Goal: Information Seeking & Learning: Learn about a topic

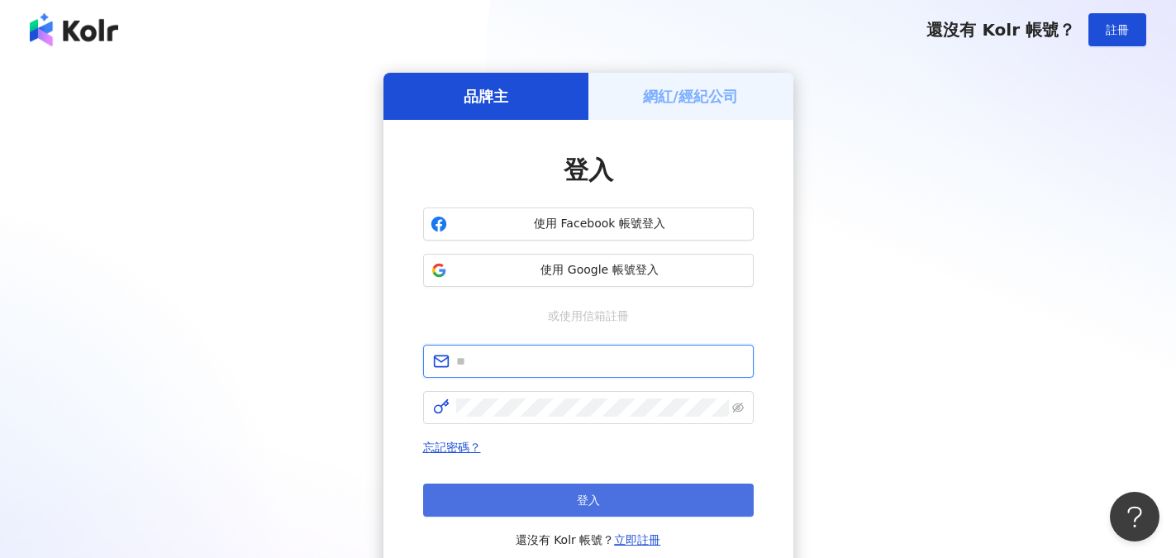
type input "**********"
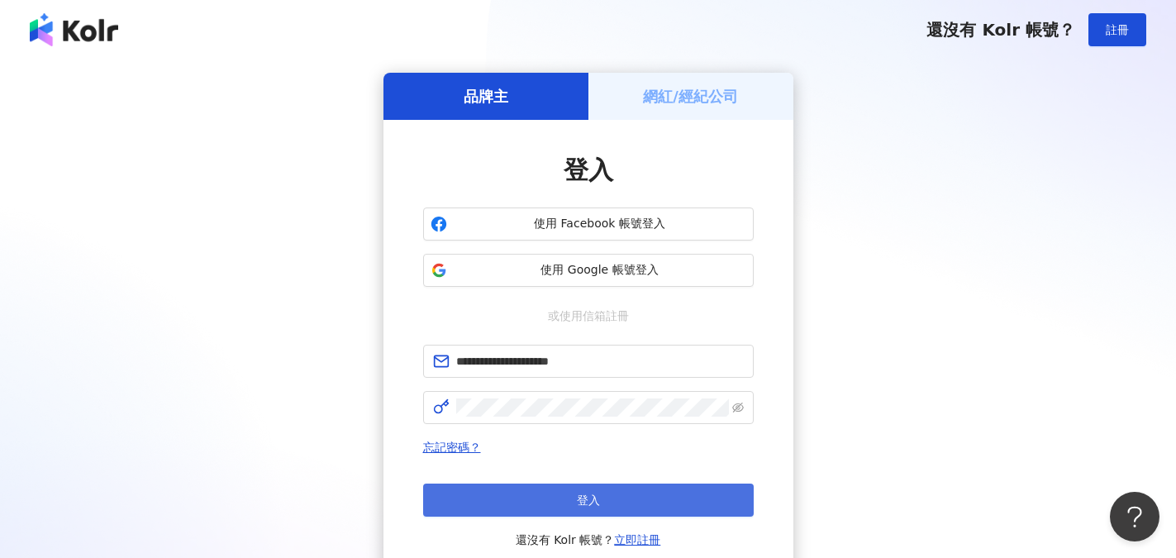
click at [581, 501] on span "登入" at bounding box center [588, 499] width 23 height 13
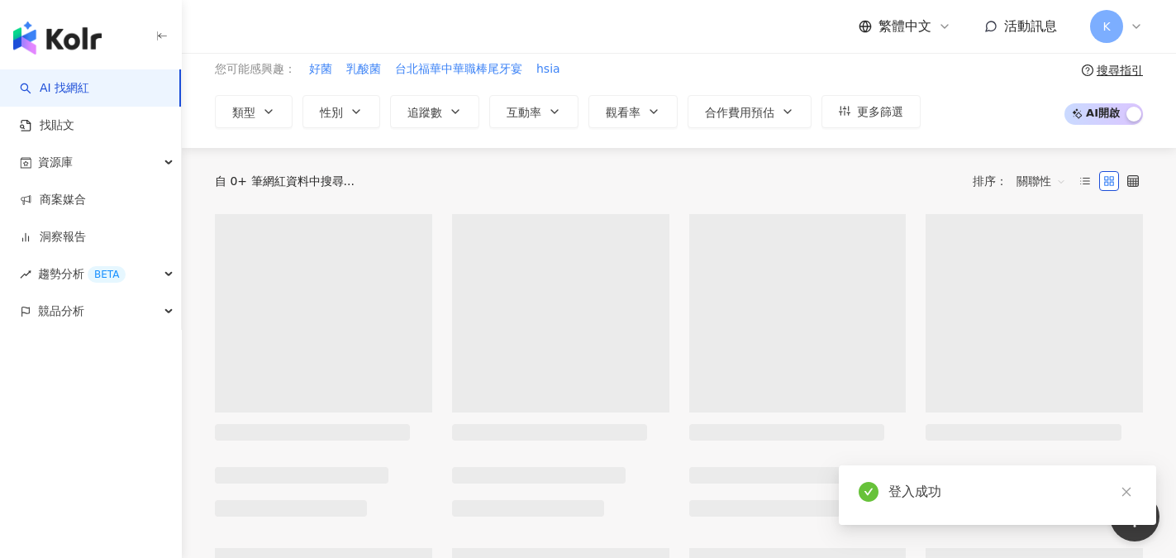
scroll to position [83, 0]
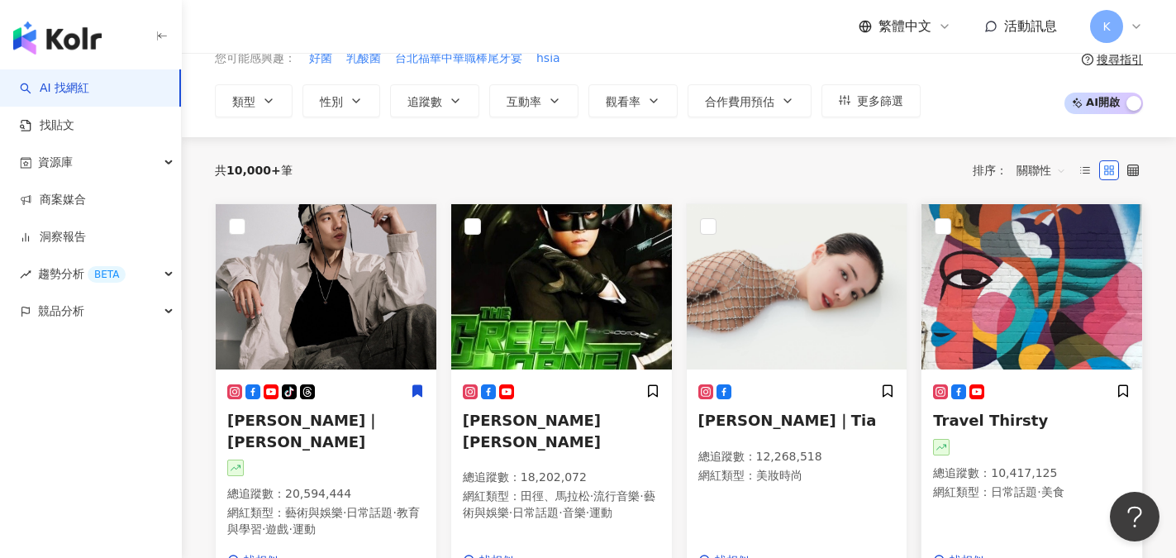
click at [999, 350] on img at bounding box center [1031, 286] width 221 height 165
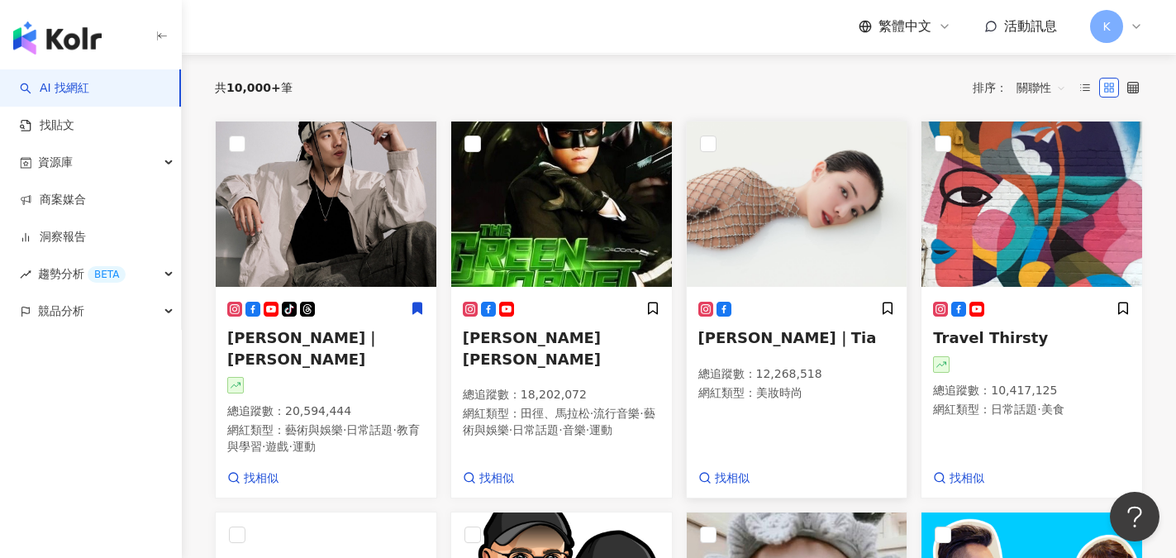
scroll to position [0, 0]
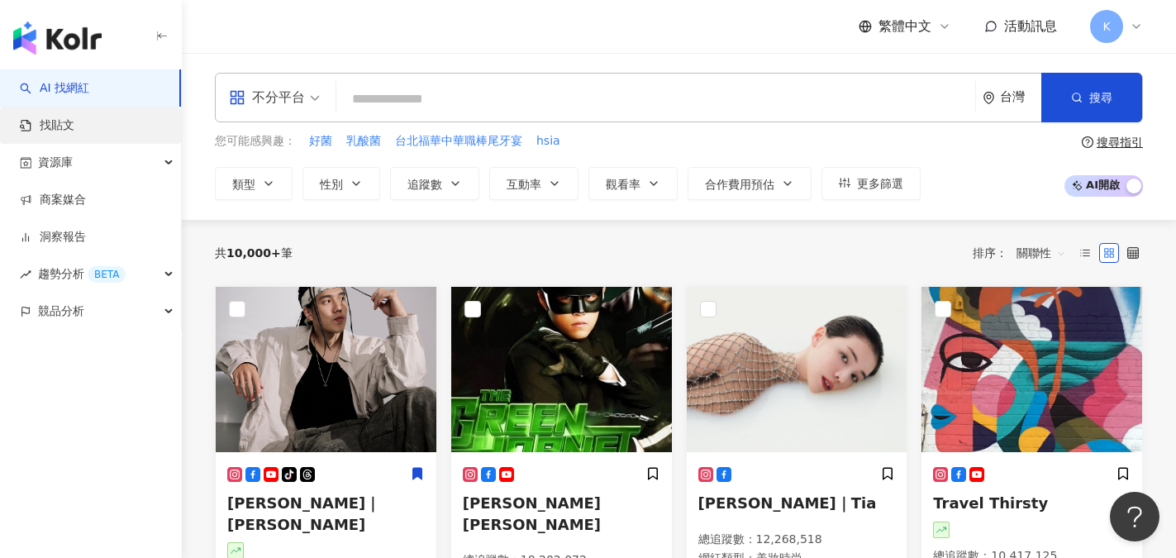
click at [70, 119] on link "找貼文" at bounding box center [47, 125] width 55 height 17
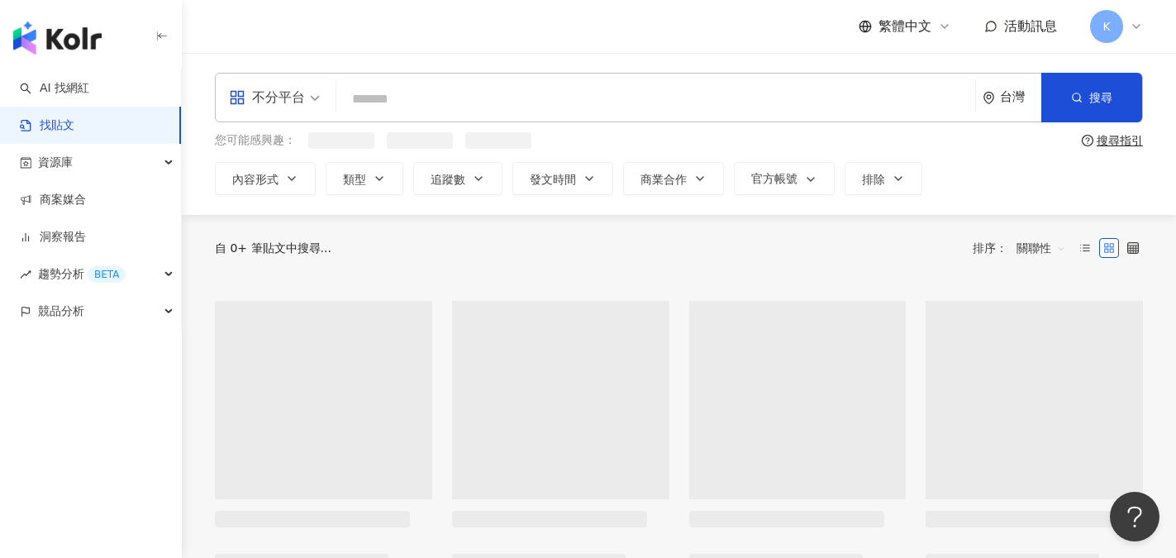
click at [399, 95] on input "search" at bounding box center [656, 99] width 626 height 36
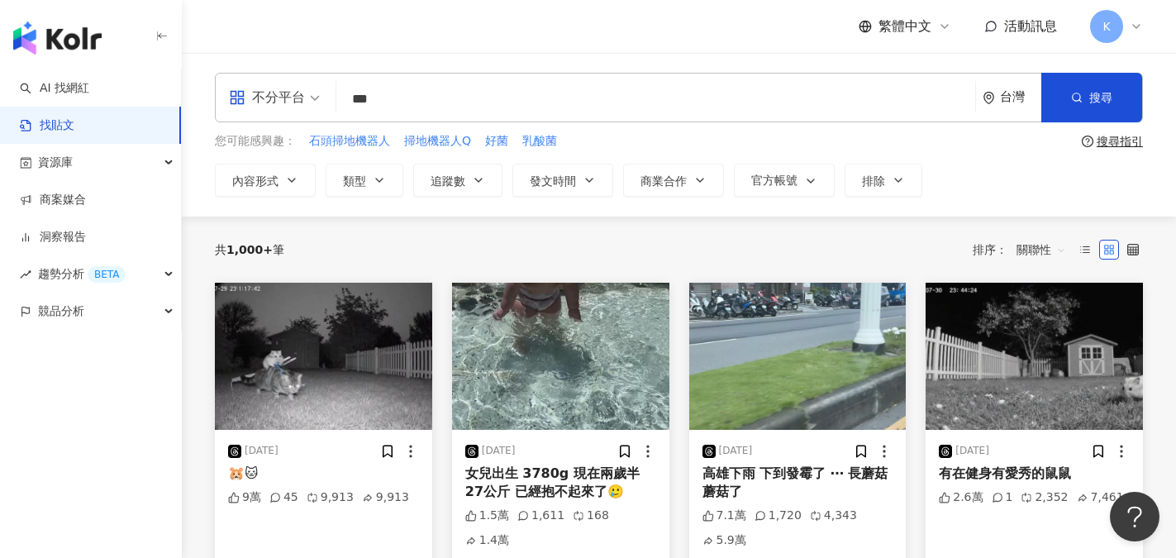
type input "*"
type input "*****"
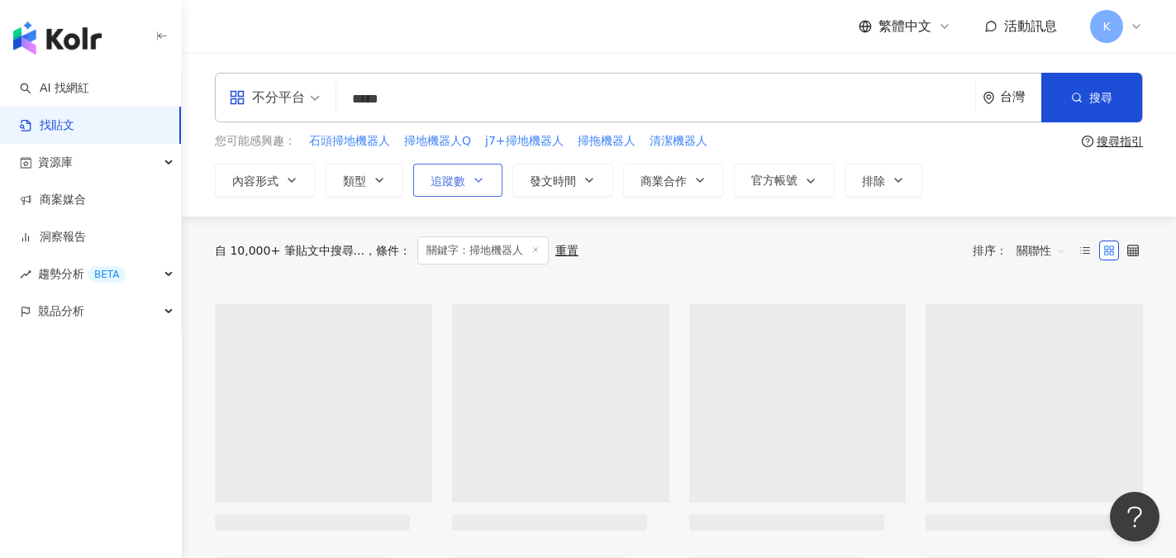
click at [483, 183] on icon "button" at bounding box center [478, 180] width 13 height 13
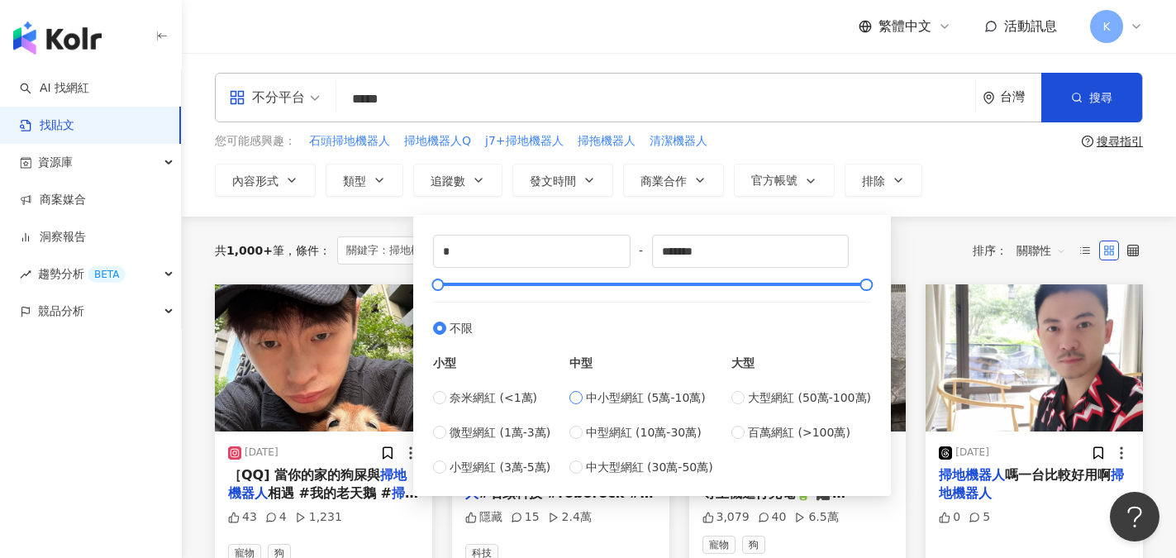
click at [591, 398] on span "中小型網紅 (5萬-10萬)" at bounding box center [646, 397] width 120 height 18
type input "*****"
click at [969, 194] on div "內容形式 類型 追蹤數 發文時間 商業合作 官方帳號 排除 ***** - ***** 不限 小型 奈米網紅 (<1萬) 微型網紅 (1萬-3萬) 小型網紅 …" at bounding box center [679, 180] width 928 height 33
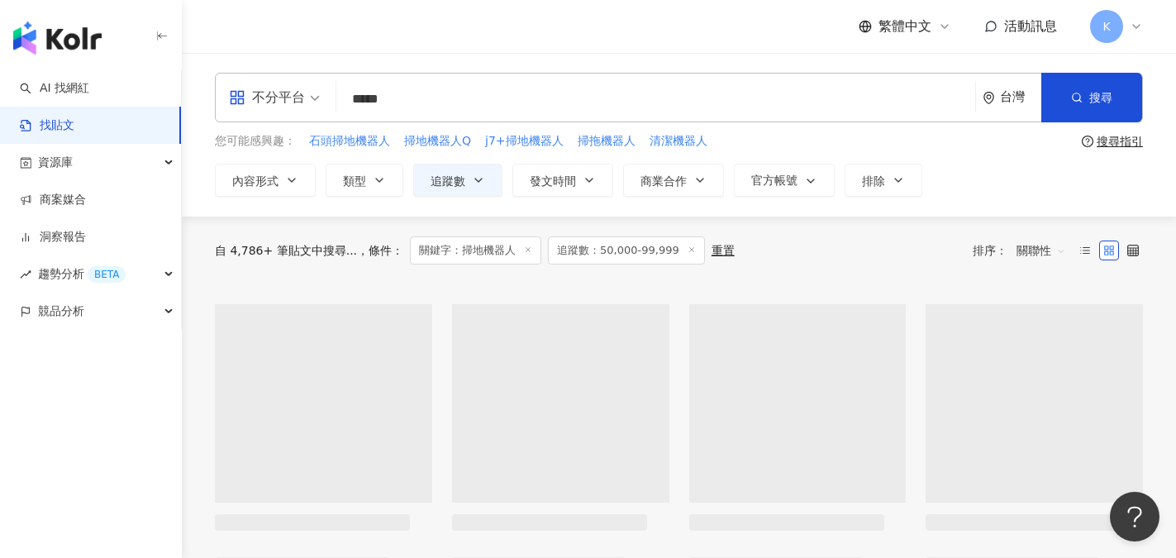
click at [275, 190] on button "內容形式" at bounding box center [265, 180] width 101 height 33
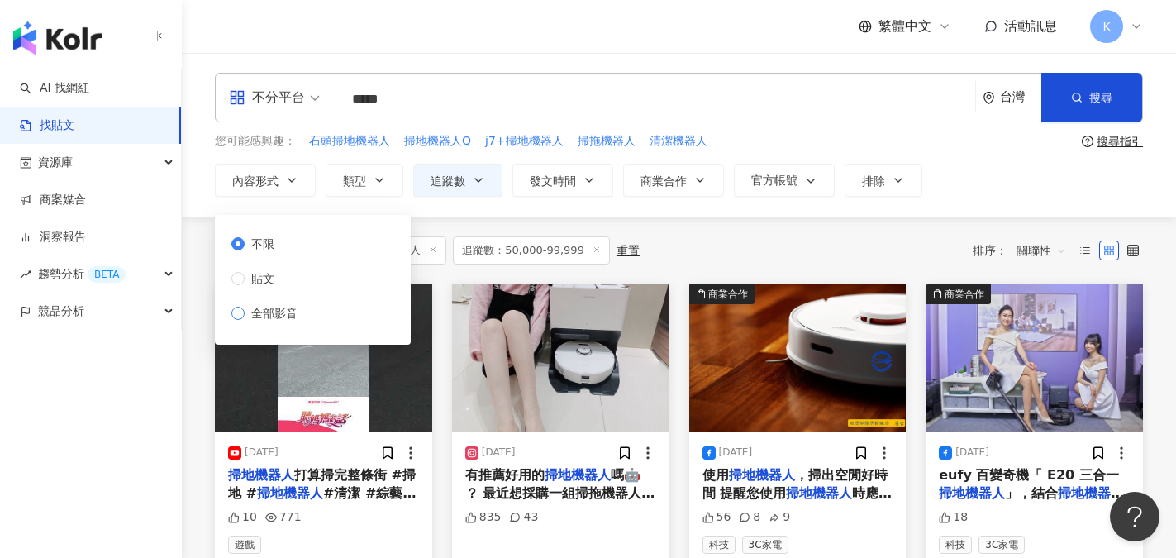
click at [272, 314] on span "全部影音" at bounding box center [275, 313] width 60 height 18
click at [969, 180] on div "內容形式 類型 追蹤數 發文時間 商業合作 官方帳號 排除 ***** - ***** 不限 小型 奈米網紅 (<1萬) 微型網紅 (1萬-3萬) 小型網紅 …" at bounding box center [679, 180] width 928 height 33
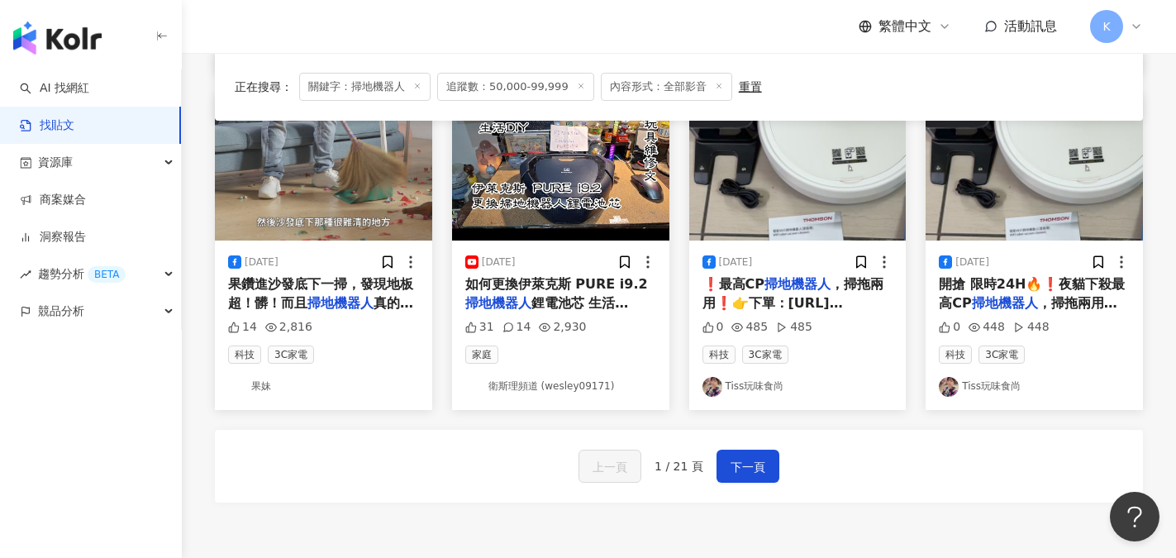
scroll to position [909, 0]
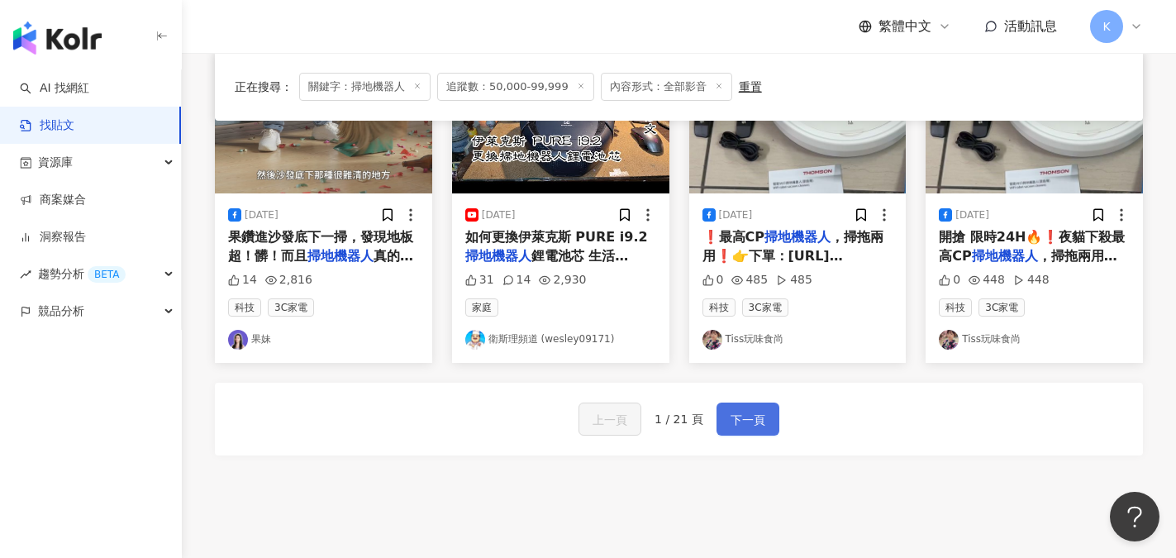
click at [763, 421] on button "下一頁" at bounding box center [748, 418] width 63 height 33
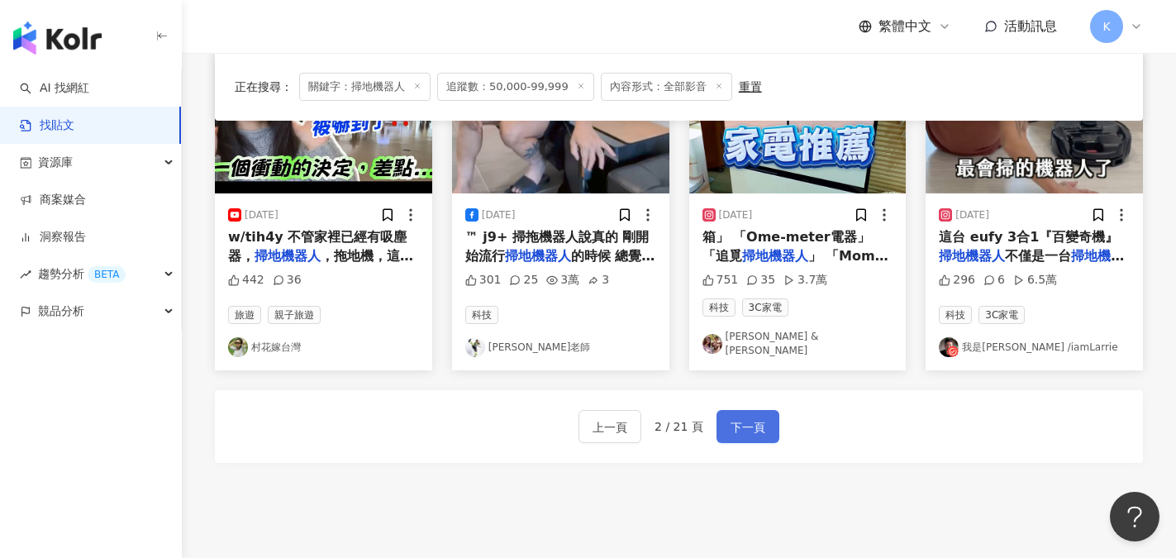
click at [750, 433] on button "下一頁" at bounding box center [748, 426] width 63 height 33
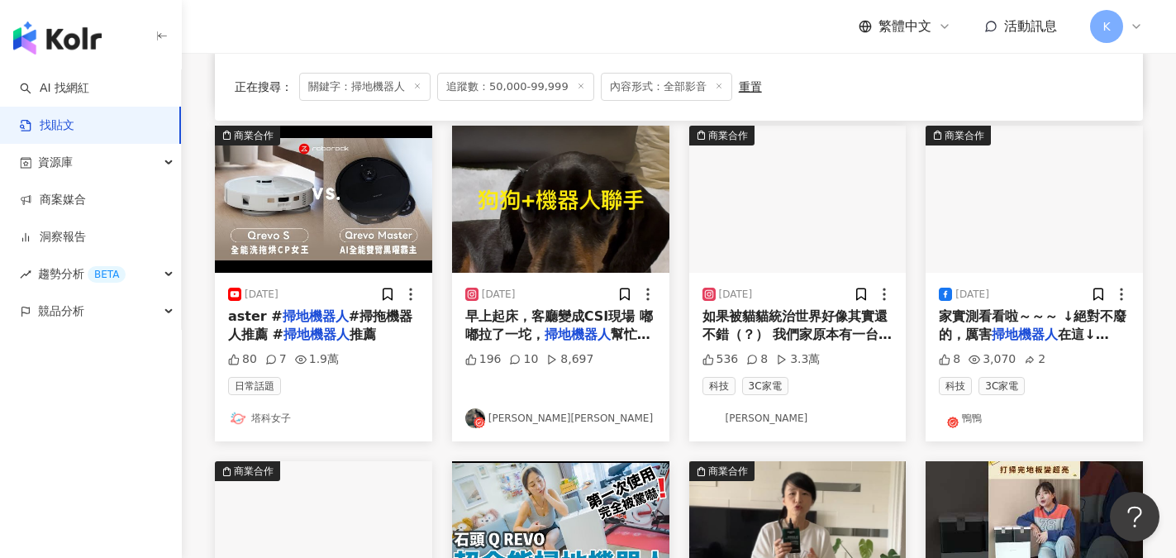
scroll to position [496, 0]
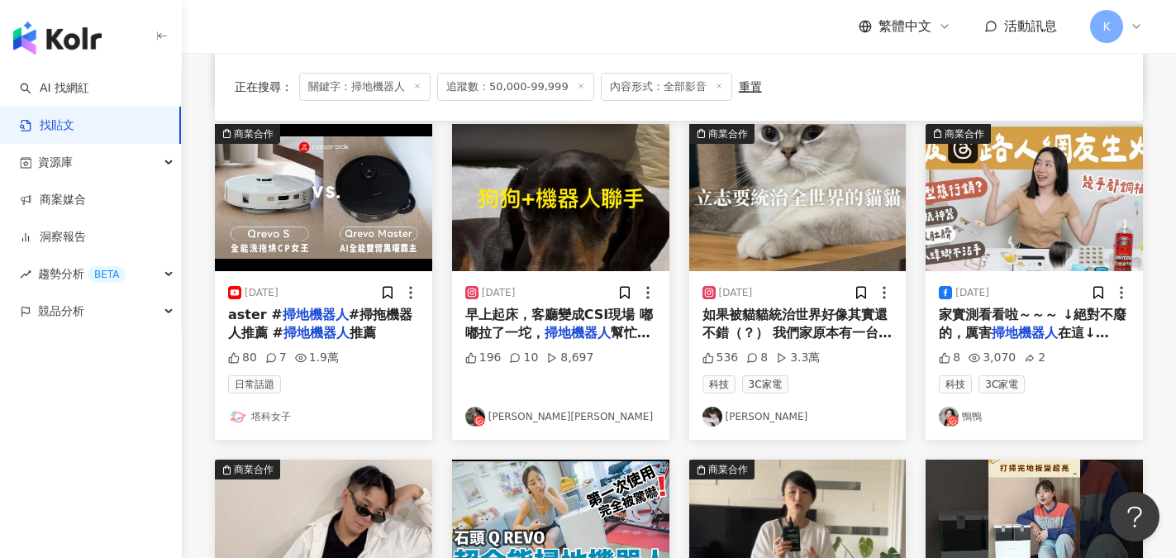
click at [813, 252] on img at bounding box center [797, 197] width 217 height 147
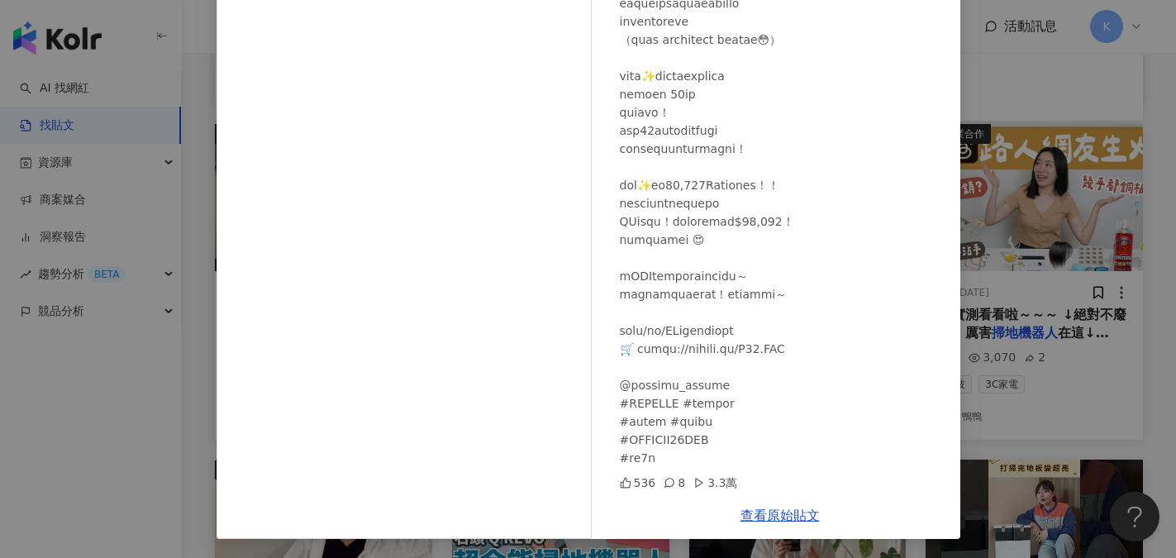
scroll to position [183, 0]
click at [782, 512] on link "查看原始貼文" at bounding box center [779, 515] width 79 height 16
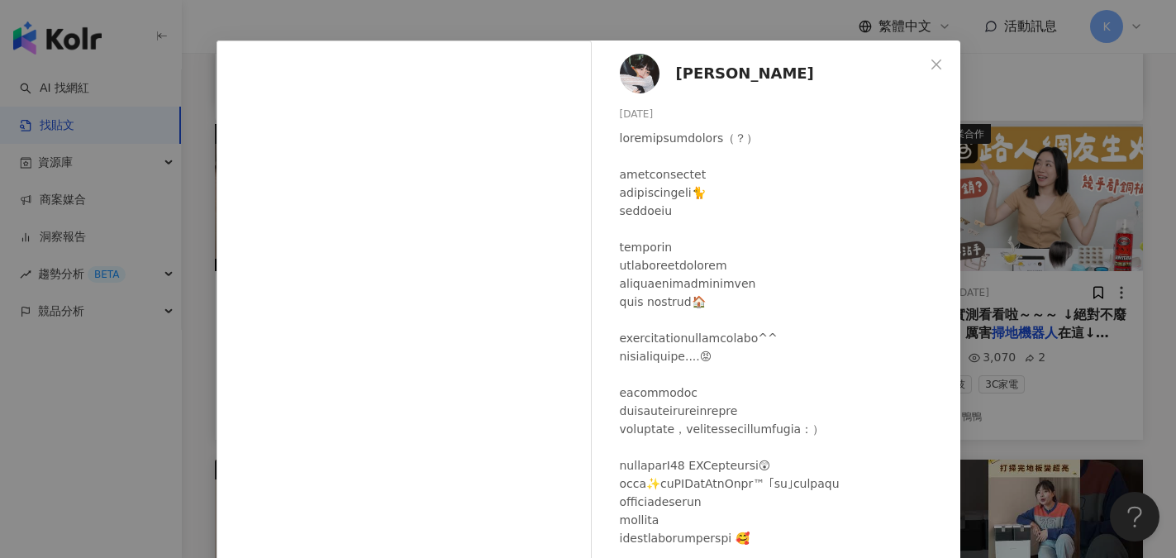
scroll to position [0, 0]
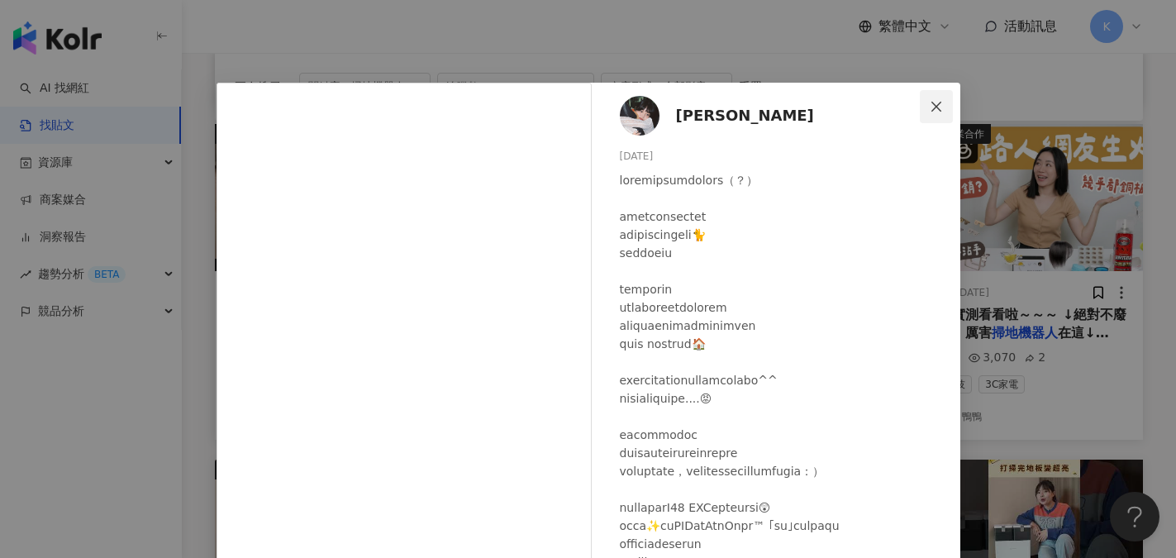
click at [930, 101] on icon "close" at bounding box center [936, 106] width 13 height 13
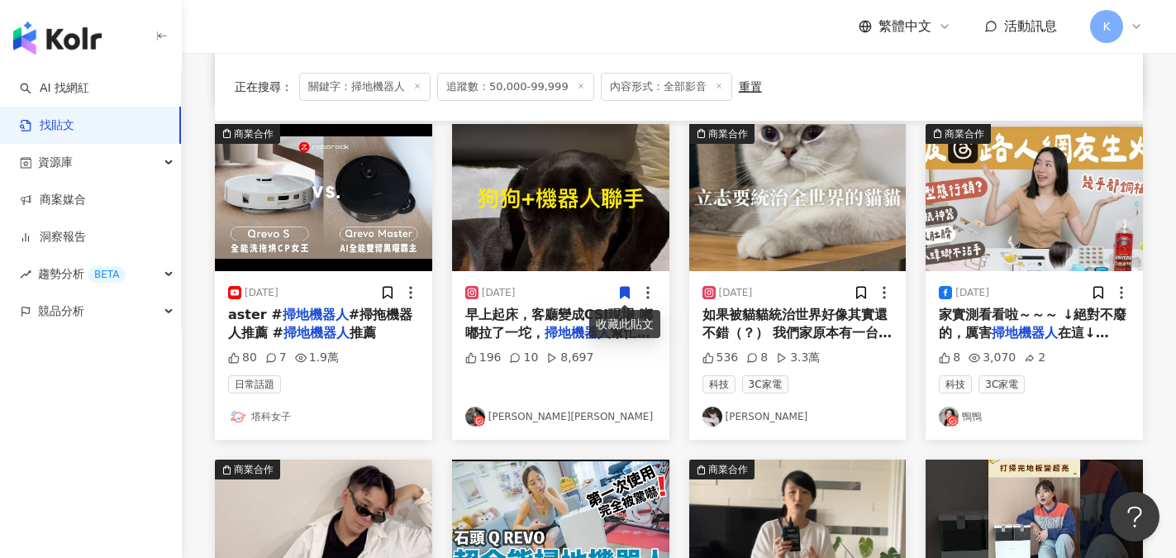
click at [732, 417] on link "陳映君" at bounding box center [797, 417] width 191 height 20
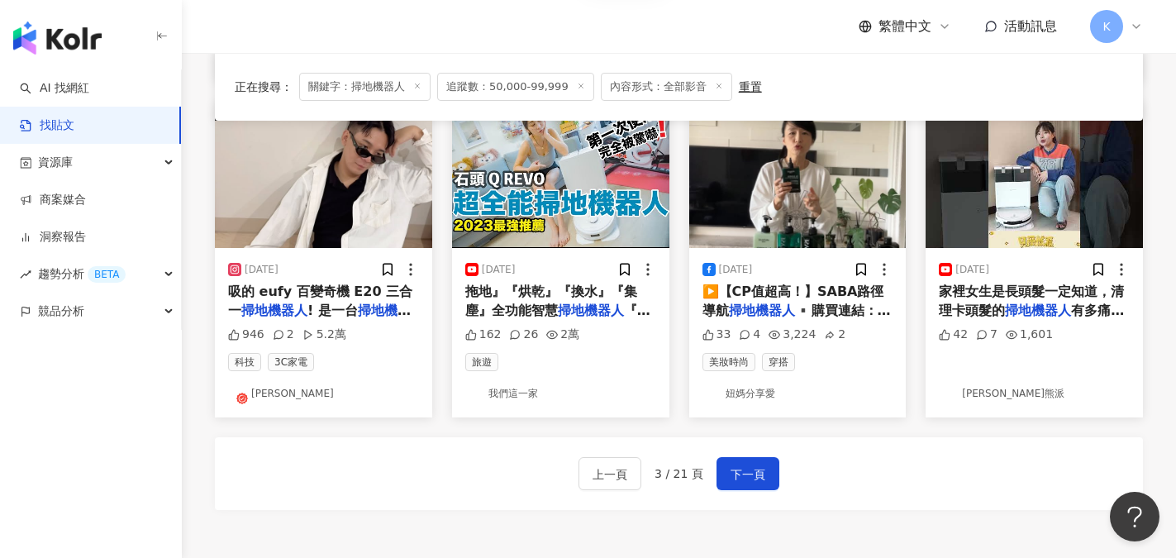
scroll to position [909, 0]
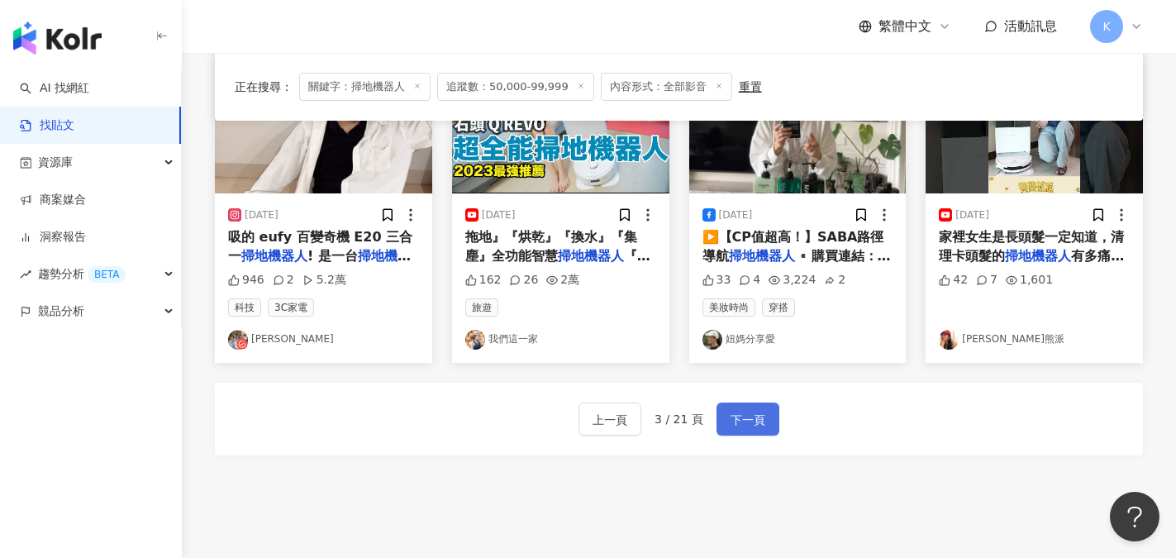
click at [744, 412] on span "下一頁" at bounding box center [748, 420] width 35 height 20
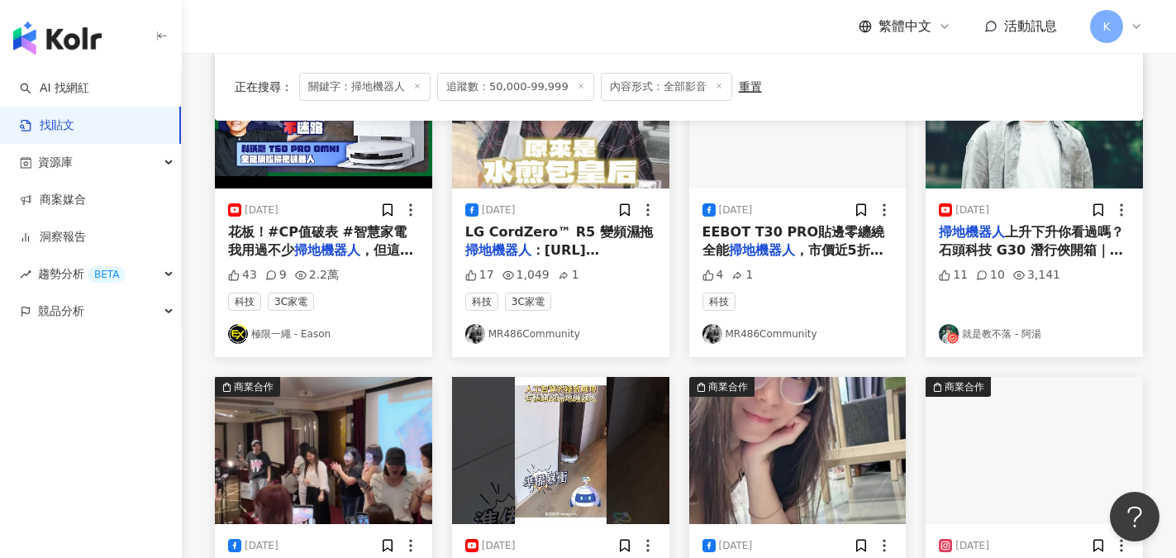
scroll to position [496, 0]
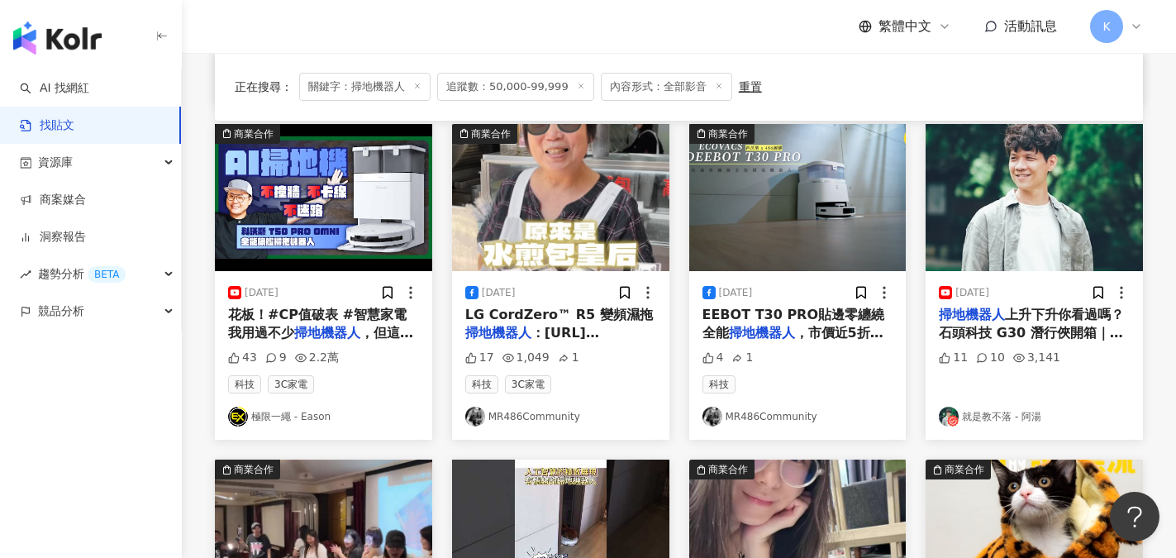
click at [301, 417] on link "極限一繩 - Eason" at bounding box center [323, 417] width 191 height 20
click at [325, 217] on img at bounding box center [323, 197] width 217 height 147
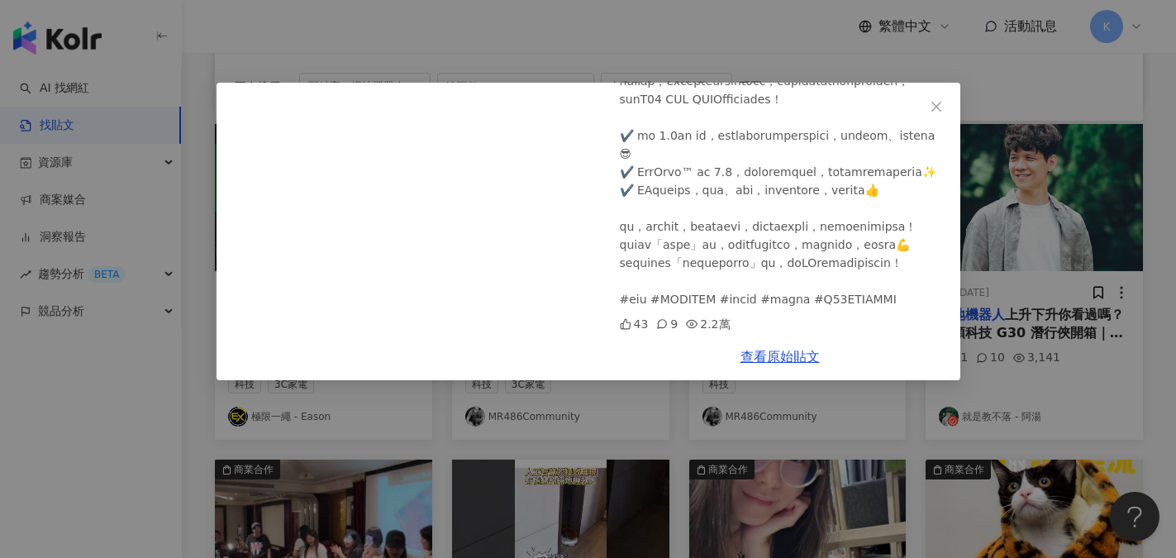
scroll to position [430, 0]
click at [774, 360] on link "查看原始貼文" at bounding box center [779, 357] width 79 height 16
click at [918, 113] on div at bounding box center [783, 135] width 327 height 345
click at [943, 108] on span "Close" at bounding box center [936, 106] width 33 height 13
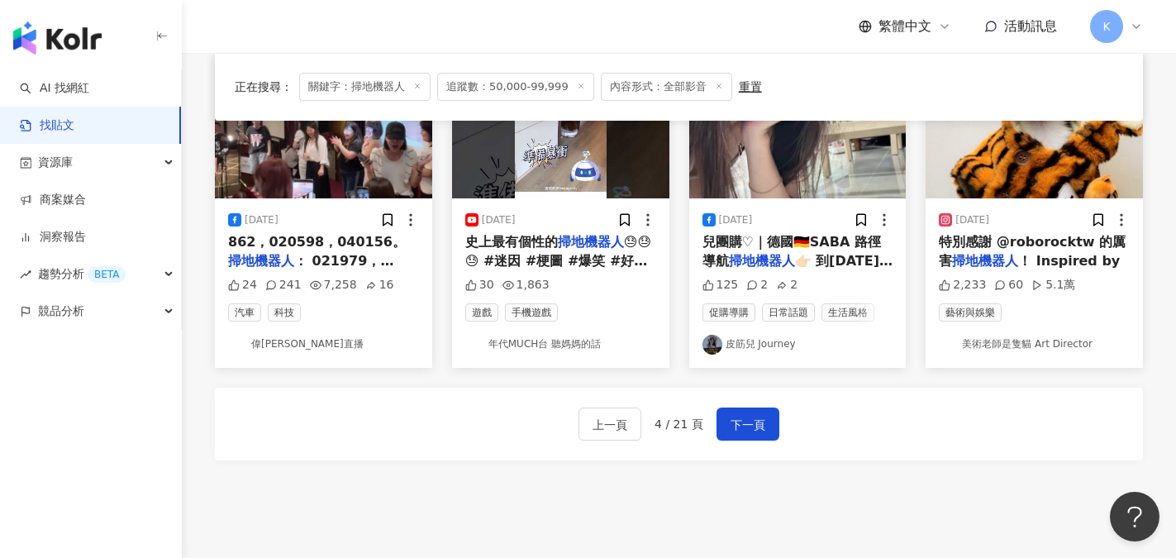
scroll to position [909, 0]
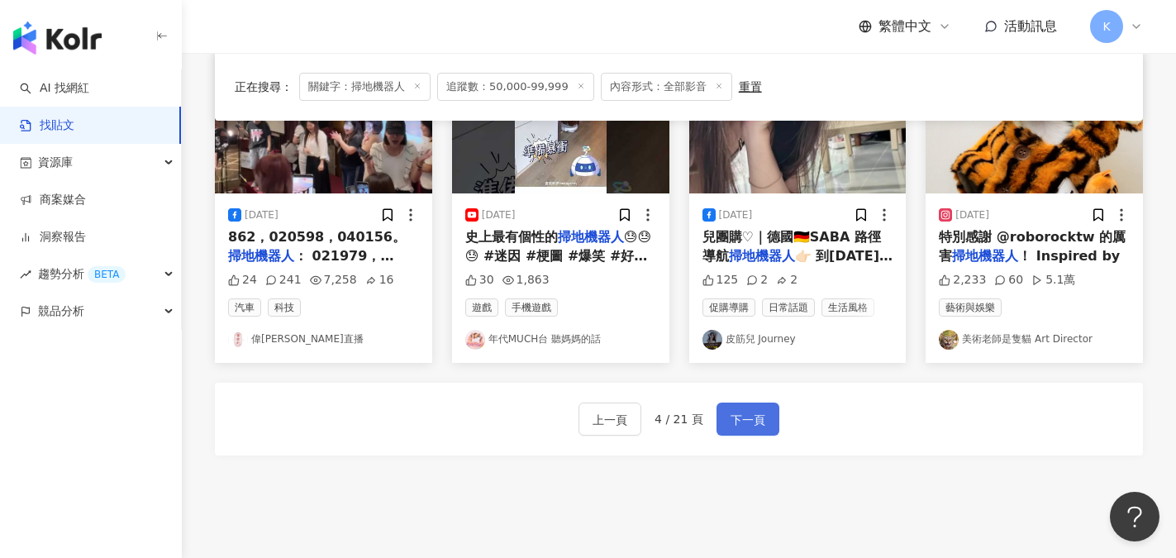
click at [737, 413] on span "下一頁" at bounding box center [748, 420] width 35 height 20
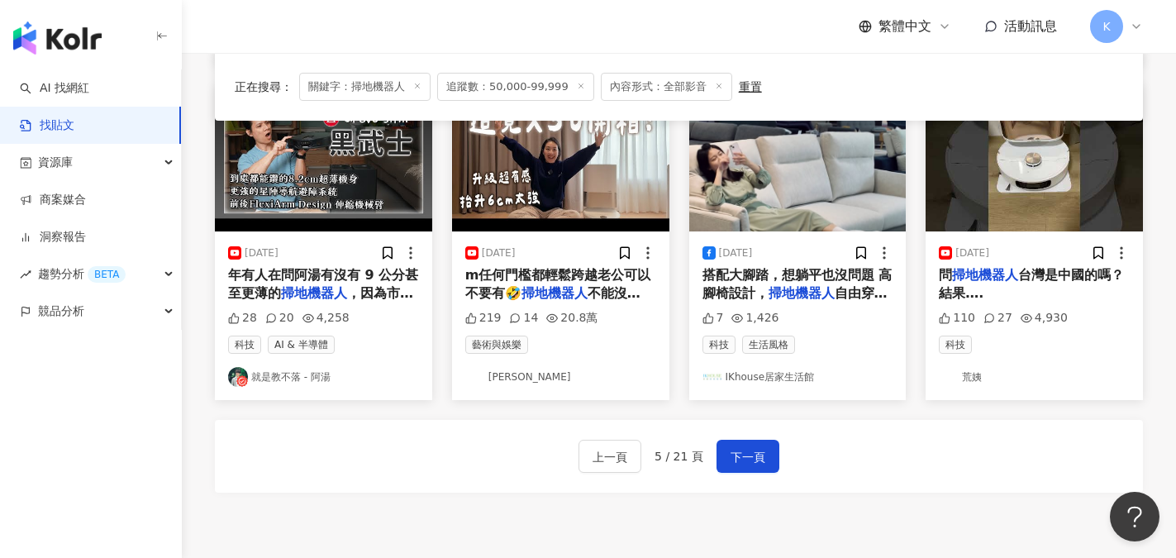
scroll to position [850, 0]
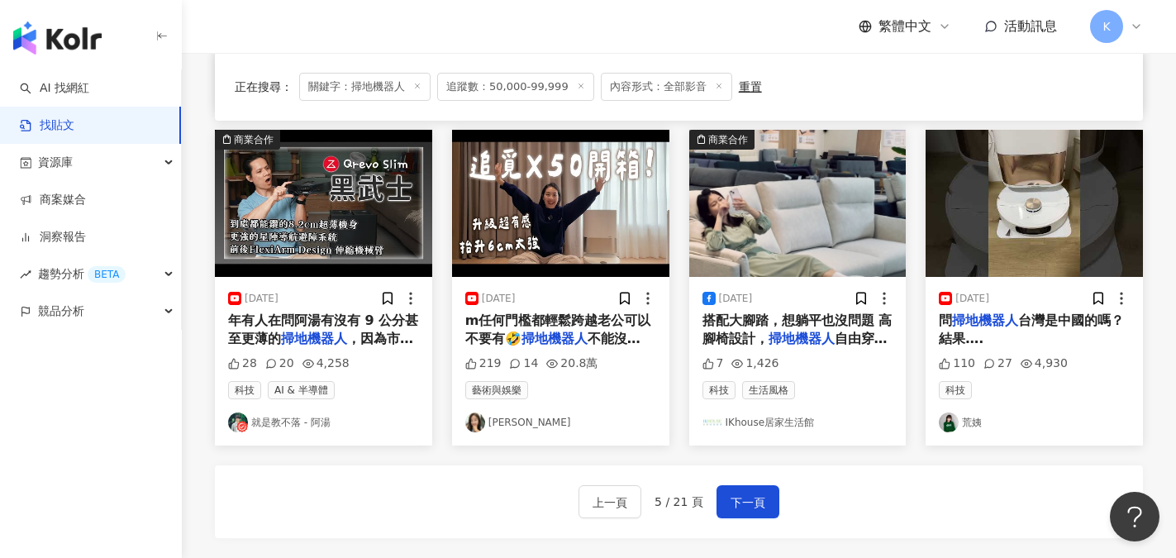
click at [516, 426] on link "Hihi Stella" at bounding box center [560, 422] width 191 height 20
click at [568, 239] on img at bounding box center [560, 203] width 217 height 147
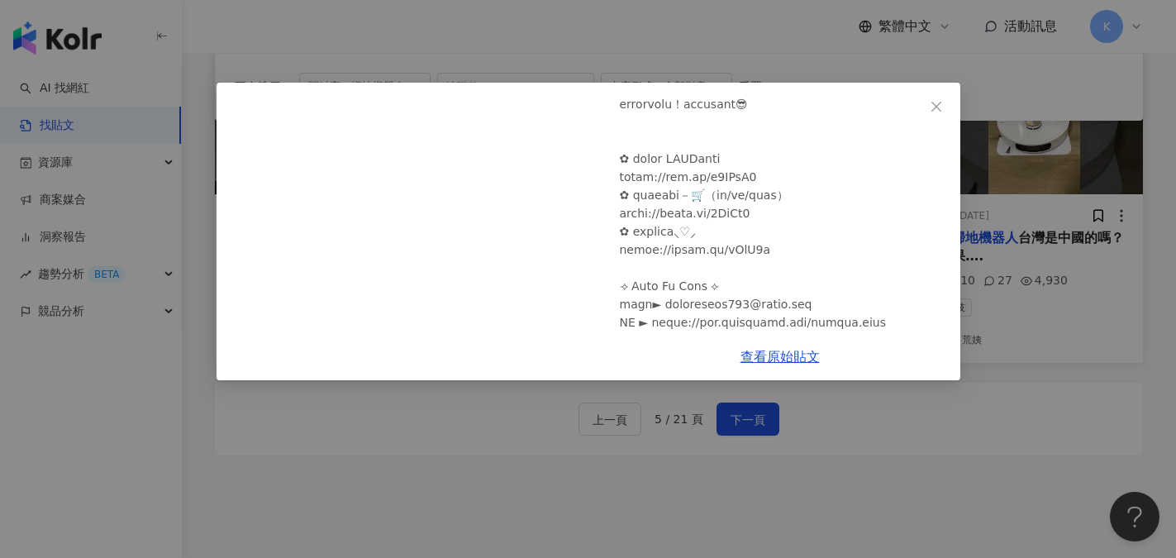
scroll to position [484, 0]
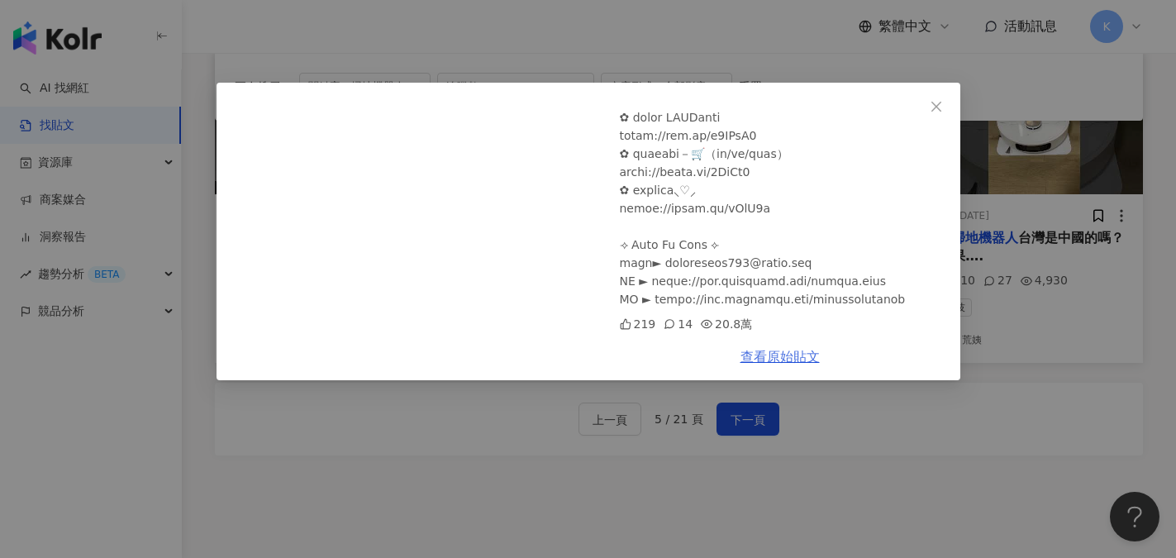
click at [784, 359] on link "查看原始貼文" at bounding box center [779, 357] width 79 height 16
click at [939, 103] on icon "close" at bounding box center [936, 106] width 10 height 10
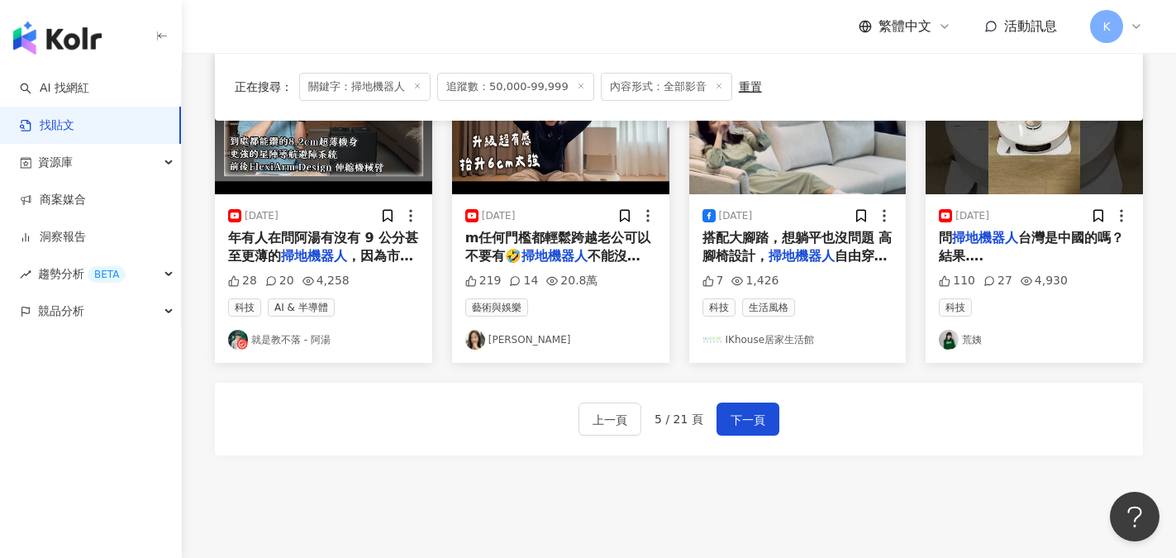
click at [614, 326] on div "藝術與娛樂 Hihi Stella" at bounding box center [560, 323] width 191 height 51
click at [560, 197] on div "2024/12/7 m任何門檻都輕鬆跨越老公可以不要有🤣 掃地機器人 不能沒有!!!! 我講這句話時 219 14 20.8萬 藝術與娛樂 Hihi Stel…" at bounding box center [560, 278] width 217 height 169
click at [569, 179] on img at bounding box center [560, 120] width 217 height 147
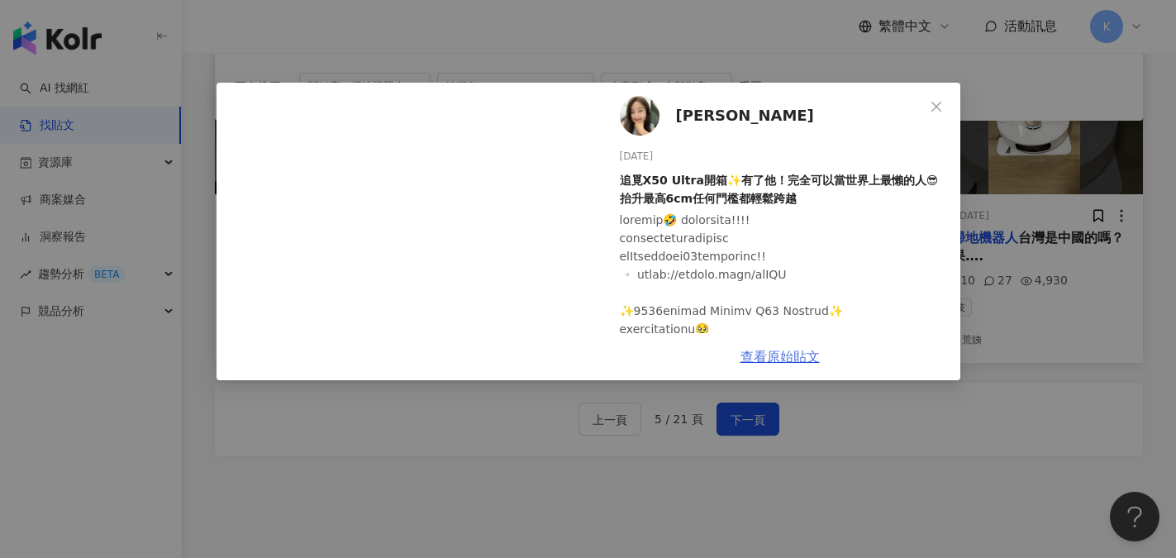
click at [774, 359] on link "查看原始貼文" at bounding box center [779, 357] width 79 height 16
click at [940, 103] on icon "close" at bounding box center [936, 106] width 10 height 10
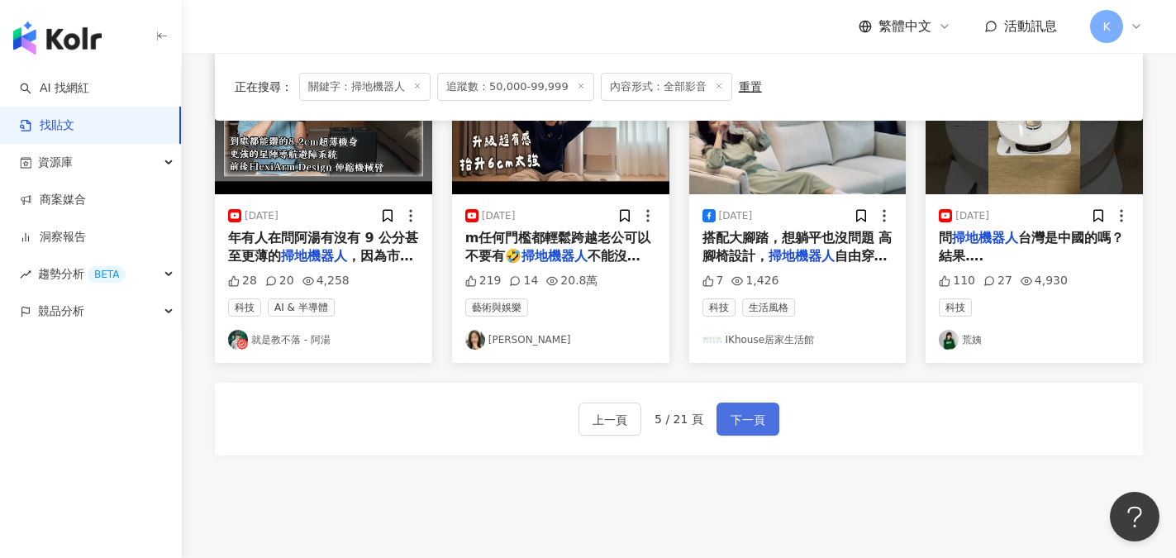
click at [759, 414] on span "下一頁" at bounding box center [748, 420] width 35 height 20
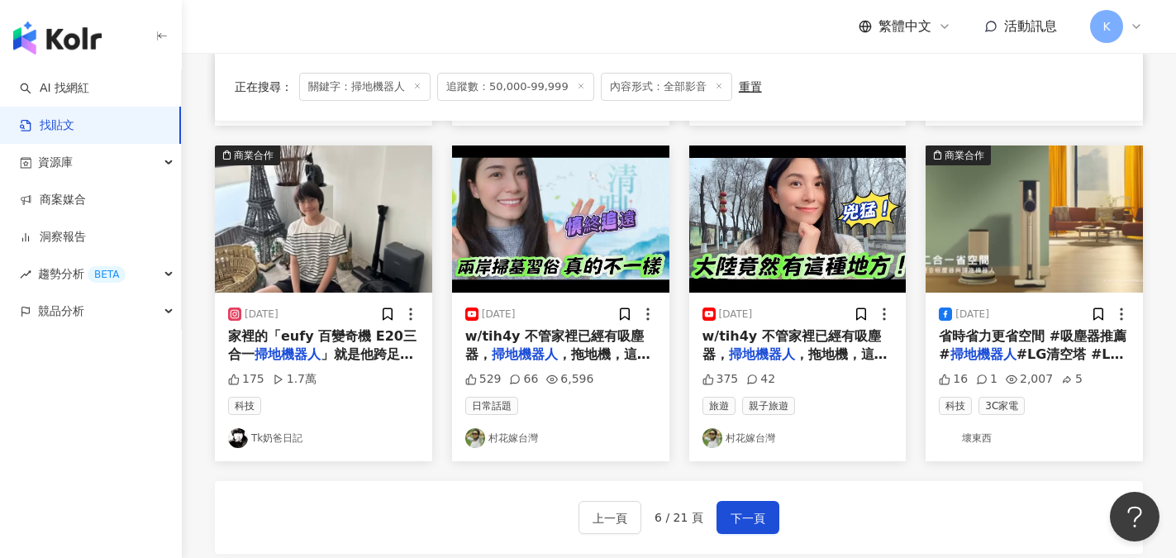
scroll to position [826, 0]
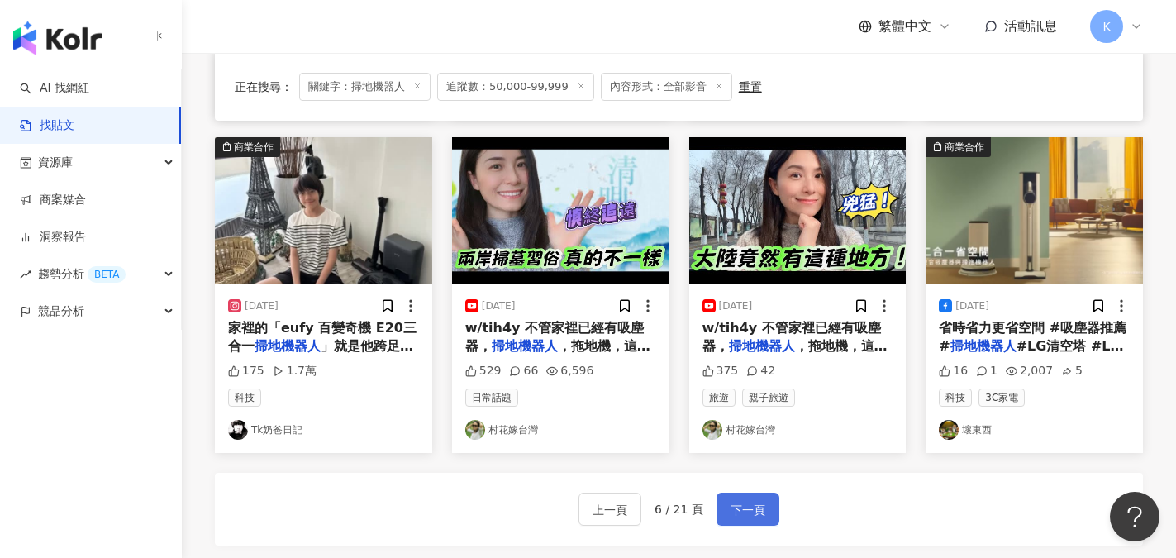
drag, startPoint x: 746, startPoint y: 490, endPoint x: 756, endPoint y: 490, distance: 9.9
click at [749, 493] on button "下一頁" at bounding box center [748, 509] width 63 height 33
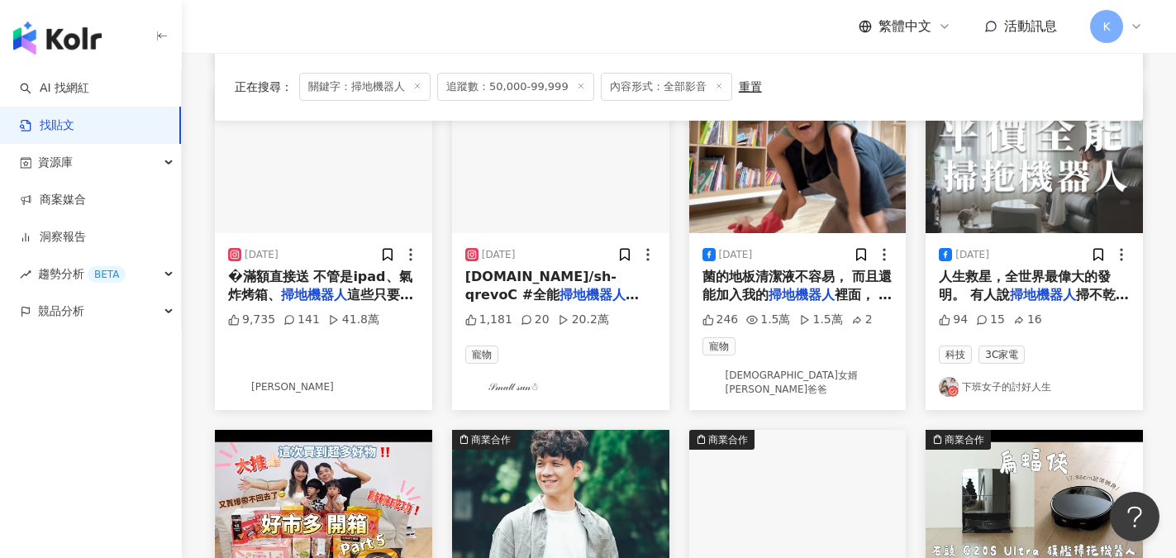
scroll to position [496, 0]
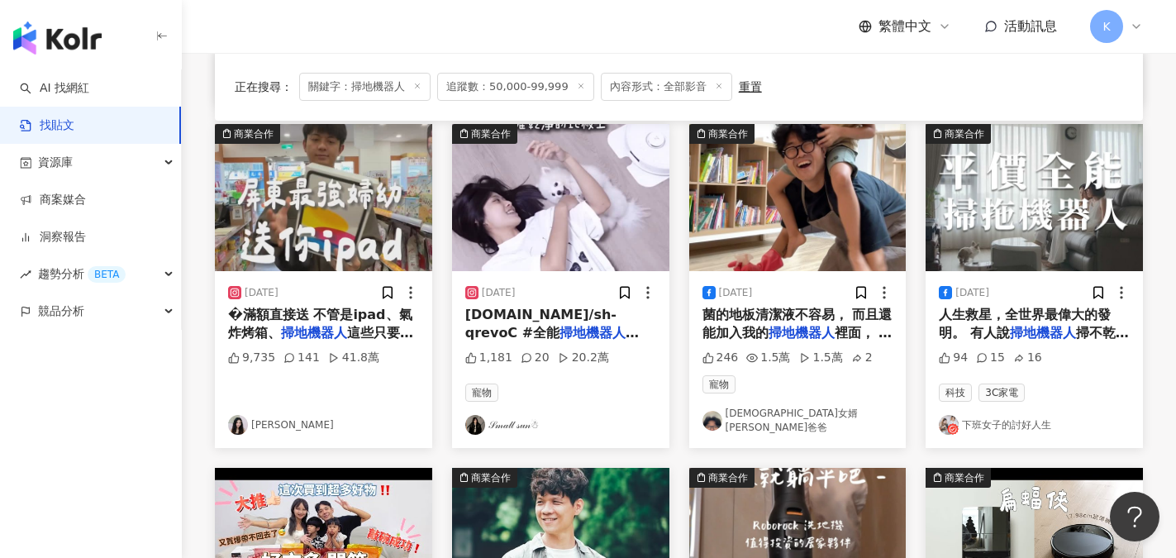
click at [520, 421] on link "𝒮𝓂𝒶𝓁𝓁 𝓈𝓊𝓃☃︎" at bounding box center [560, 425] width 191 height 20
click at [558, 247] on img at bounding box center [560, 197] width 217 height 147
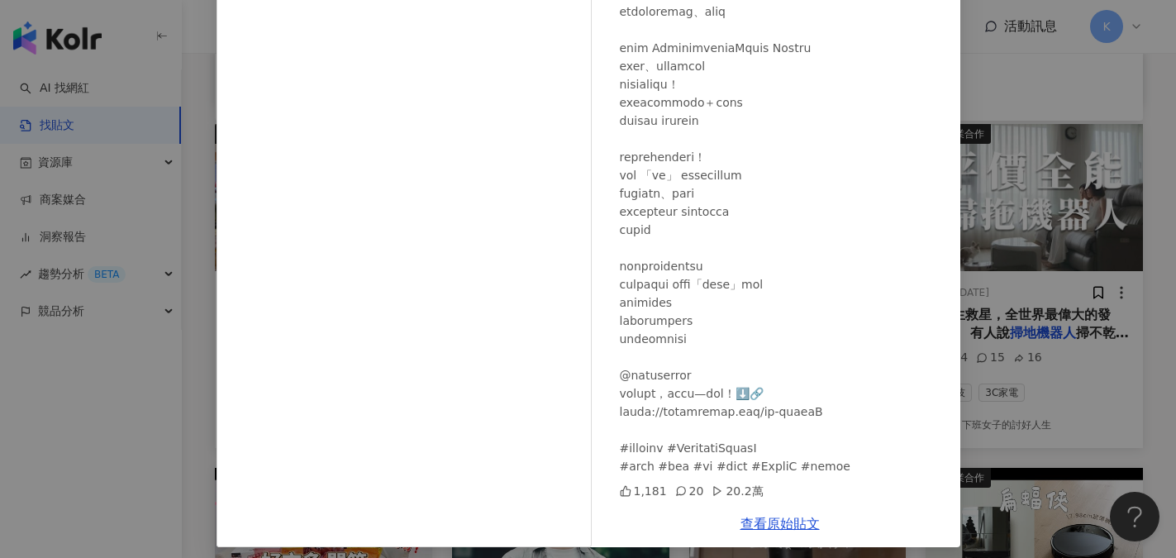
scroll to position [183, 0]
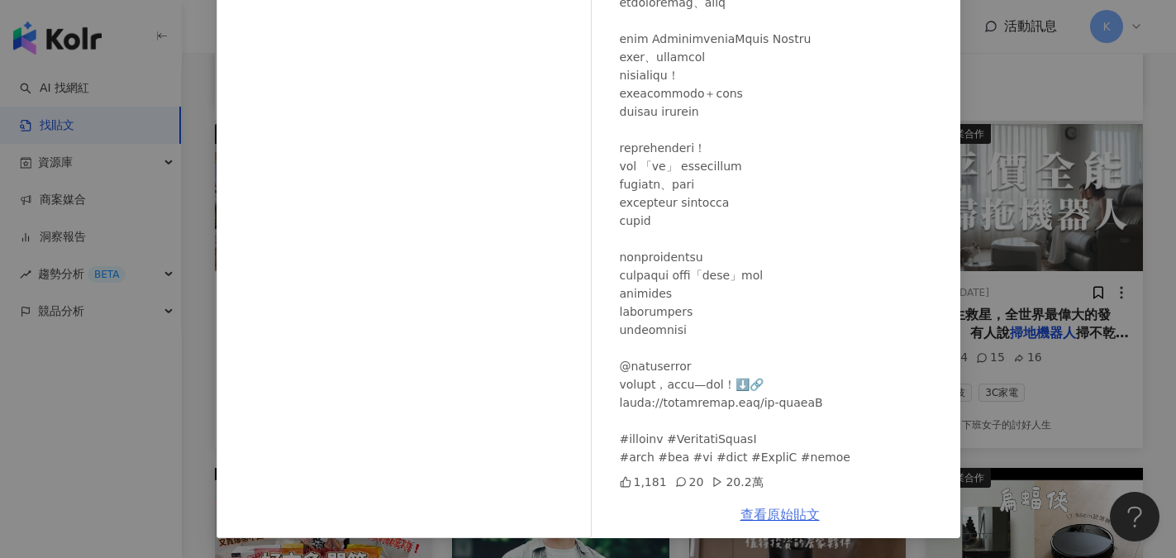
click at [774, 510] on link "查看原始貼文" at bounding box center [779, 515] width 79 height 16
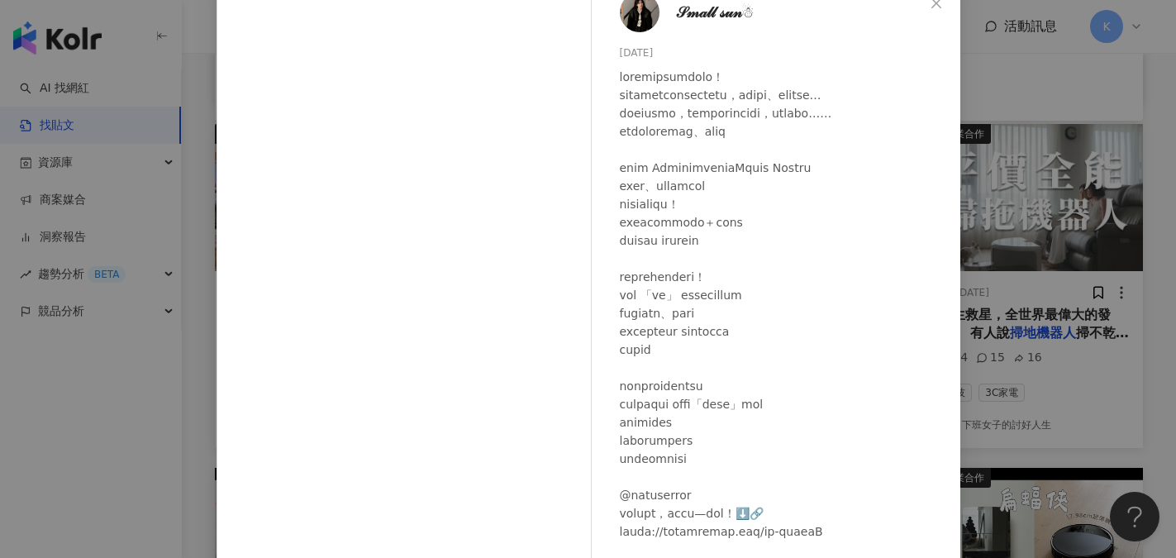
scroll to position [0, 0]
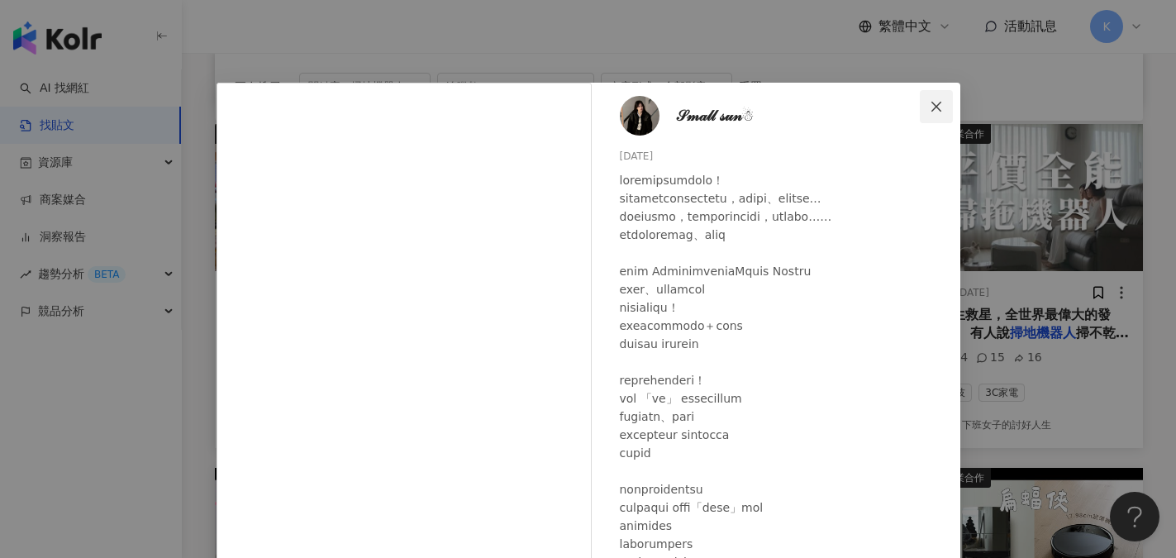
click at [930, 108] on icon "close" at bounding box center [936, 106] width 13 height 13
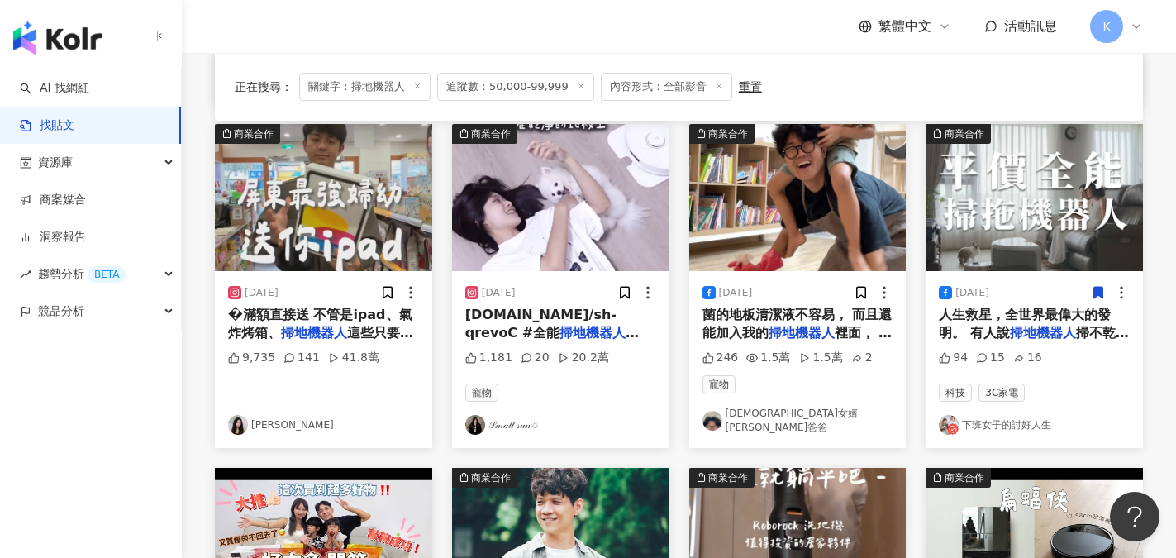
click at [267, 419] on link "竹軒" at bounding box center [323, 425] width 191 height 20
click at [310, 183] on img at bounding box center [323, 197] width 217 height 147
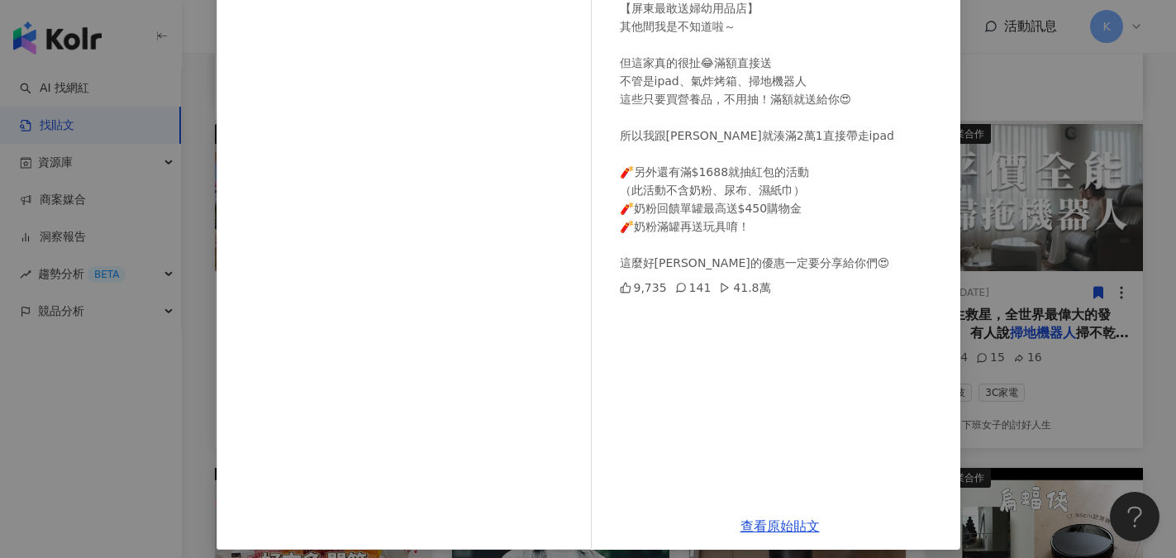
scroll to position [183, 0]
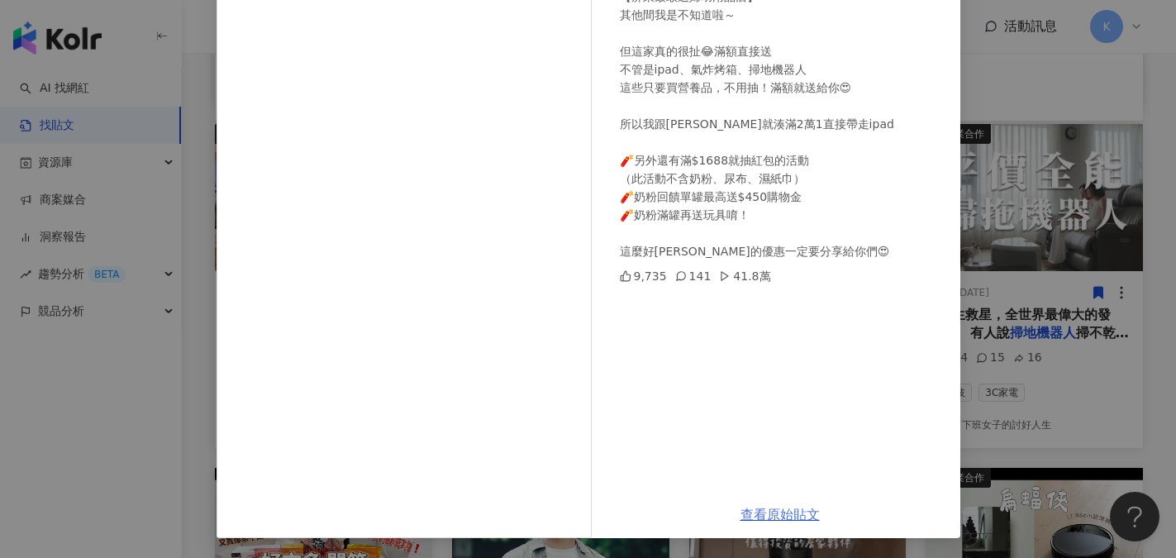
click at [764, 518] on link "查看原始貼文" at bounding box center [779, 515] width 79 height 16
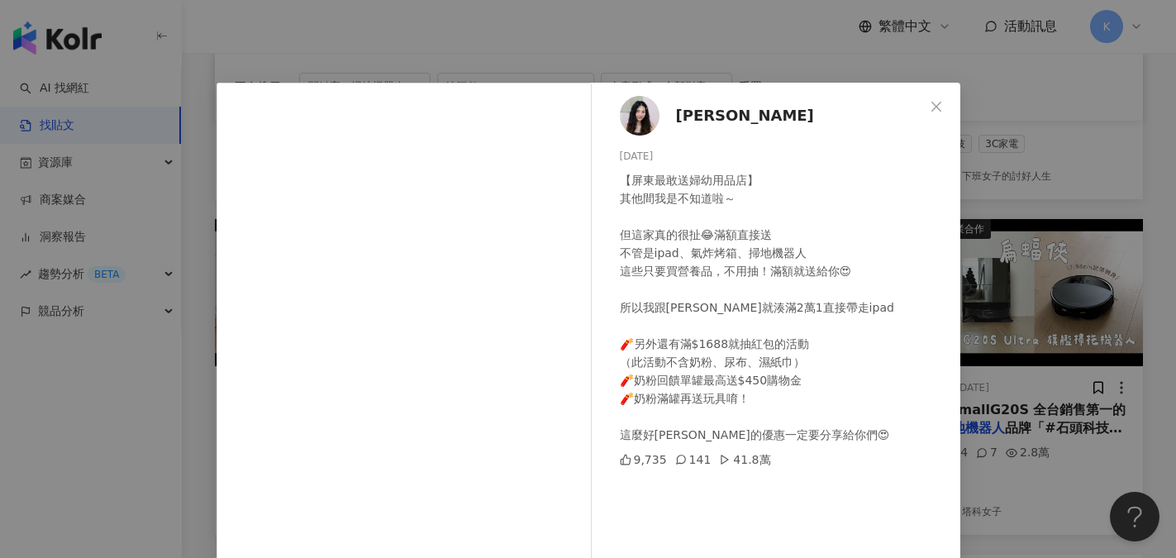
scroll to position [744, 0]
click at [936, 107] on icon "close" at bounding box center [936, 106] width 13 height 13
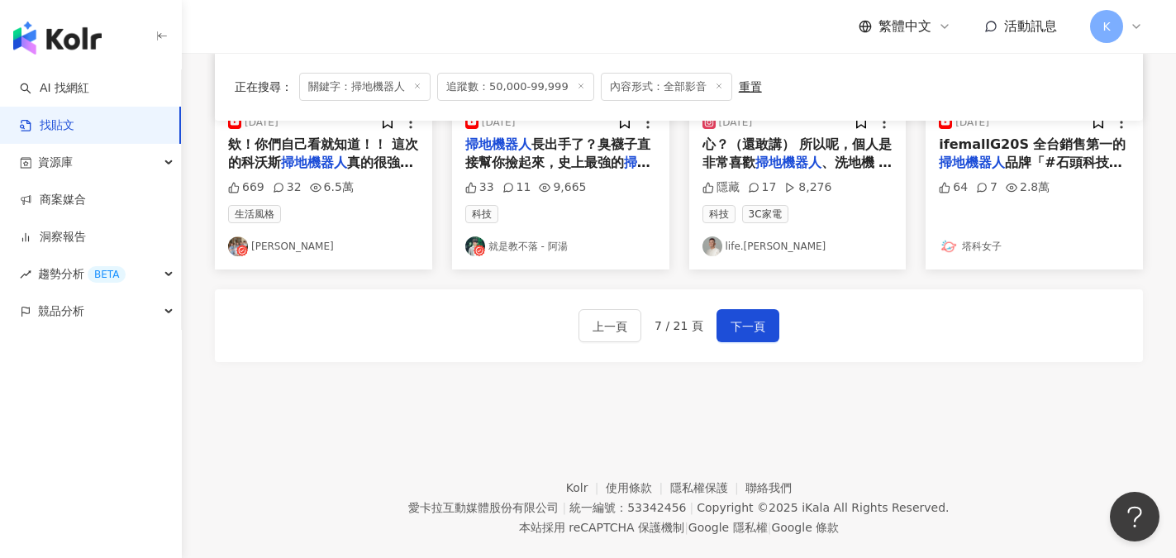
scroll to position [1031, 0]
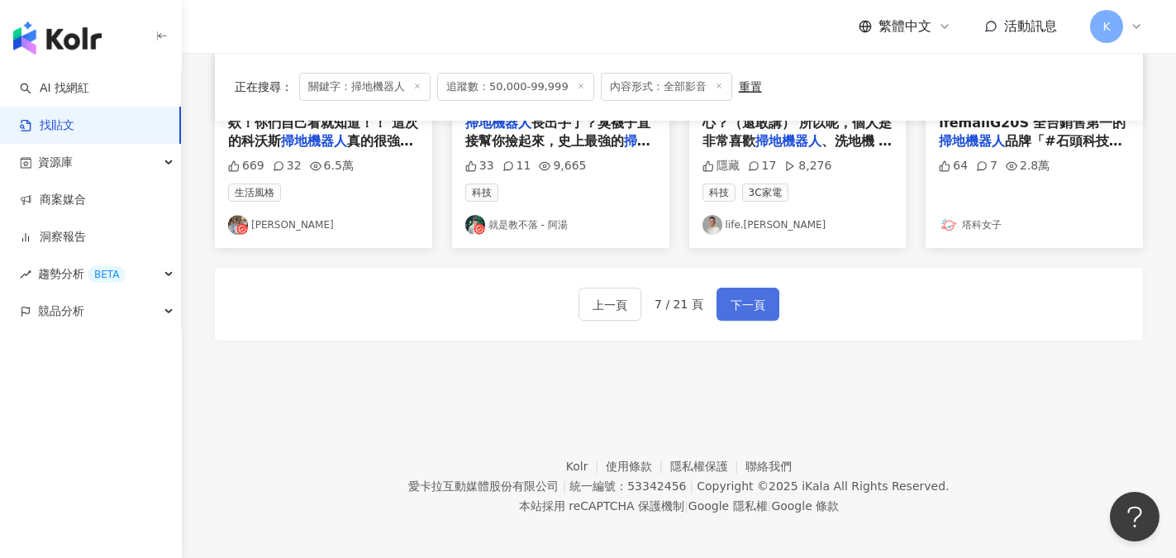
click at [746, 295] on span "下一頁" at bounding box center [748, 305] width 35 height 20
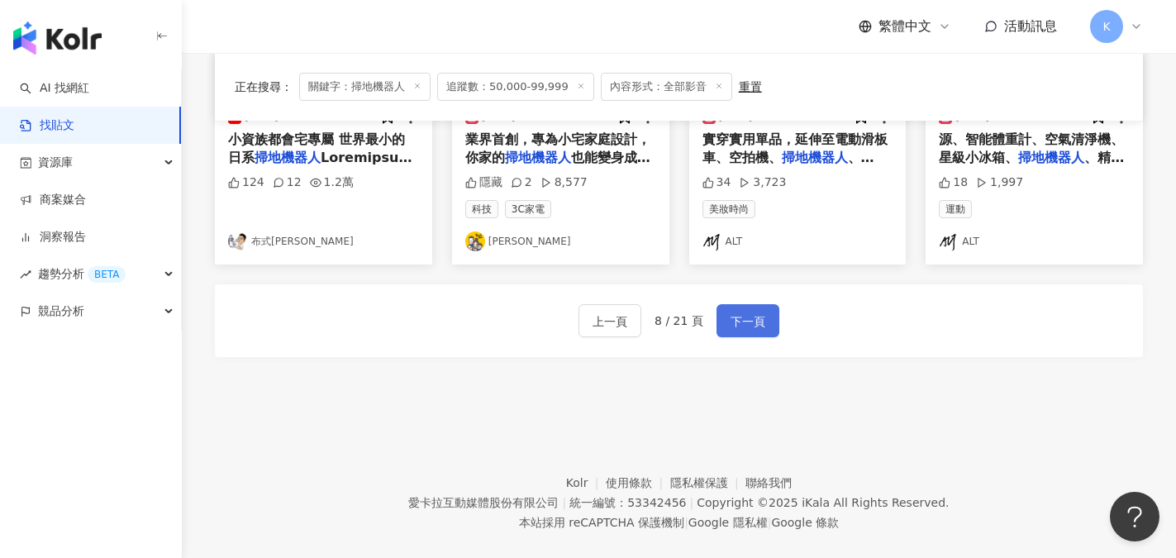
click at [750, 312] on span "下一頁" at bounding box center [748, 322] width 35 height 20
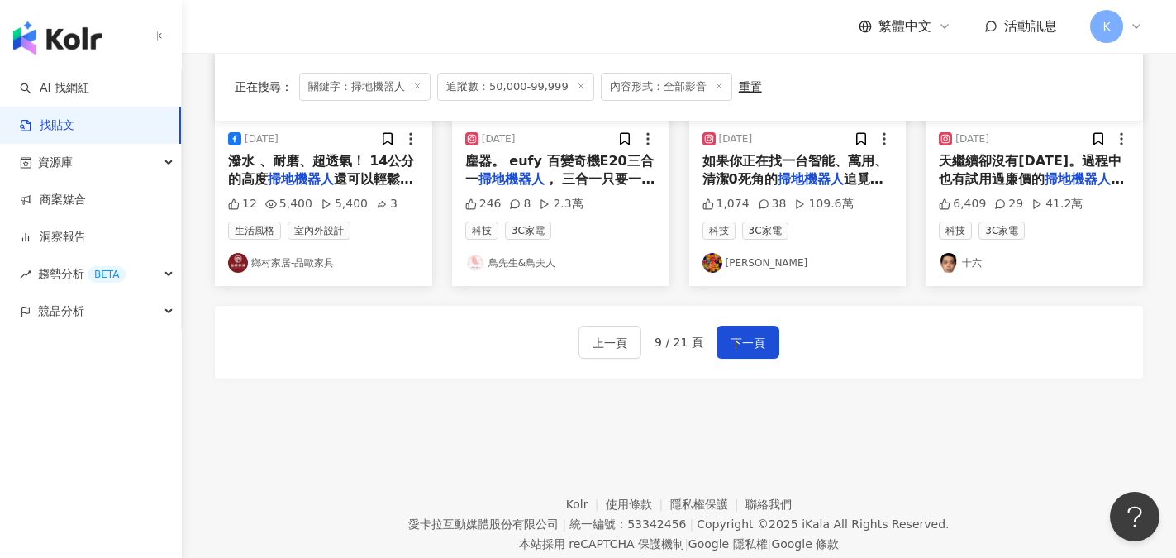
scroll to position [949, 0]
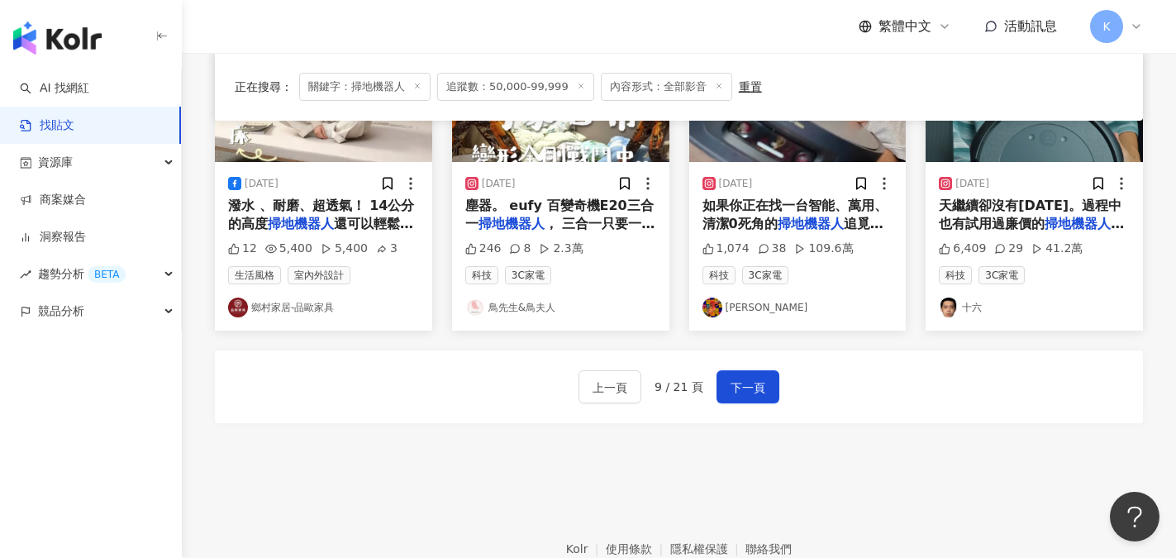
click at [745, 298] on link "呂曉澄" at bounding box center [797, 308] width 191 height 20
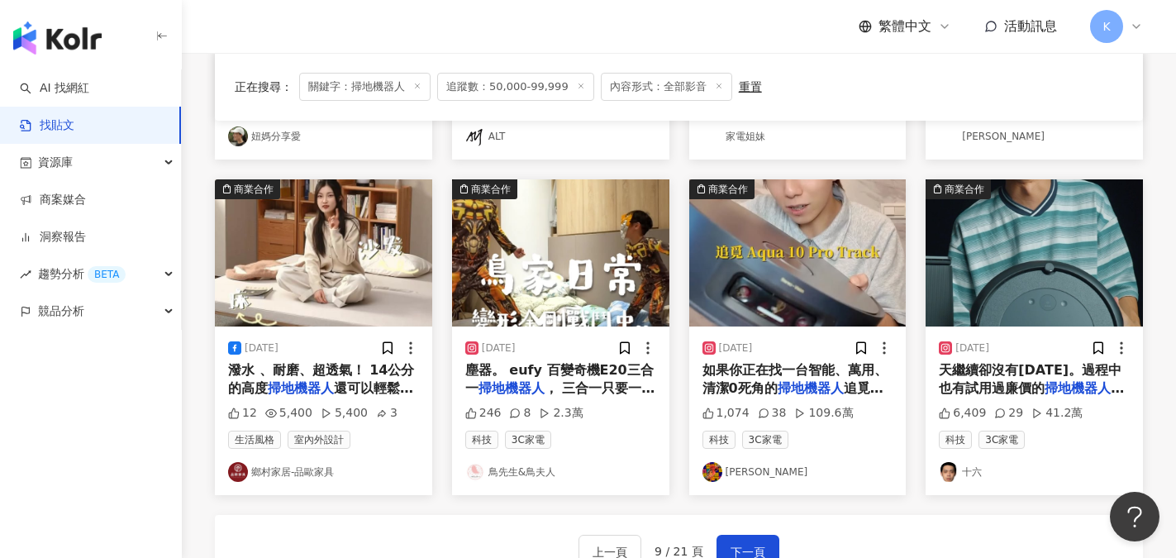
scroll to position [783, 0]
click at [979, 467] on link "十六" at bounding box center [1034, 473] width 191 height 20
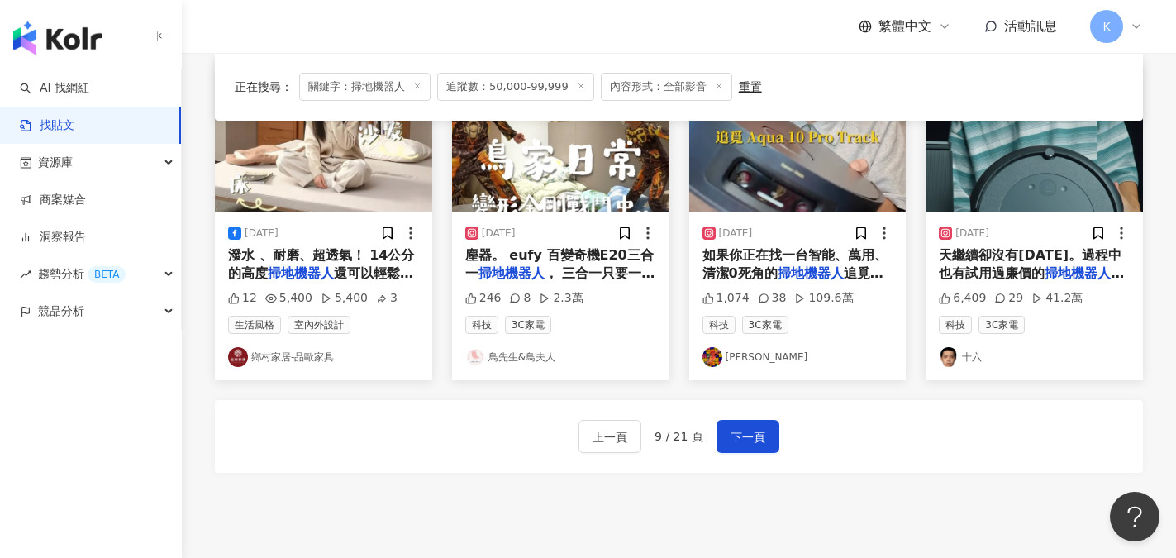
scroll to position [949, 0]
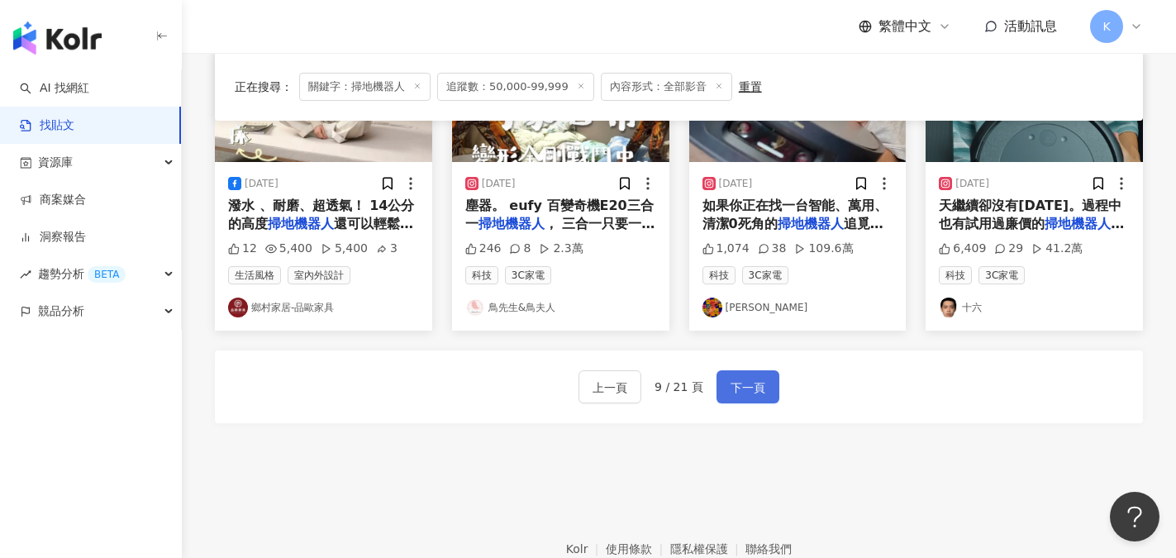
click at [739, 370] on button "下一頁" at bounding box center [748, 386] width 63 height 33
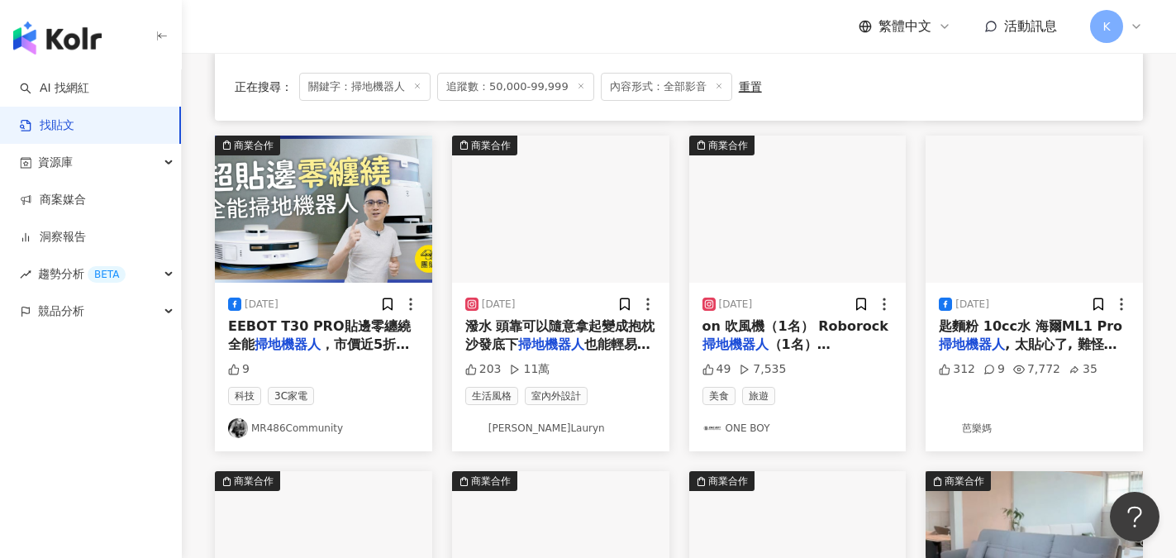
scroll to position [477, 0]
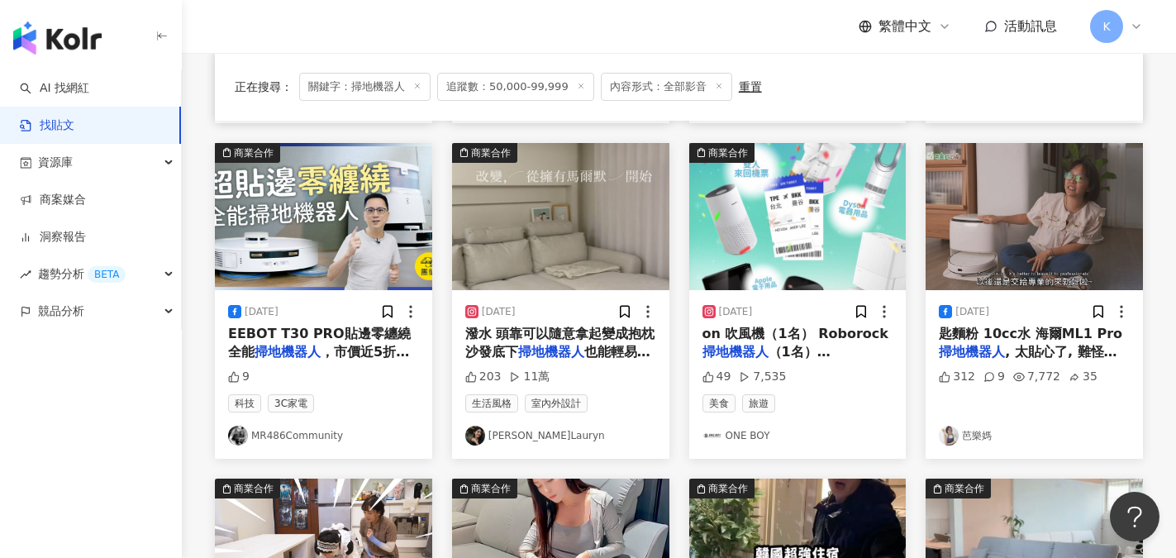
click at [522, 436] on link "柔 Lauryn" at bounding box center [560, 436] width 191 height 20
click at [579, 337] on span "潑水 頭靠可以隨意拿起變成抱枕 沙發底下" at bounding box center [560, 343] width 190 height 34
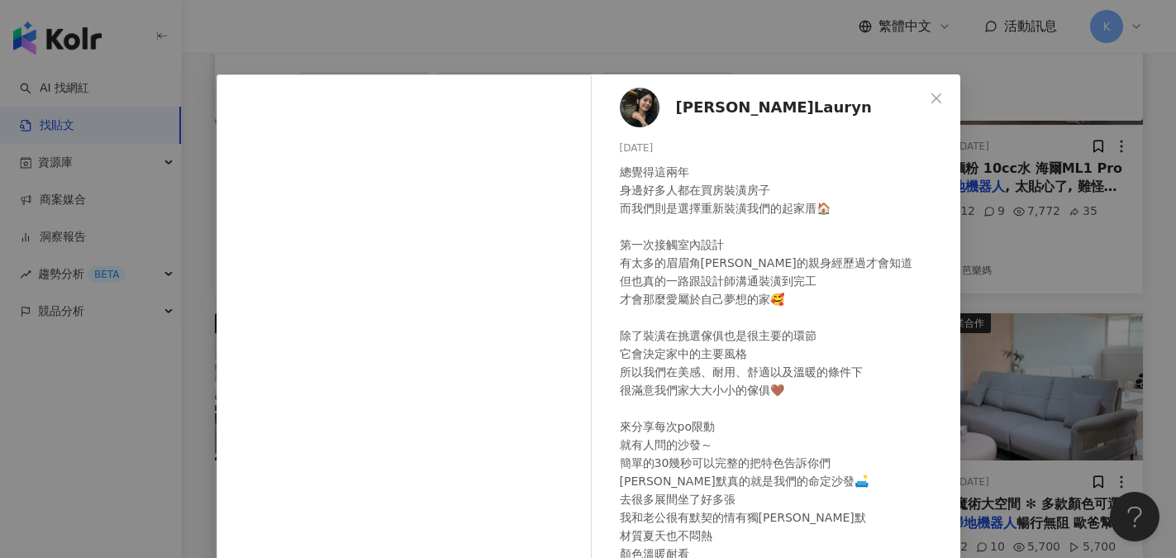
scroll to position [0, 0]
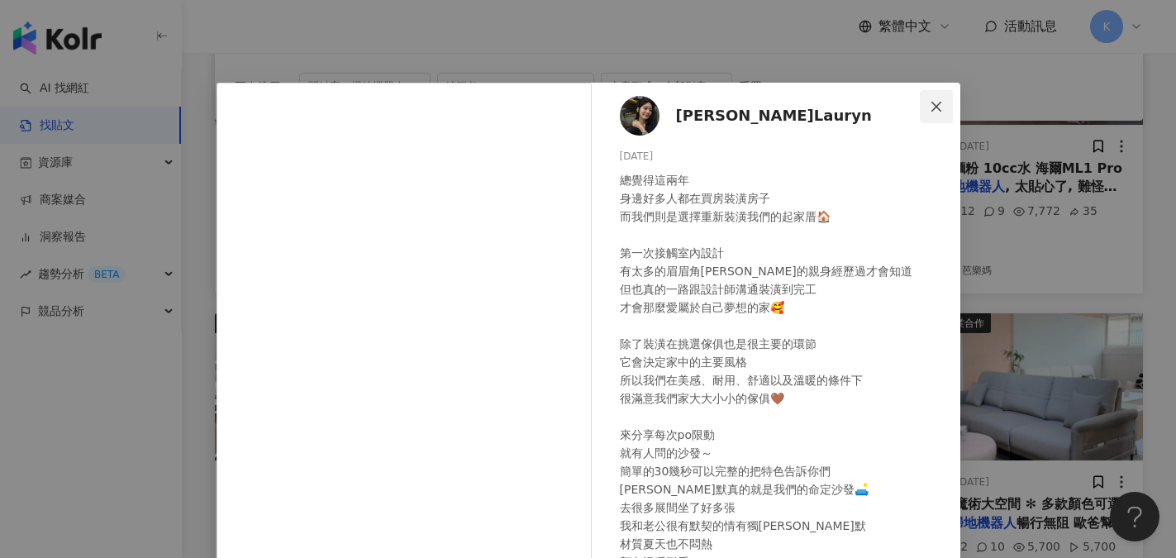
click at [930, 109] on icon "close" at bounding box center [936, 106] width 13 height 13
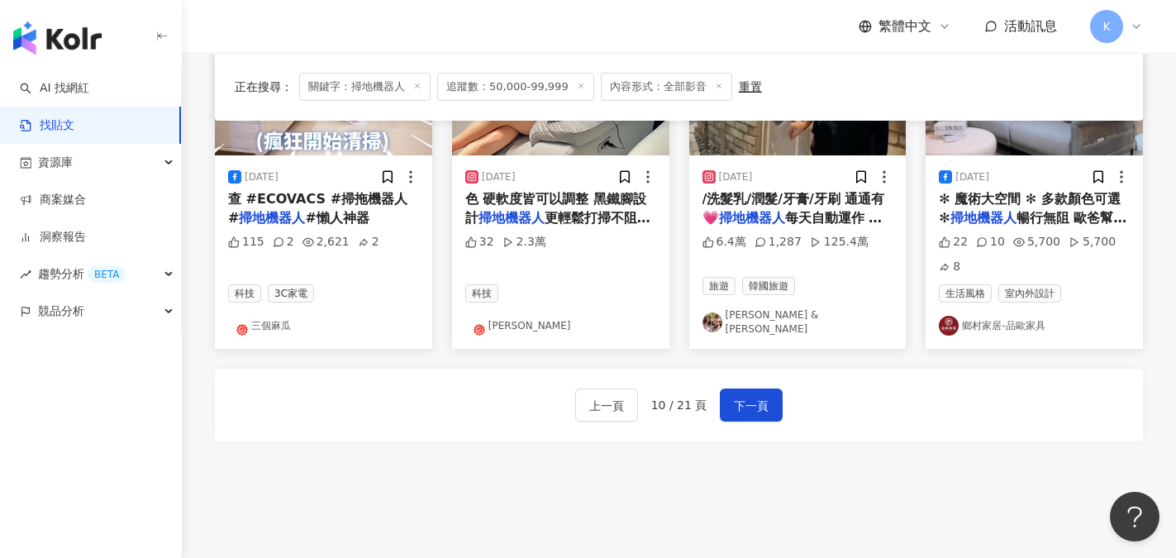
scroll to position [973, 0]
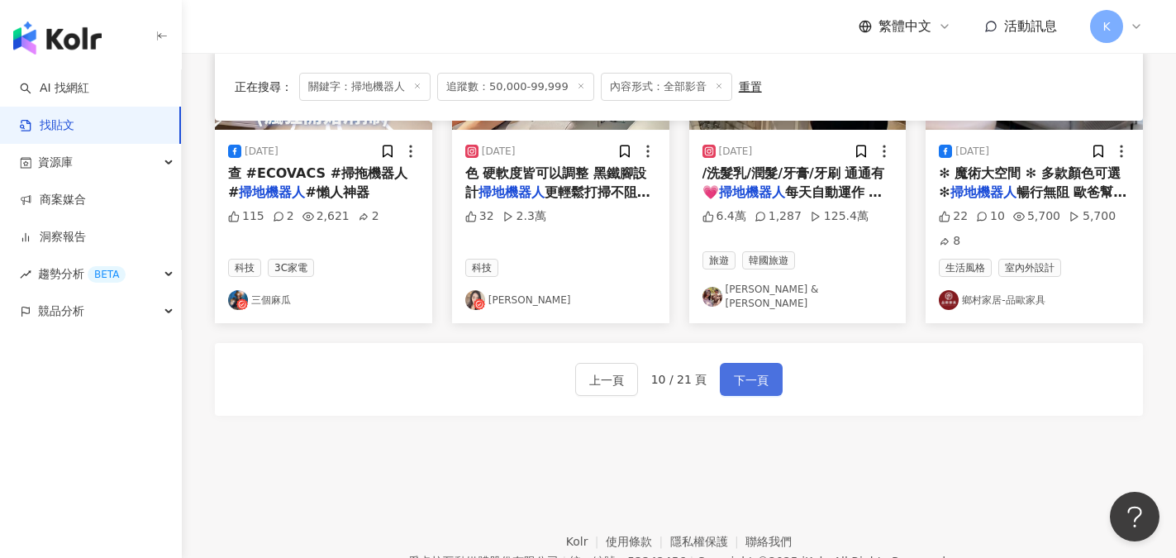
click at [749, 391] on button "下一頁" at bounding box center [751, 379] width 63 height 33
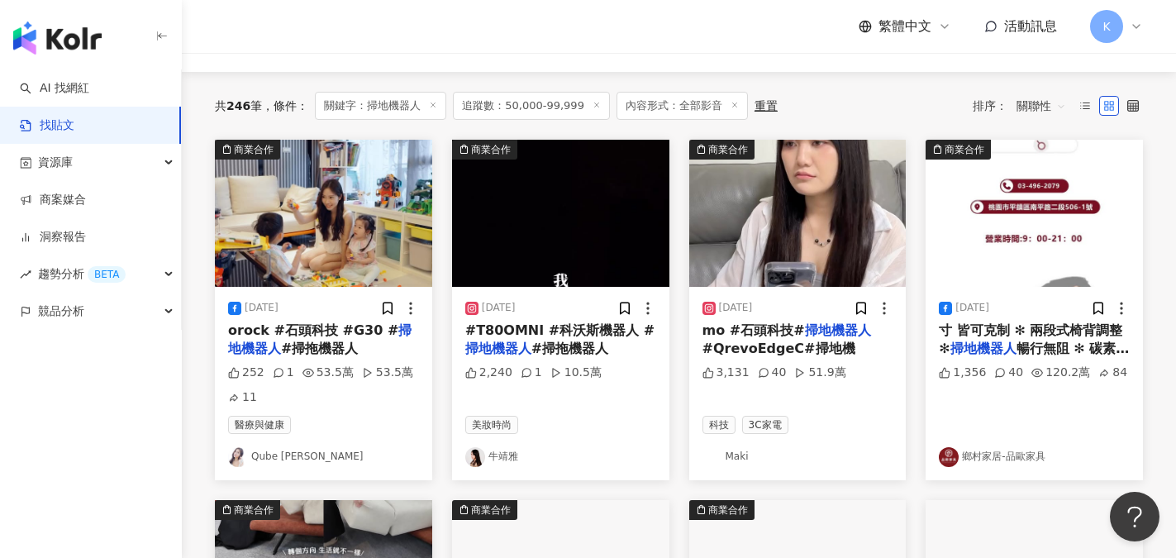
scroll to position [146, 0]
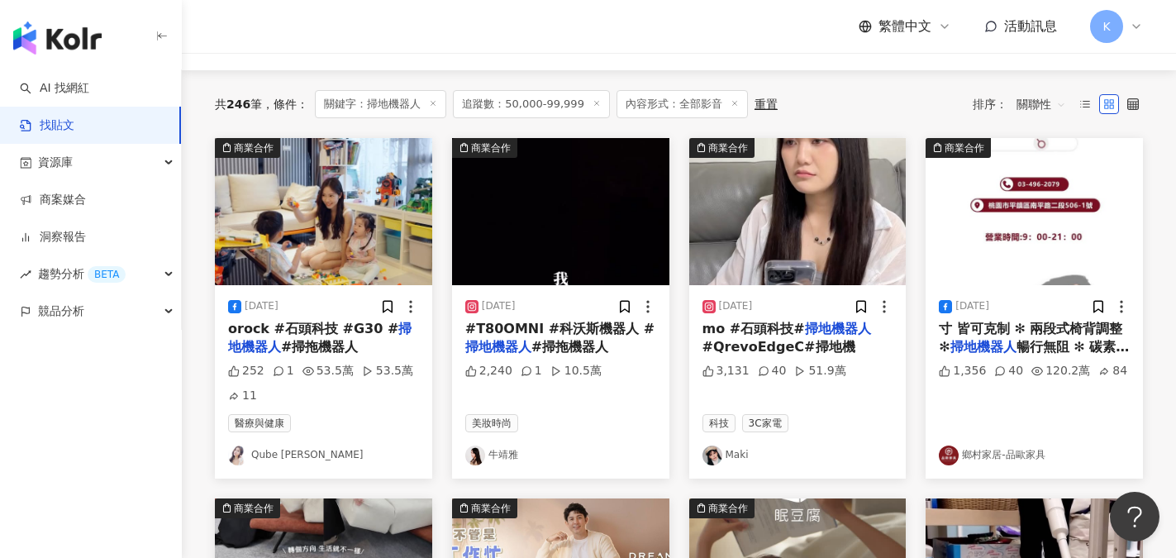
click at [742, 459] on link "Maki" at bounding box center [797, 455] width 191 height 20
click at [778, 229] on img at bounding box center [797, 211] width 217 height 147
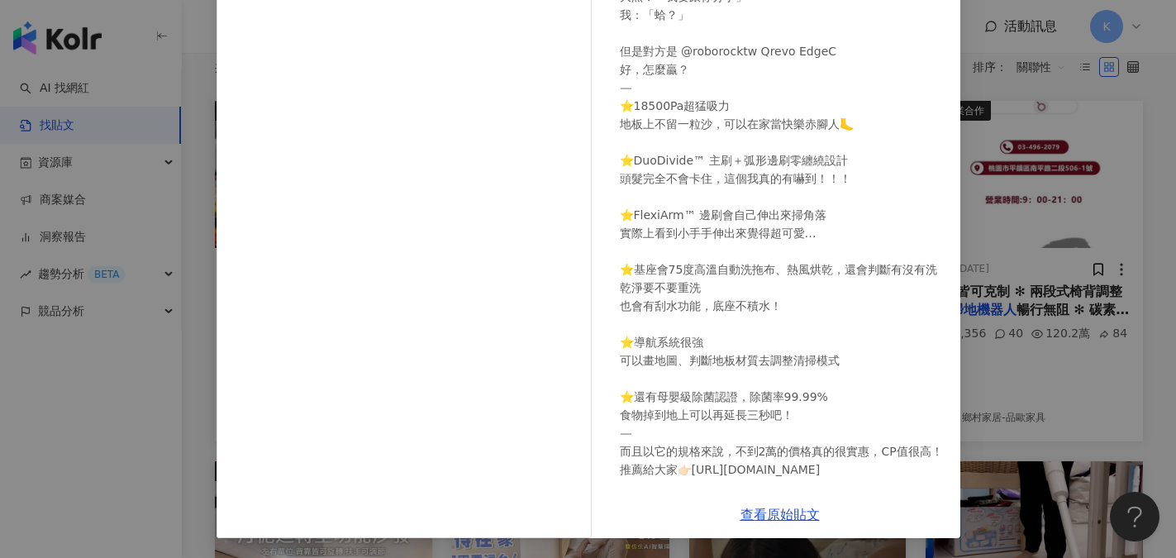
scroll to position [229, 0]
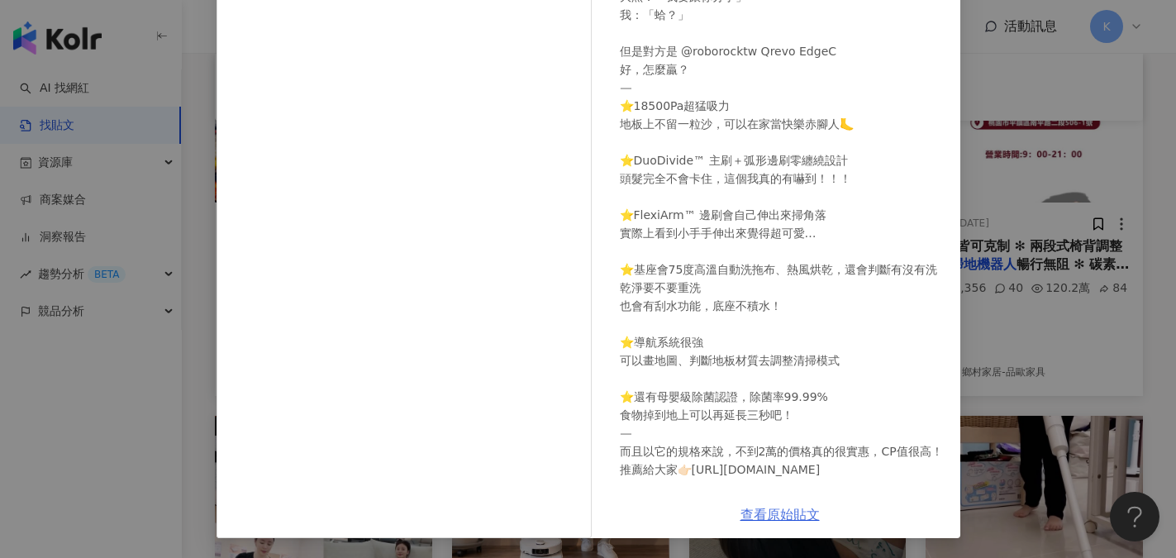
click at [780, 517] on link "查看原始貼文" at bounding box center [779, 515] width 79 height 16
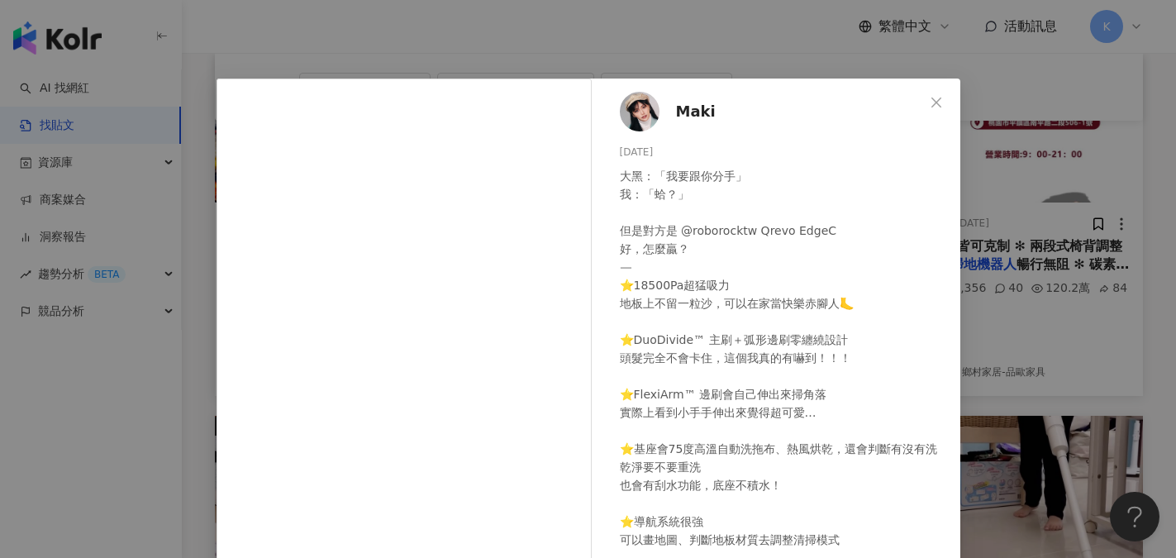
scroll to position [0, 0]
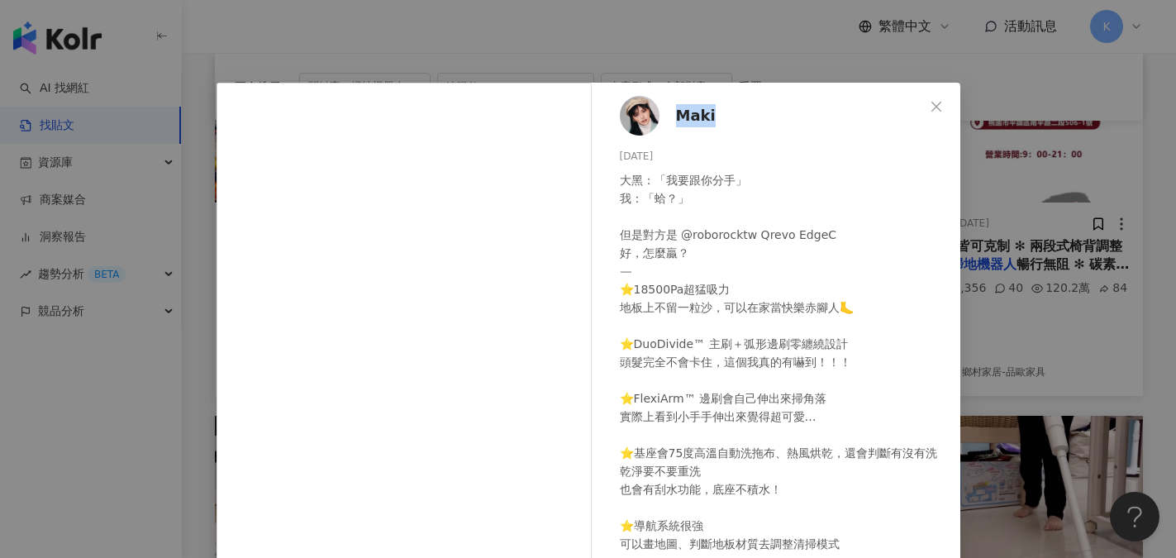
drag, startPoint x: 711, startPoint y: 117, endPoint x: 666, endPoint y: 117, distance: 44.6
click at [666, 117] on div "Maki 2025/6/26 大黑：「我要跟你分手」 我：「蛤？」 但是對方是 @roborocktw Qrevo EdgeC 好，怎麼贏？ ⸻ ⭐️1850…" at bounding box center [780, 379] width 360 height 592
copy span "Maki"
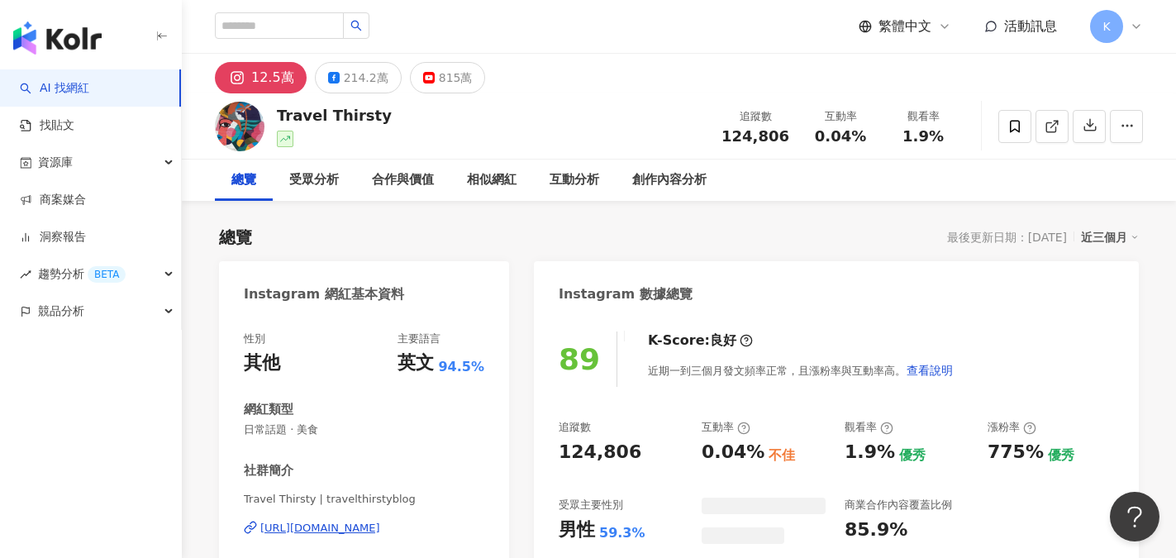
click at [269, 81] on div "12.5萬" at bounding box center [272, 77] width 43 height 23
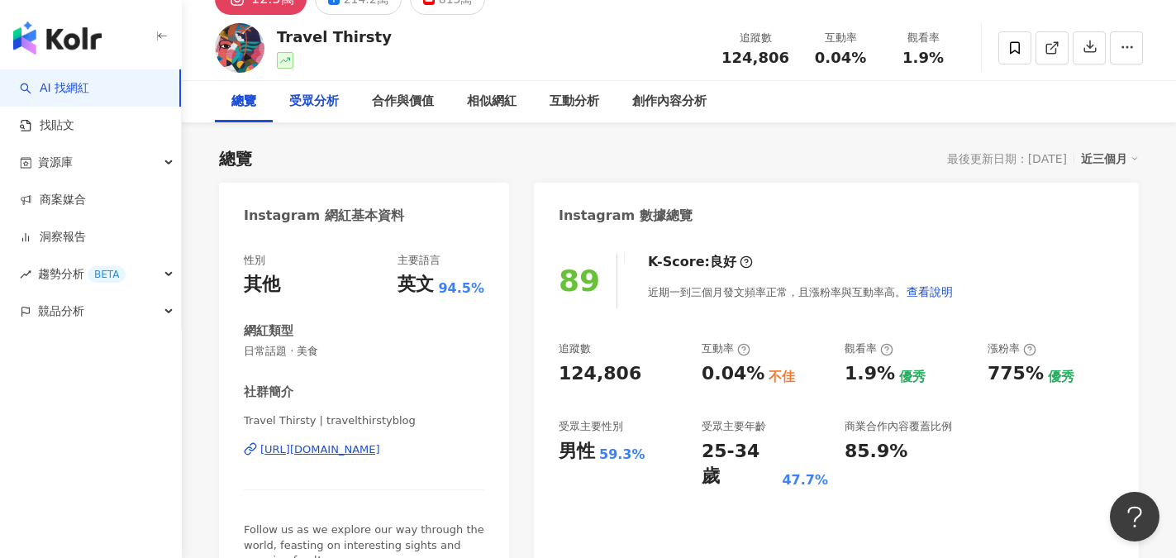
scroll to position [83, 0]
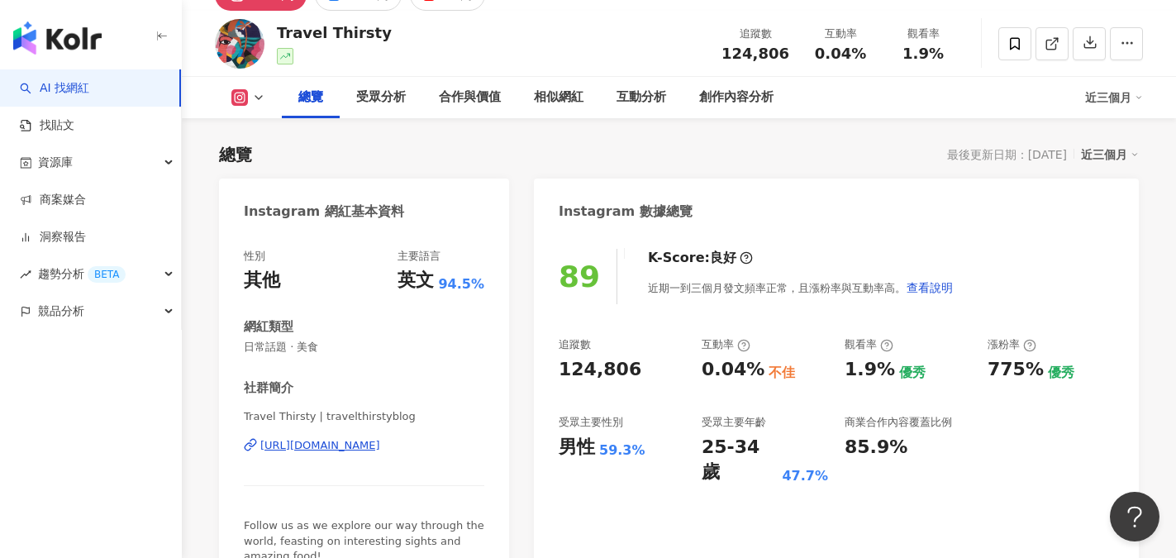
click at [380, 448] on div "https://www.instagram.com/travelthirstyblog/" at bounding box center [320, 445] width 120 height 15
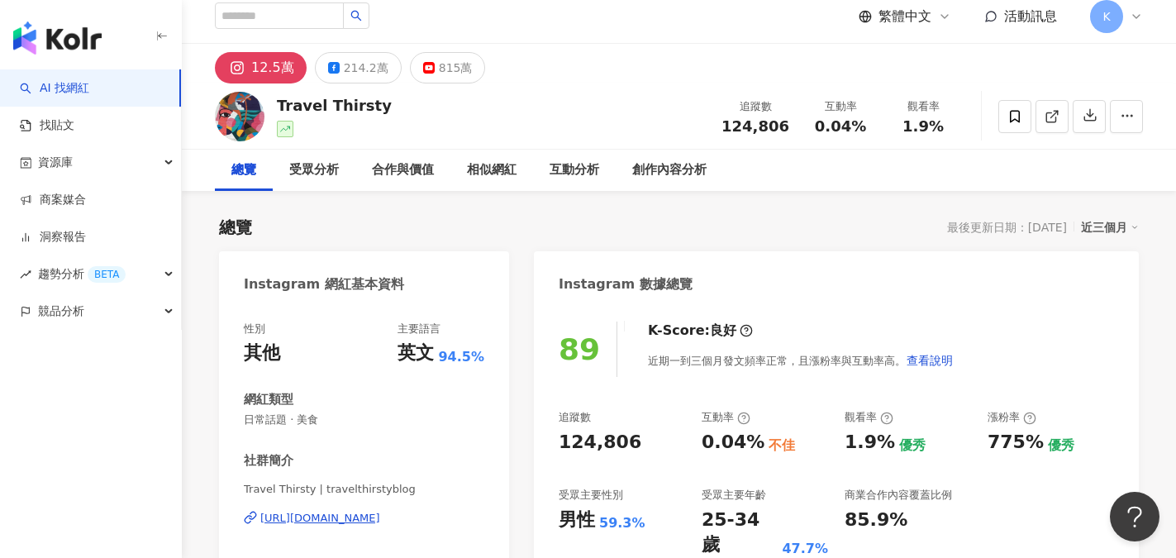
scroll to position [0, 0]
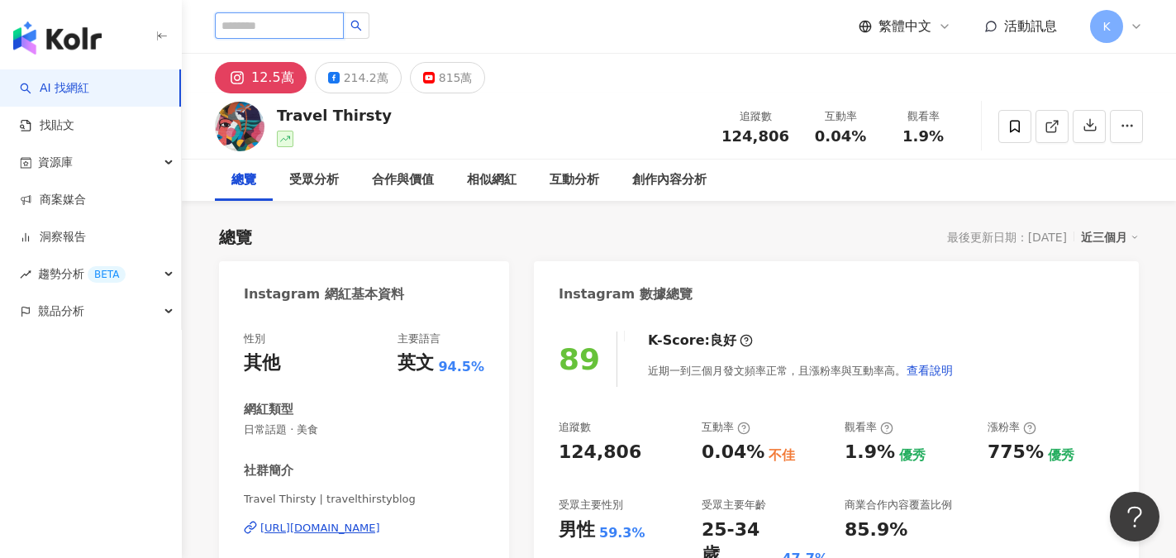
click at [248, 18] on input "search" at bounding box center [279, 25] width 129 height 26
click at [72, 122] on link "找貼文" at bounding box center [47, 125] width 55 height 17
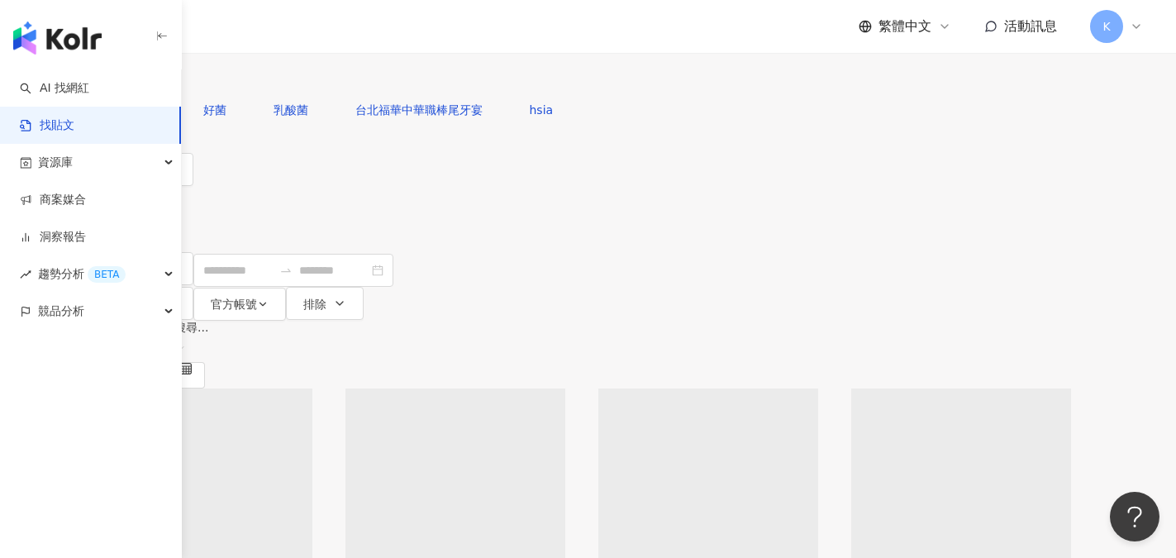
click at [350, 36] on input "search" at bounding box center [274, 18] width 150 height 36
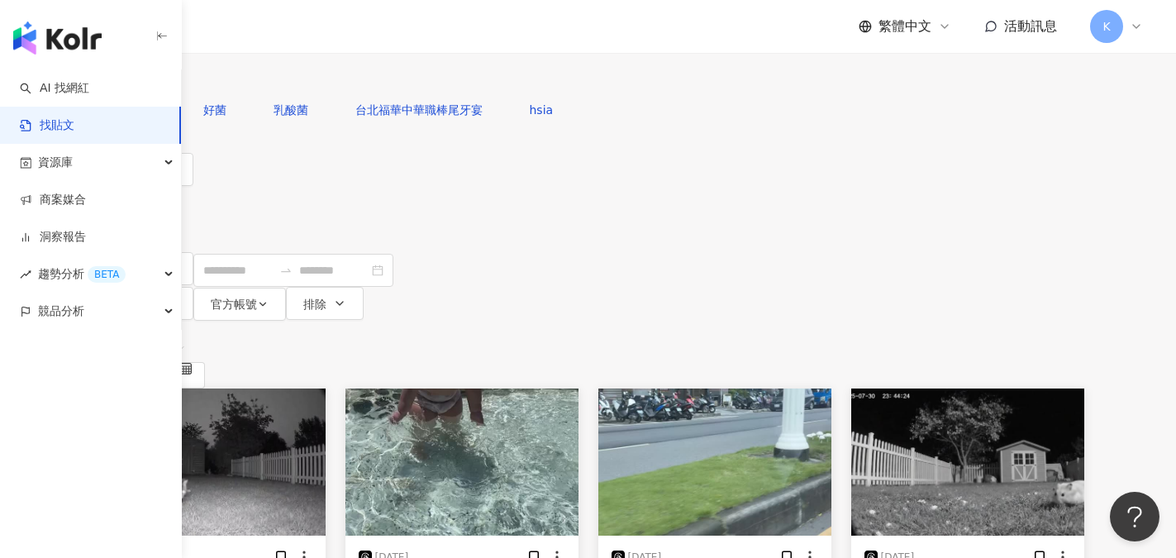
type input "*"
type input "*****"
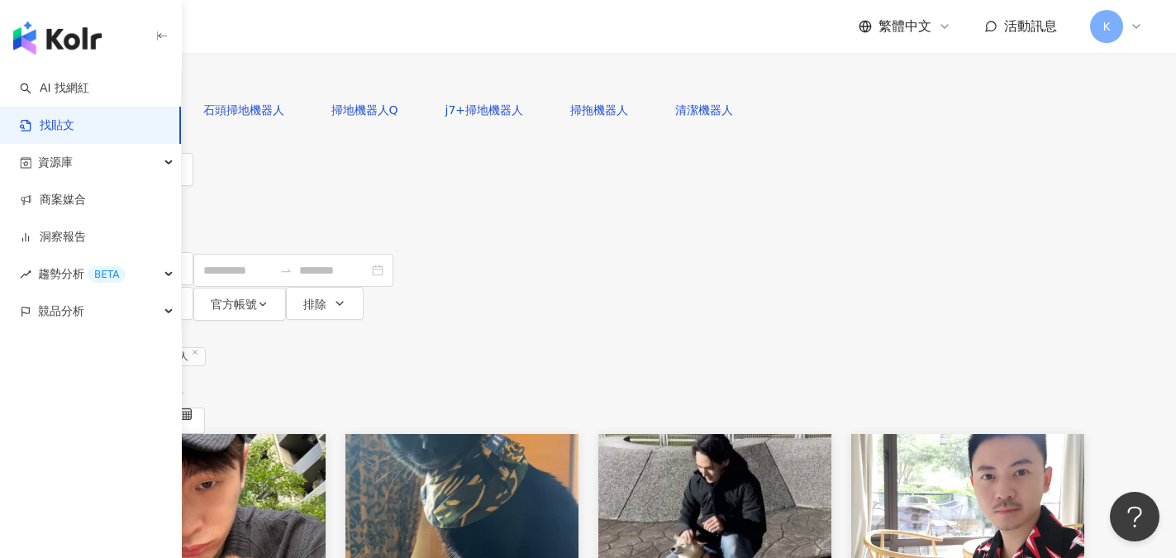
click at [133, 197] on span "類型" at bounding box center [121, 203] width 23 height 13
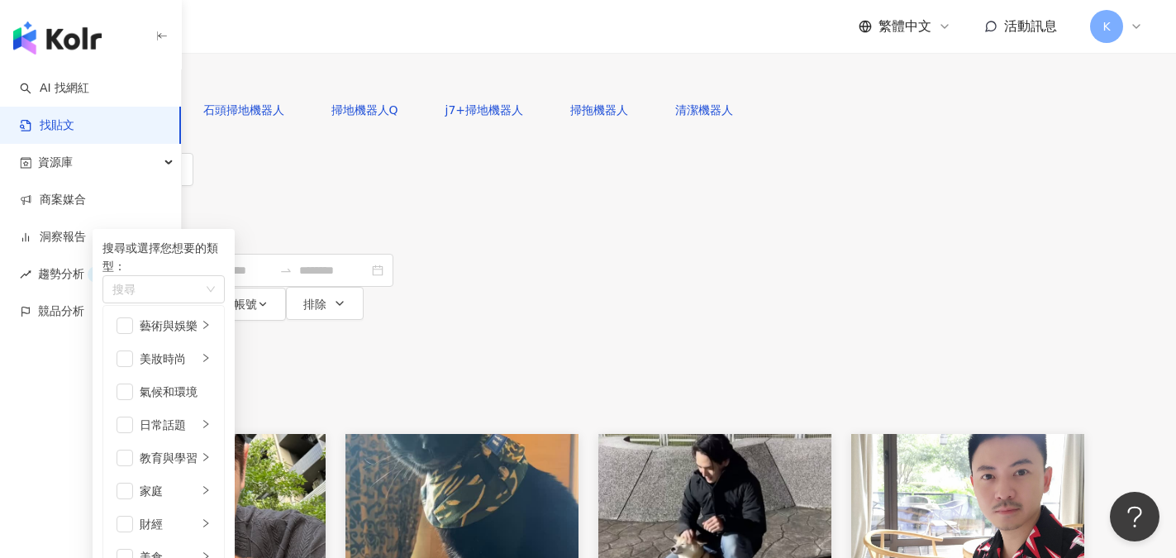
click at [145, 230] on span "追蹤數" at bounding box center [127, 236] width 35 height 13
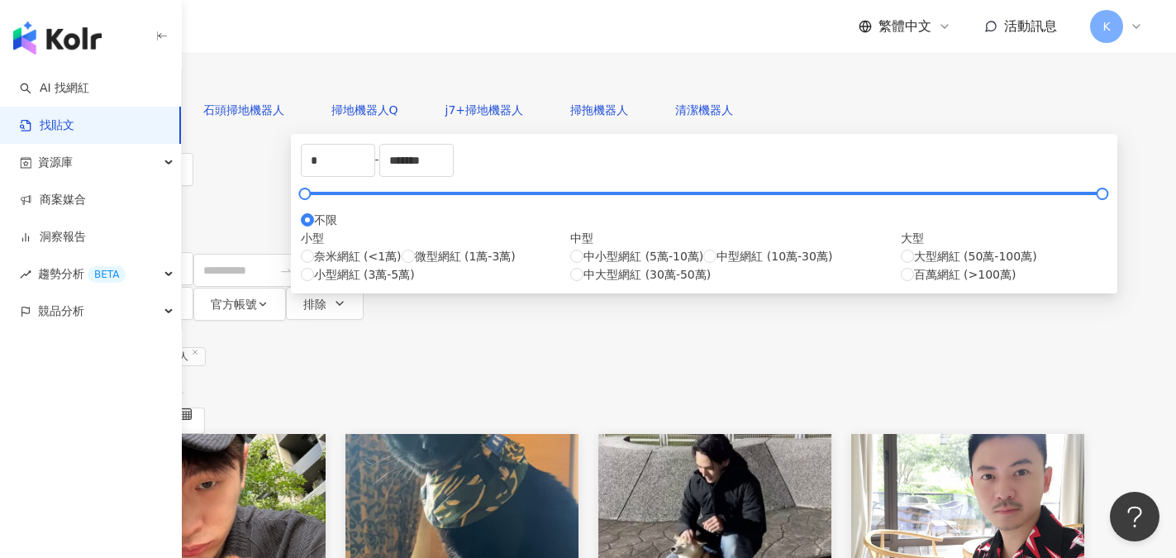
click at [945, 126] on div "您可能感興趣： 石頭掃地機器人 掃地機器人Q j7+掃地機器人 掃拖機器人 清潔機器人" at bounding box center [589, 109] width 992 height 33
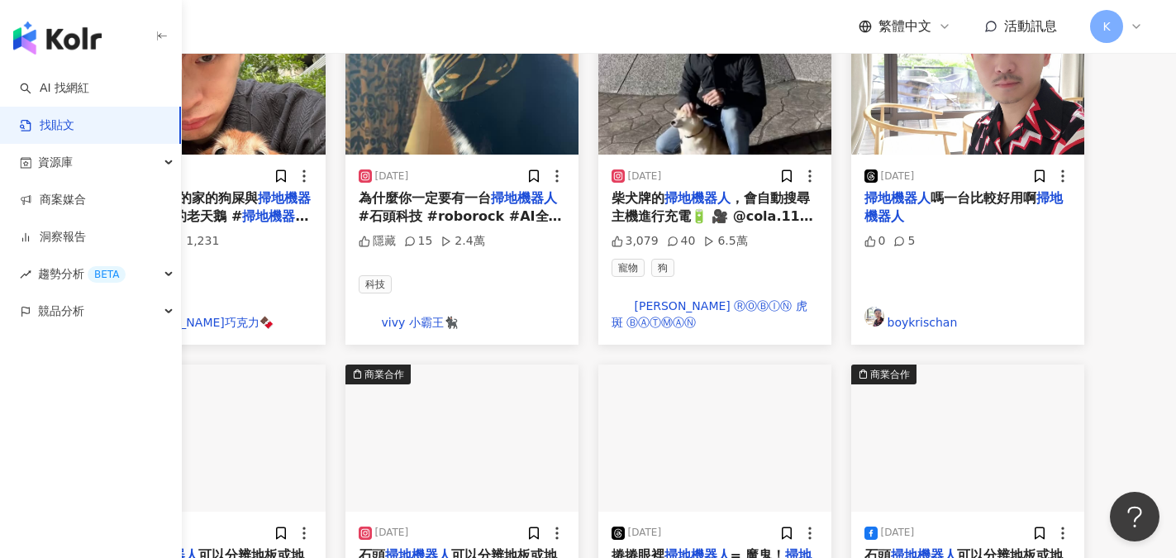
scroll to position [496, 0]
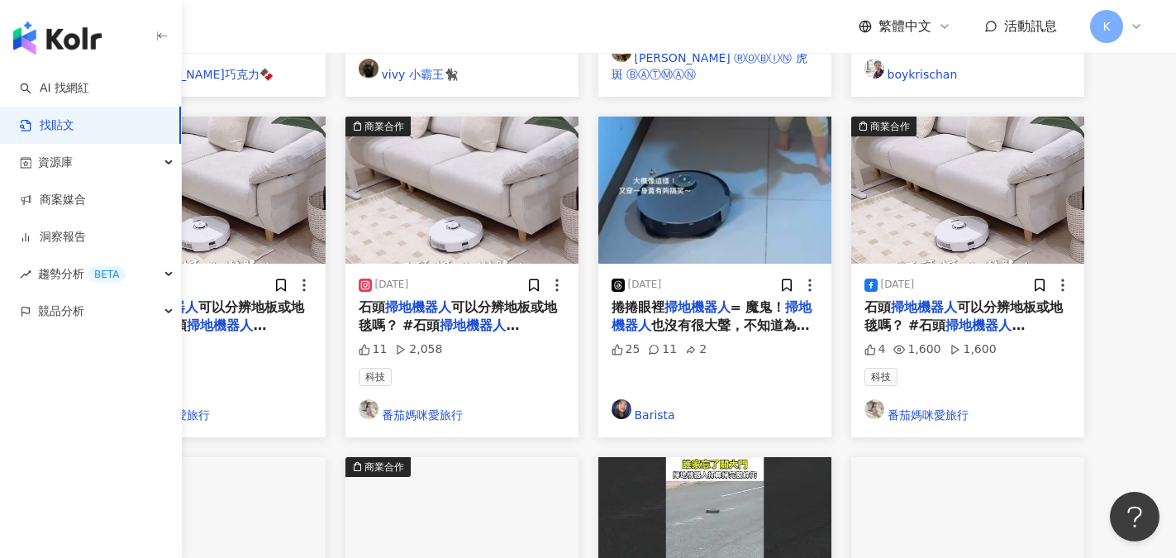
scroll to position [909, 0]
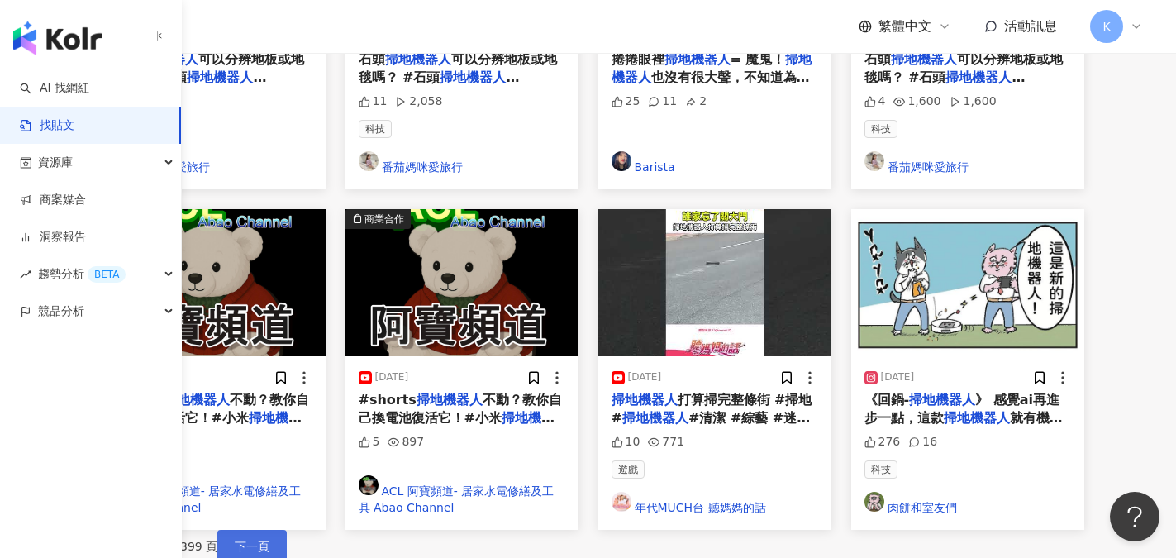
click at [269, 540] on span "下一頁" at bounding box center [252, 546] width 35 height 13
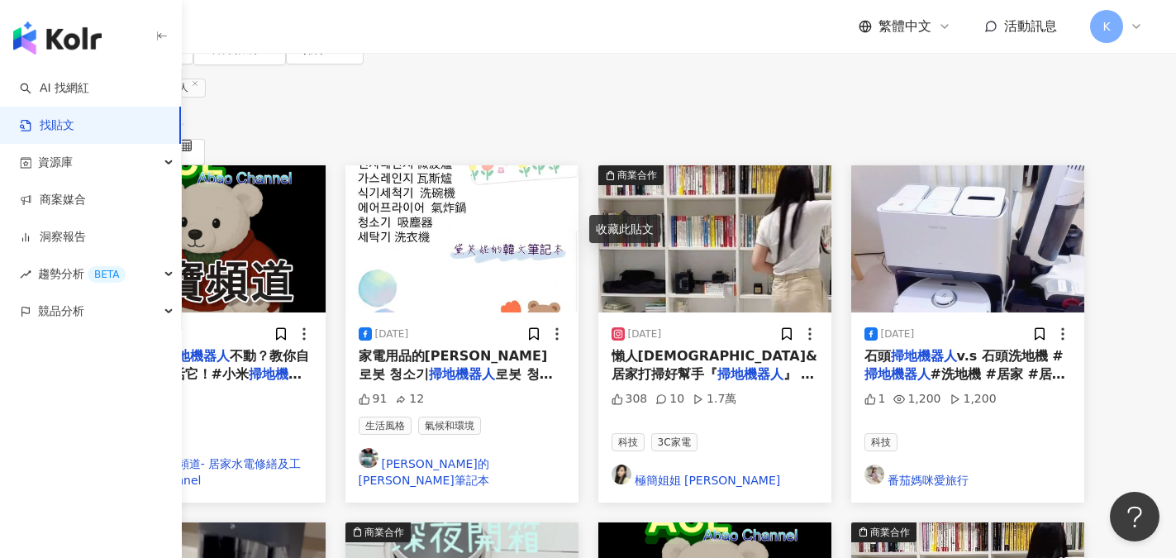
scroll to position [0, 0]
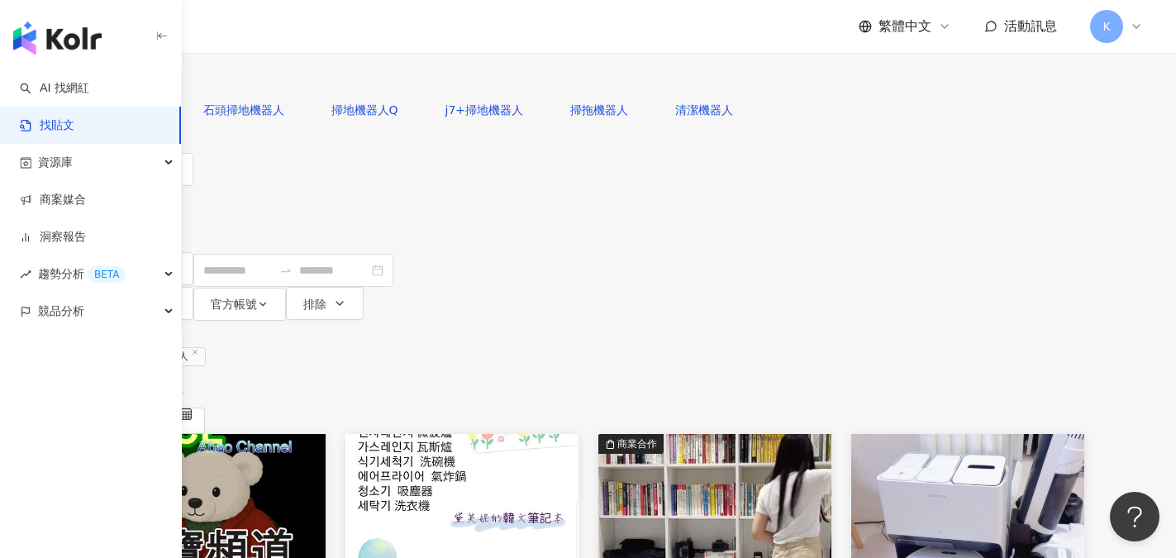
click at [145, 230] on span "追蹤數" at bounding box center [127, 236] width 35 height 13
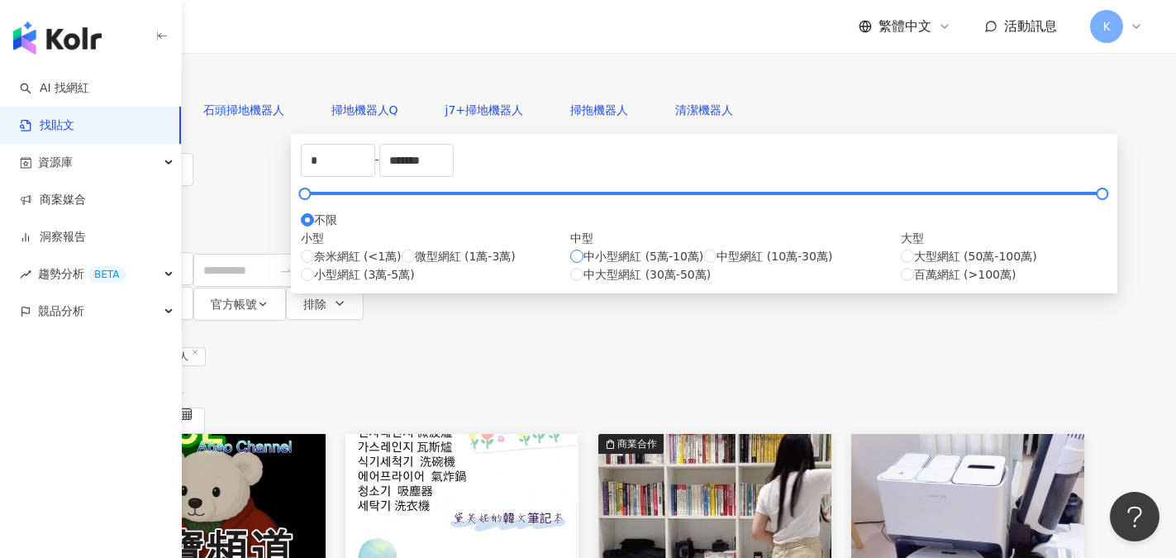
type input "*****"
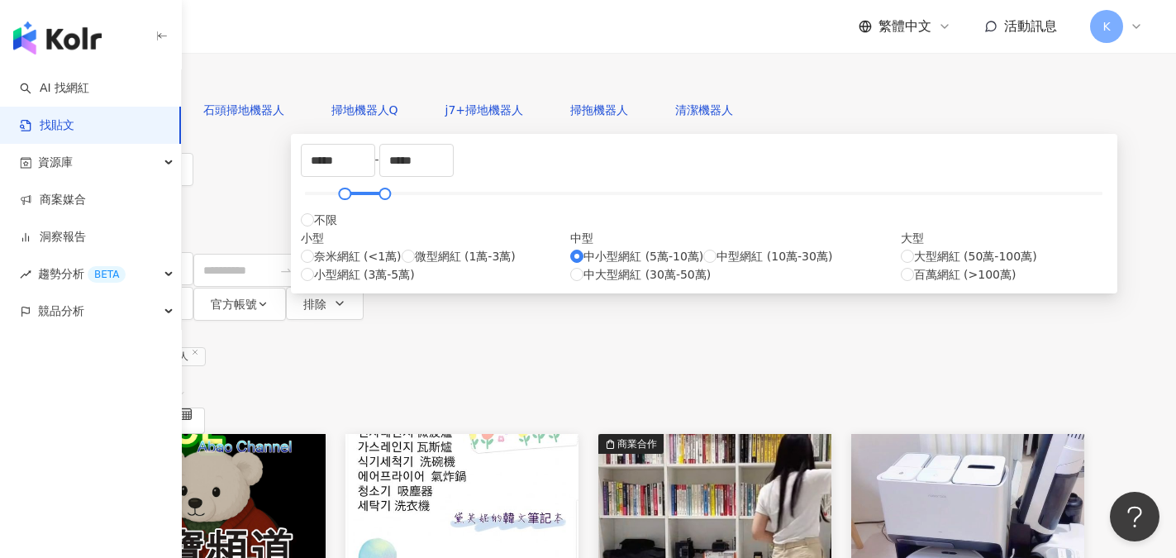
click at [998, 195] on div "內容形式 類型 追蹤數 發文時間 商業合作 官方帳號 排除 ***** - ***** 不限 小型 奈米網紅 (<1萬) 微型網紅 (1萬-3萬) 小型網紅 …" at bounding box center [589, 237] width 992 height 168
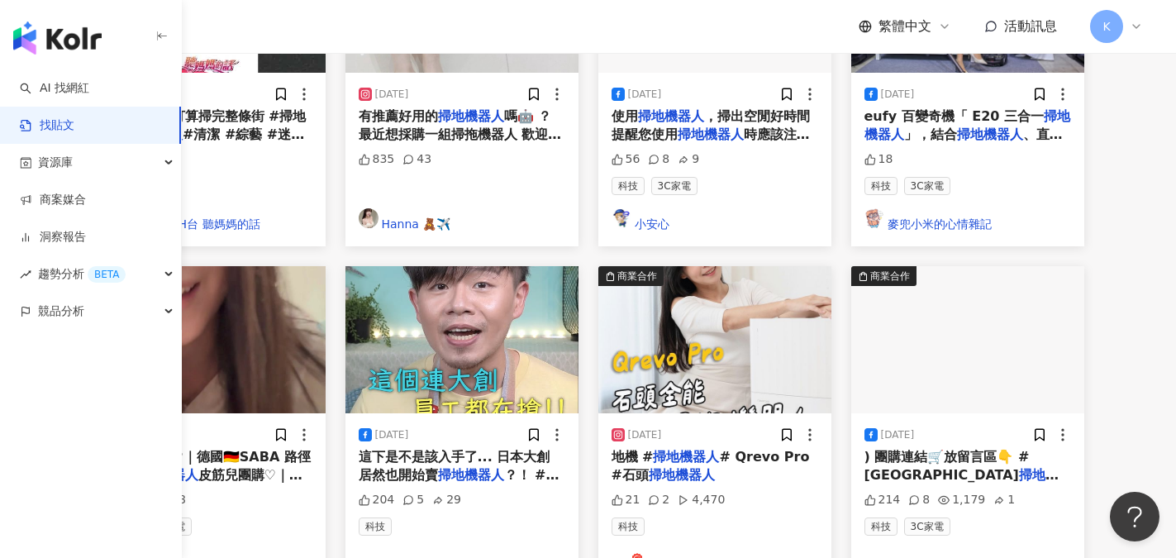
scroll to position [496, 0]
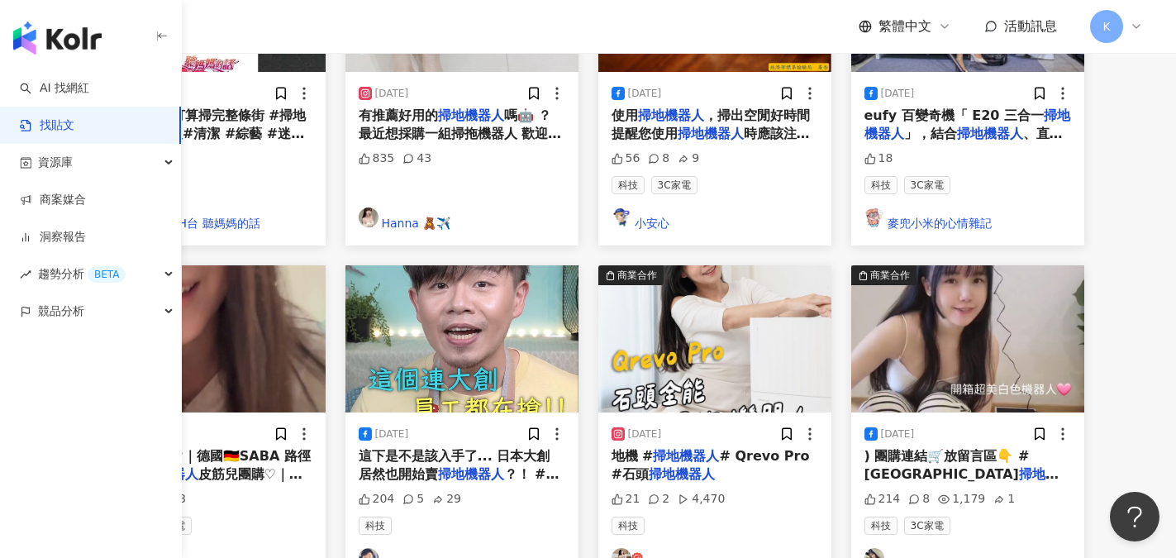
click at [298, 543] on link "皮筋兒 Journey" at bounding box center [209, 560] width 207 height 25
click at [988, 543] on link "Barbra" at bounding box center [967, 560] width 207 height 25
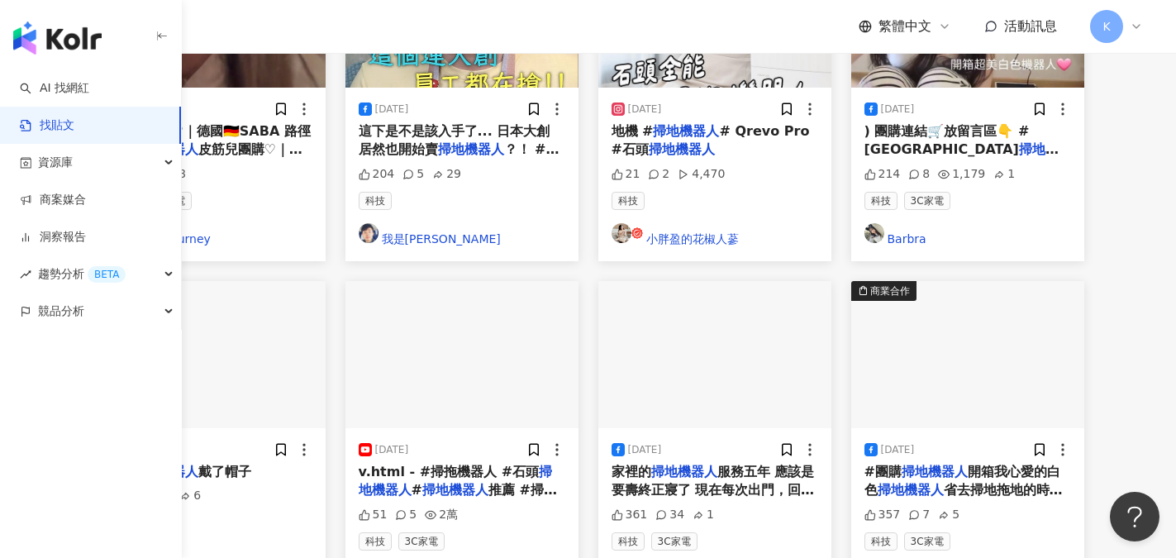
scroll to position [826, 0]
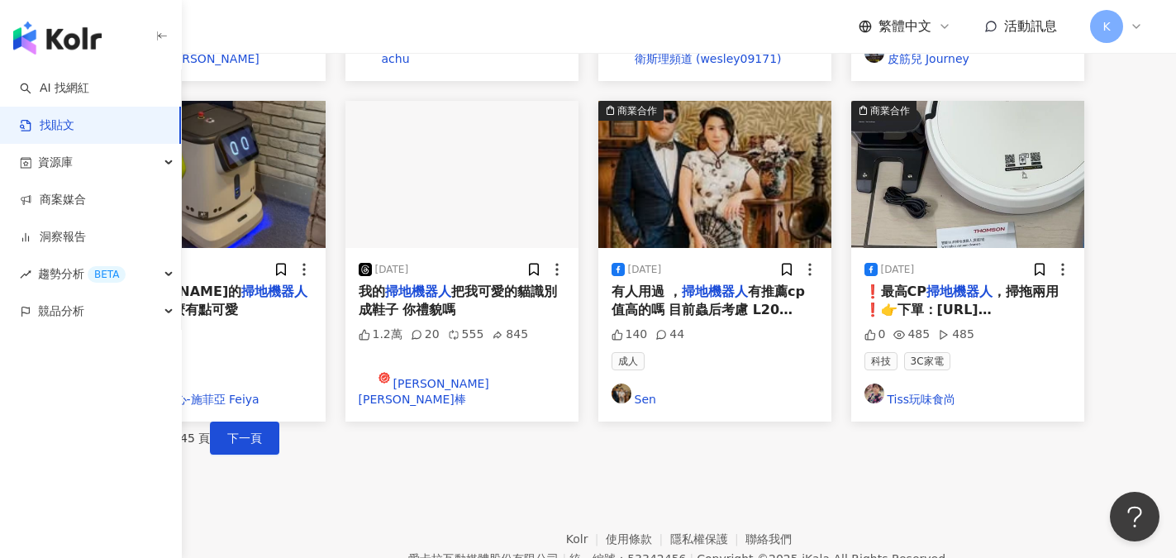
scroll to position [1031, 0]
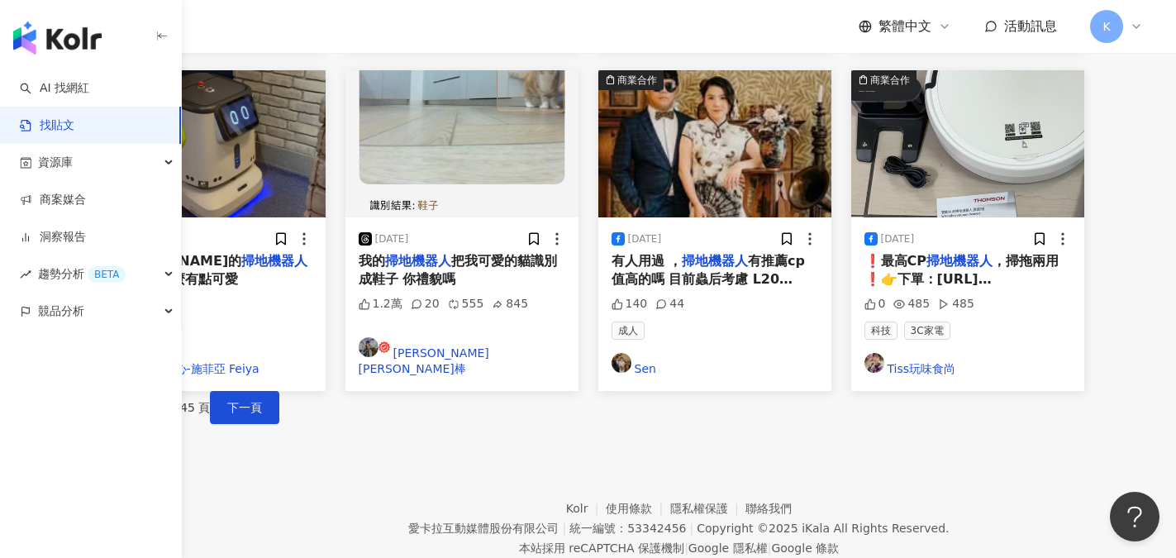
click at [755, 391] on div "上一頁 2 / 45 頁 下一頁" at bounding box center [589, 407] width 992 height 33
click at [262, 401] on span "下一頁" at bounding box center [244, 407] width 35 height 13
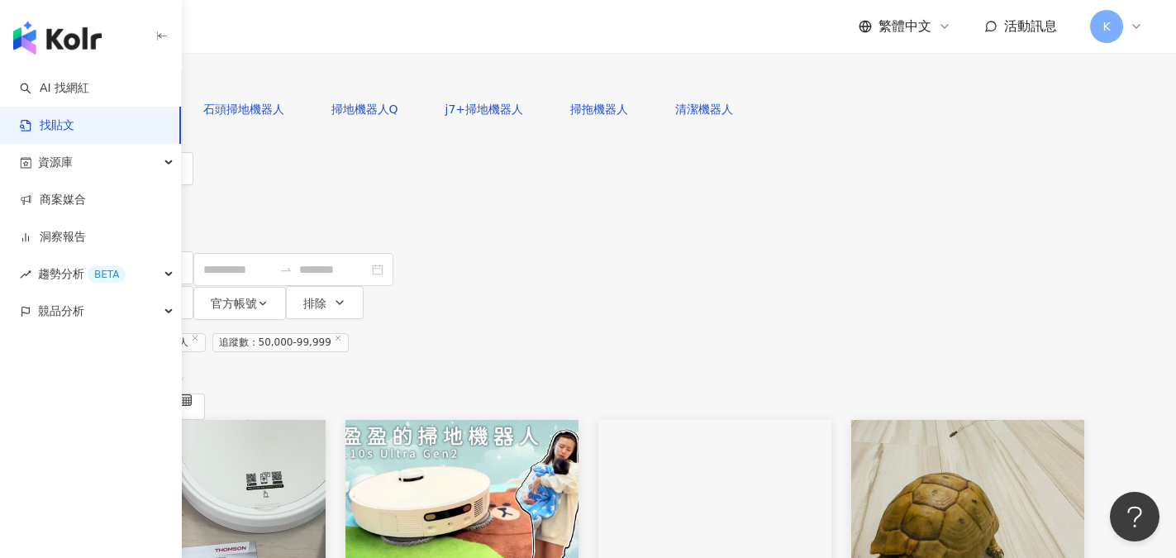
scroll to position [0, 0]
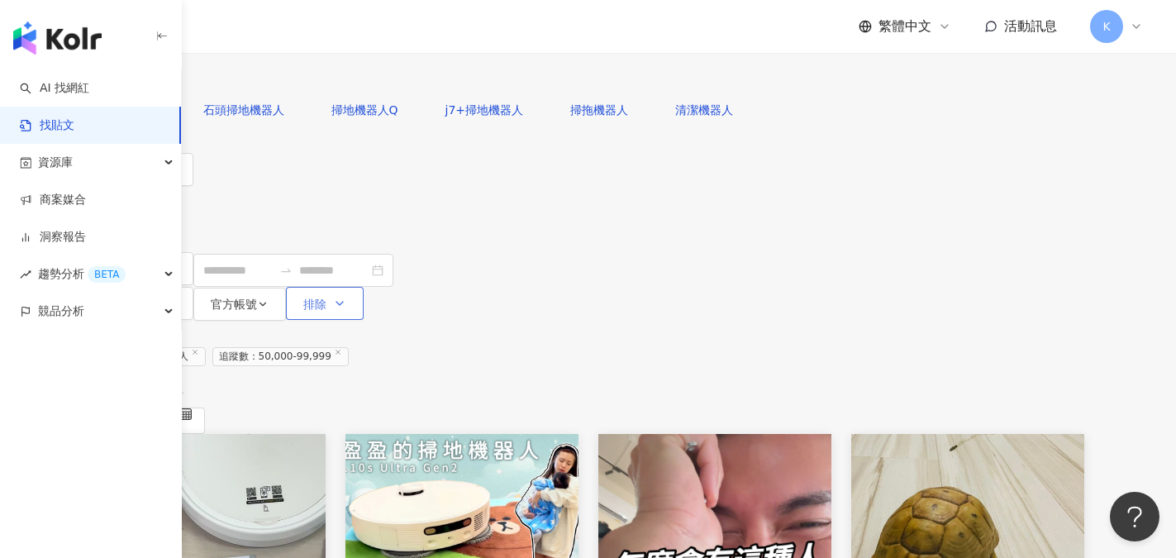
click at [326, 298] on span "排除" at bounding box center [314, 304] width 23 height 13
click at [193, 186] on button "內容形式" at bounding box center [143, 169] width 101 height 33
click at [759, 321] on div "共 531 筆 條件 ： 關鍵字：掃地機器人 追蹤數：50,000-99,999 重置 排序： 關聯性" at bounding box center [589, 377] width 992 height 113
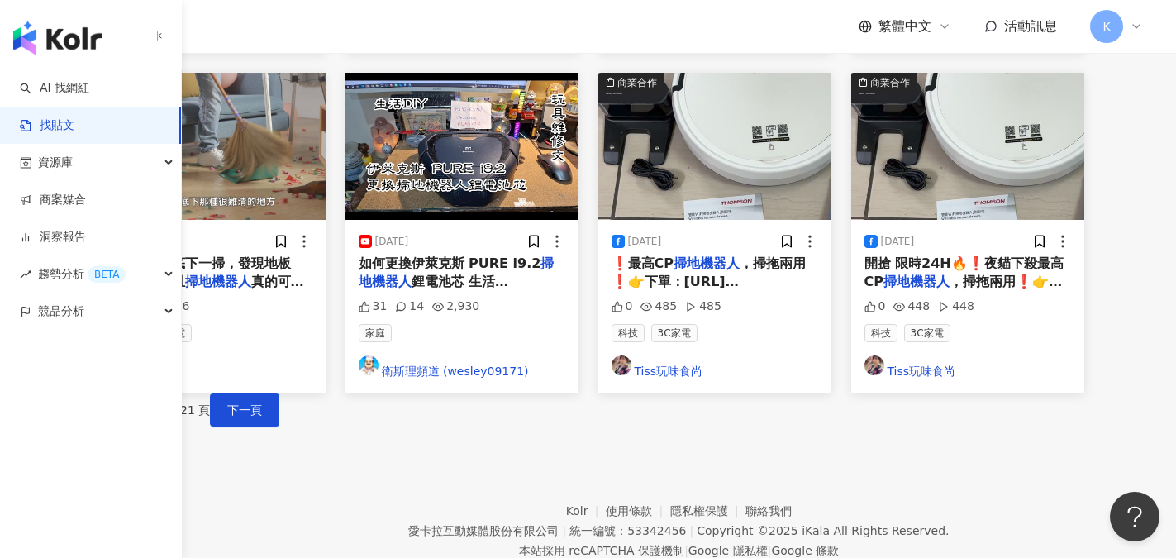
scroll to position [1031, 0]
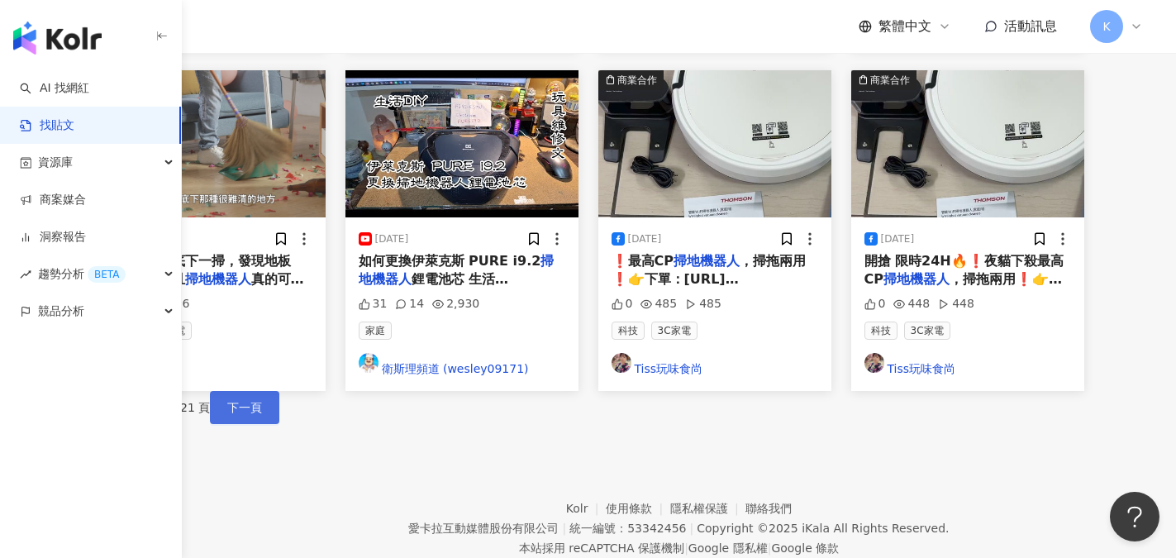
click at [262, 401] on span "下一頁" at bounding box center [244, 407] width 35 height 13
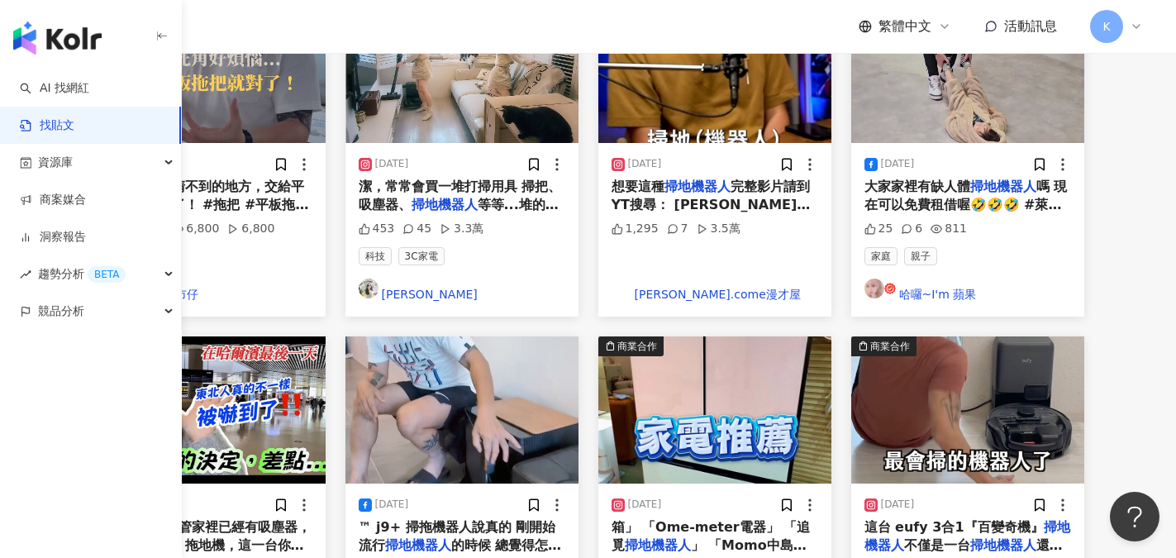
scroll to position [783, 0]
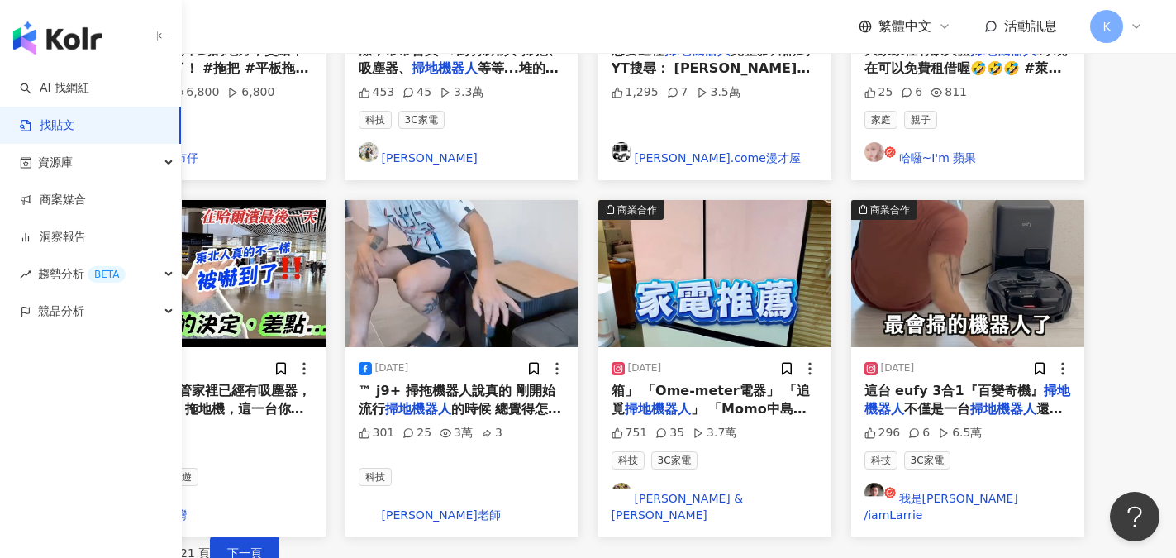
scroll to position [949, 0]
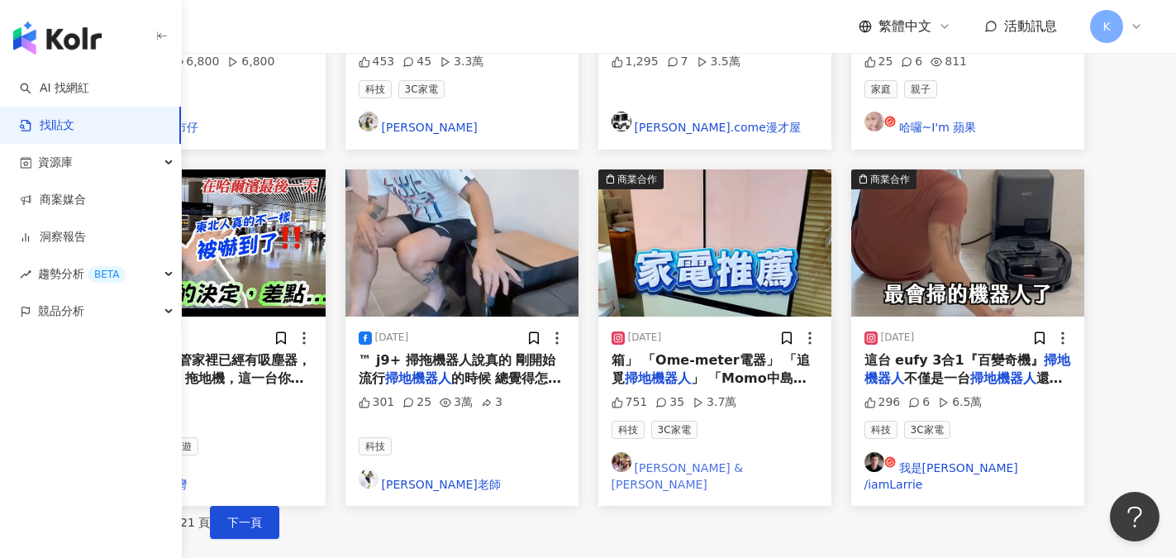
click at [767, 452] on link "William & Amy" at bounding box center [715, 472] width 207 height 40
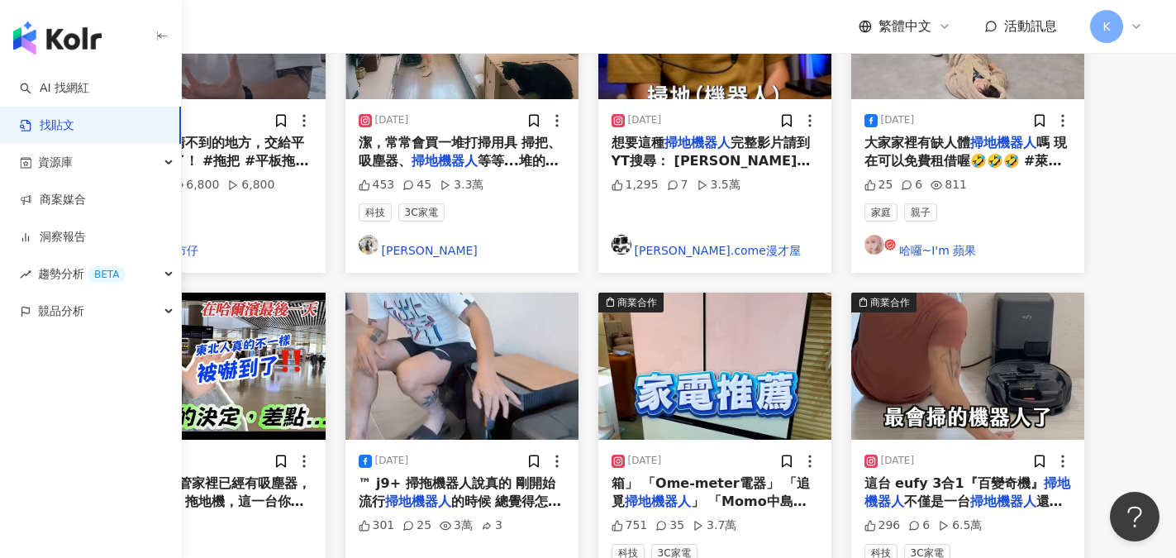
scroll to position [826, 0]
click at [783, 292] on img at bounding box center [714, 365] width 233 height 147
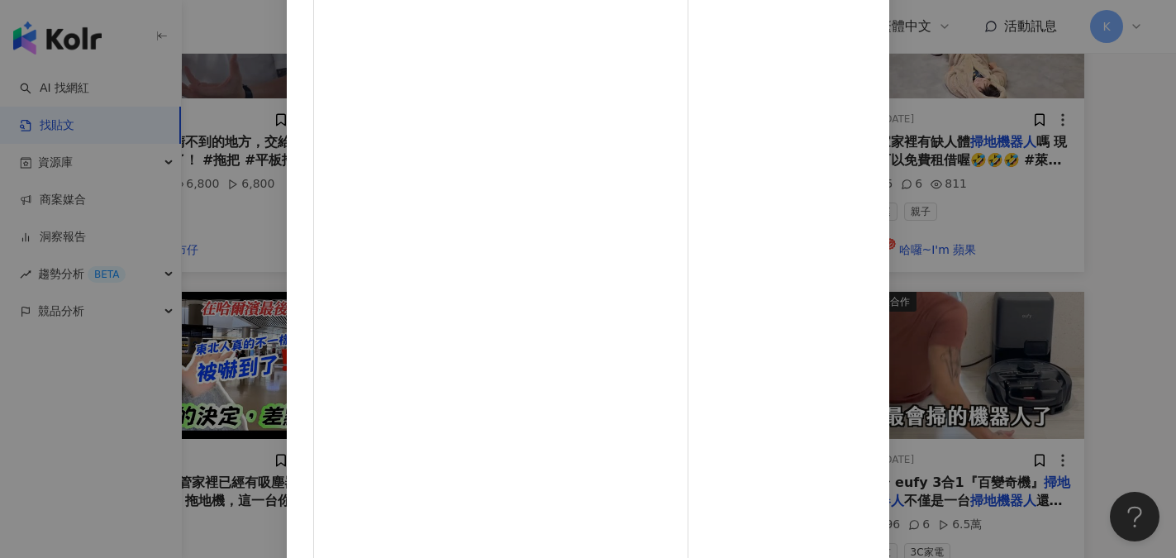
scroll to position [183, 0]
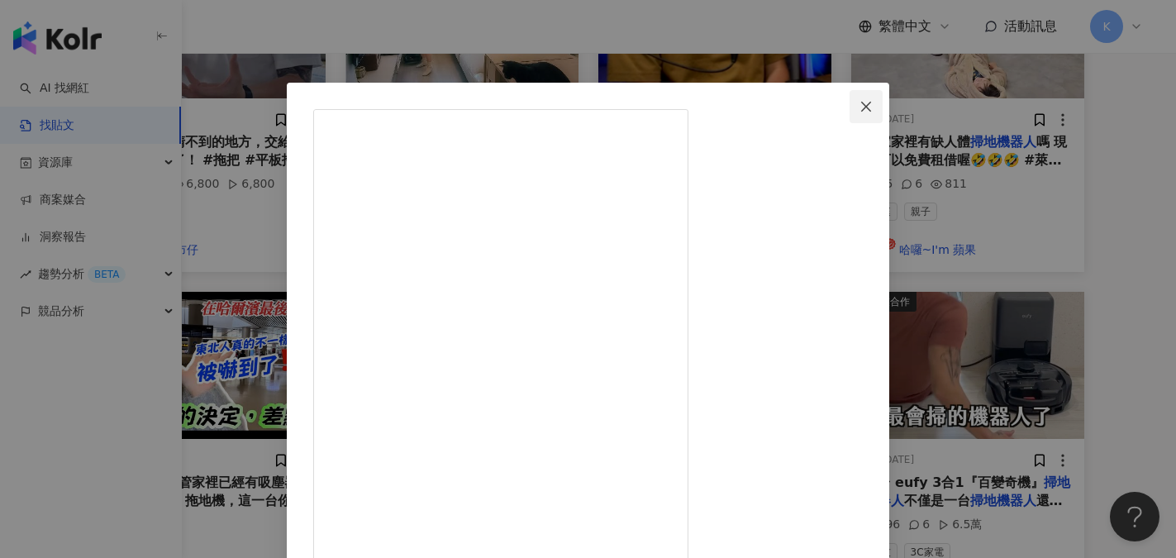
click at [873, 108] on icon "close" at bounding box center [865, 106] width 13 height 13
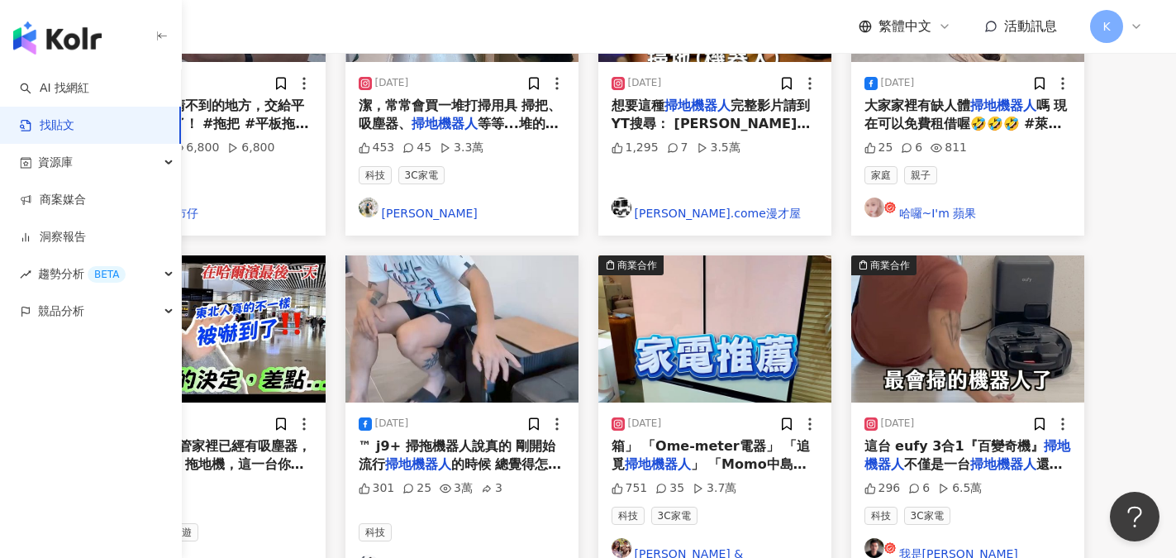
scroll to position [909, 0]
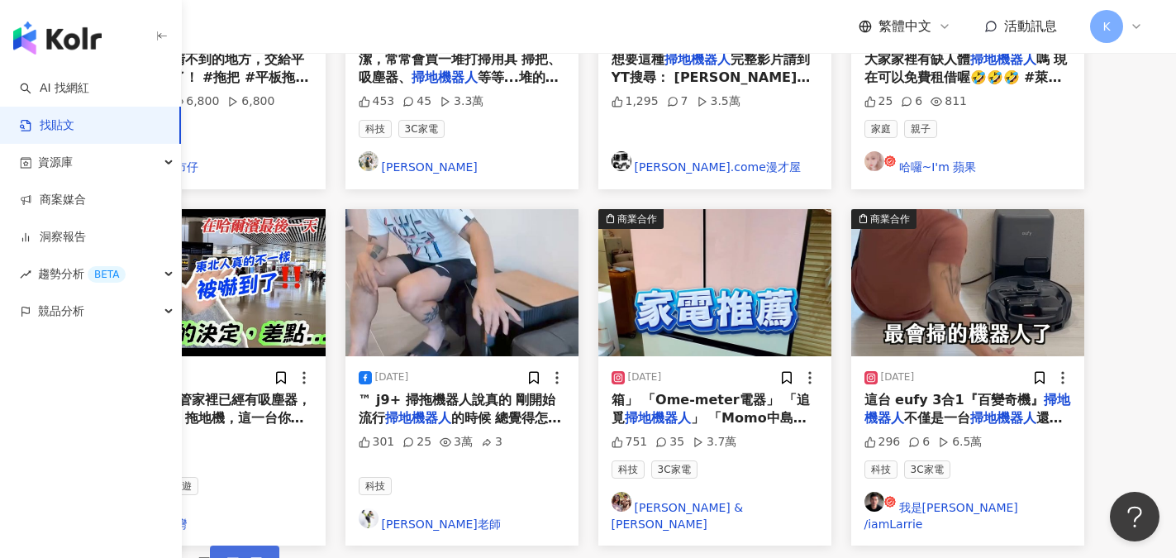
click at [262, 543] on span "下一頁" at bounding box center [244, 561] width 35 height 13
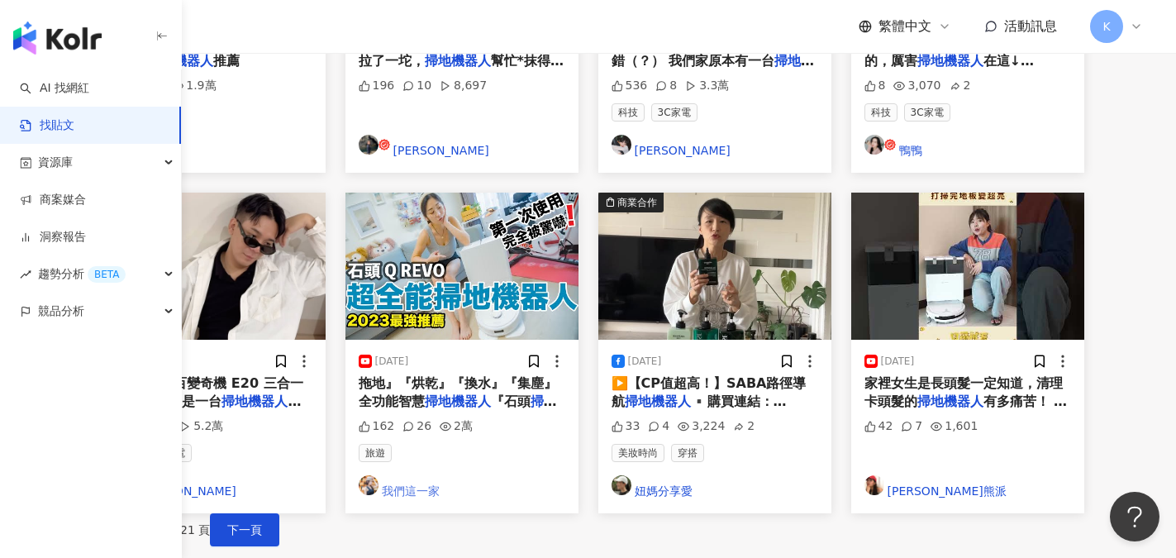
click at [521, 475] on link "我們這一家" at bounding box center [462, 487] width 207 height 25
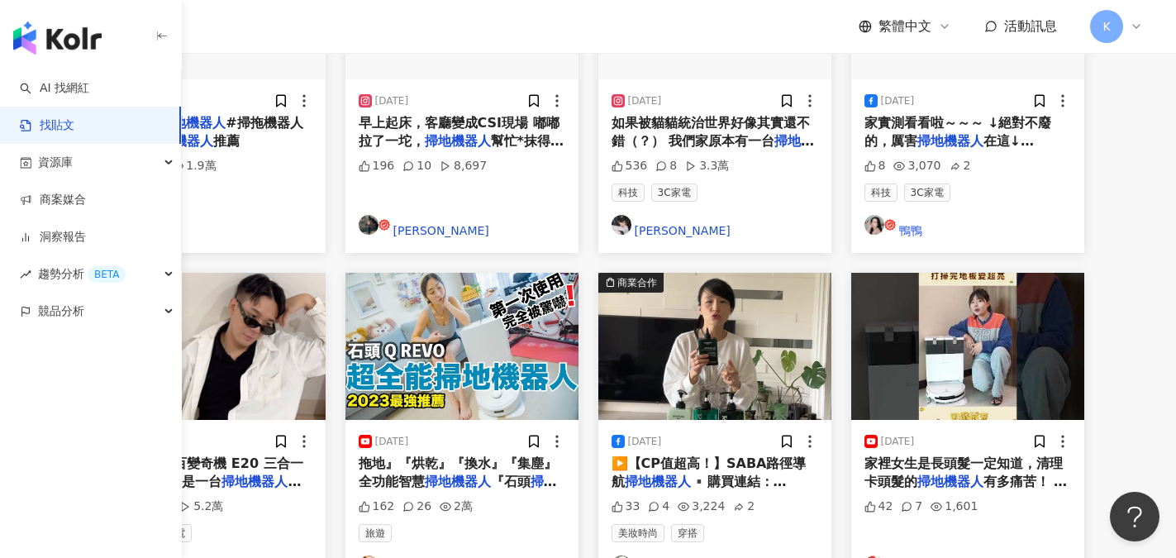
scroll to position [783, 0]
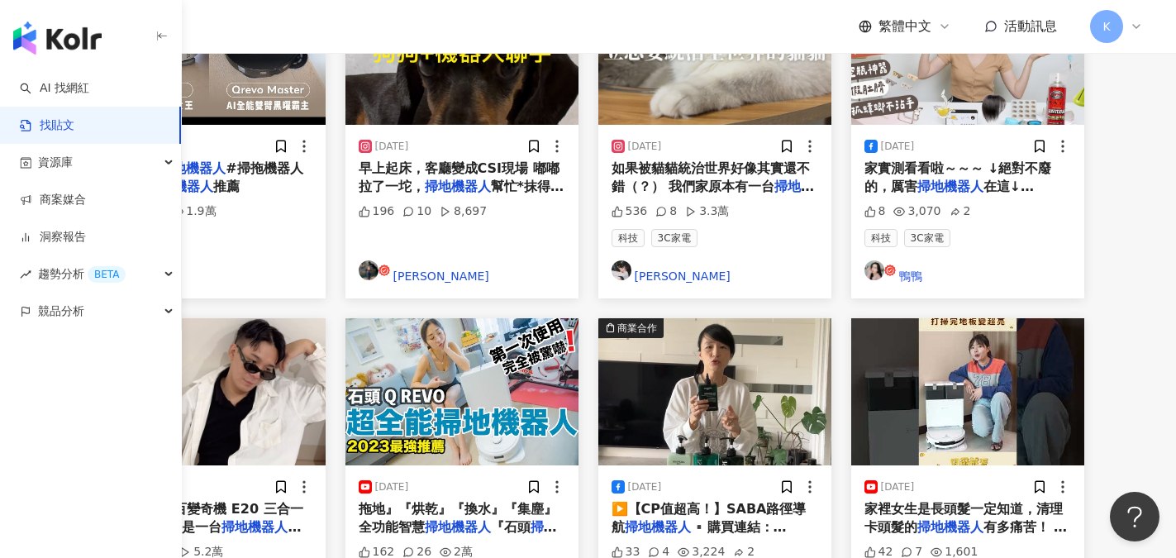
click at [303, 501] on span "吸的 eufy 百變奇機 E20 三合一" at bounding box center [205, 509] width 198 height 16
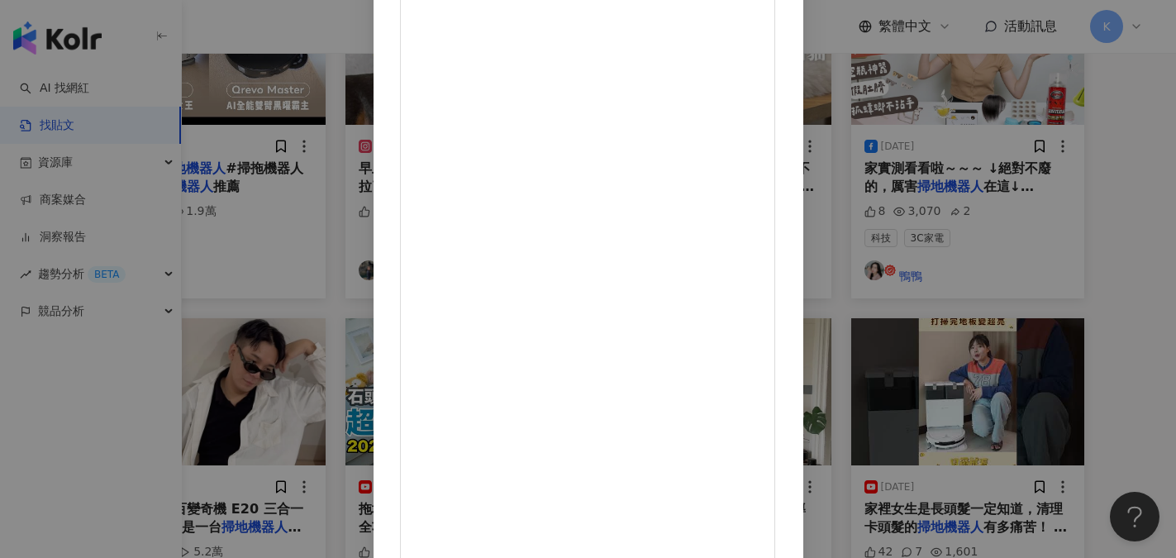
scroll to position [183, 0]
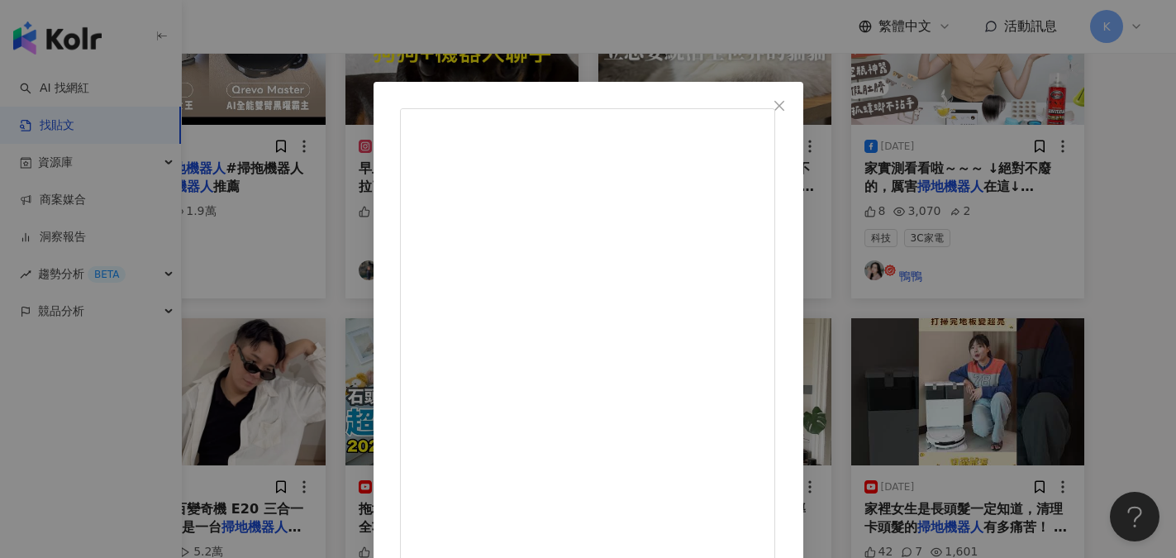
scroll to position [0, 0]
click at [796, 109] on span "Close" at bounding box center [779, 106] width 33 height 13
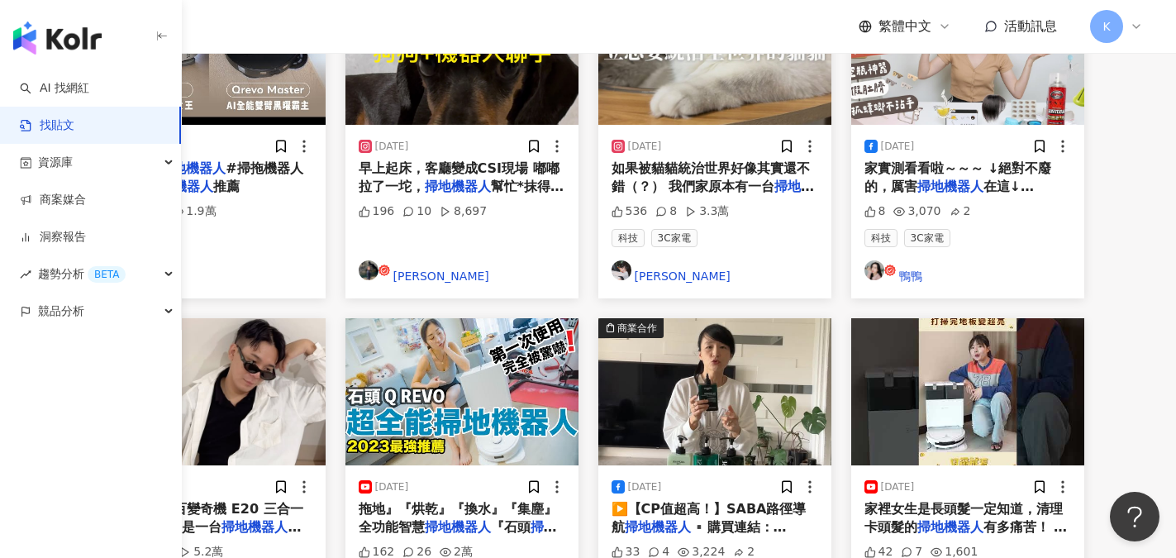
click at [222, 519] on span "! 是一台" at bounding box center [197, 527] width 50 height 16
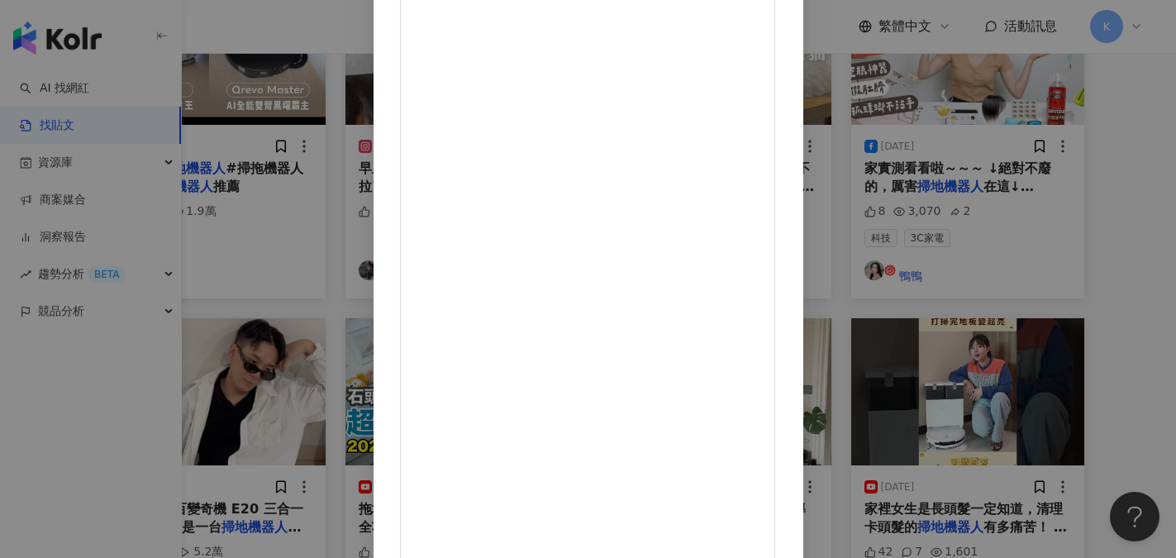
scroll to position [183, 0]
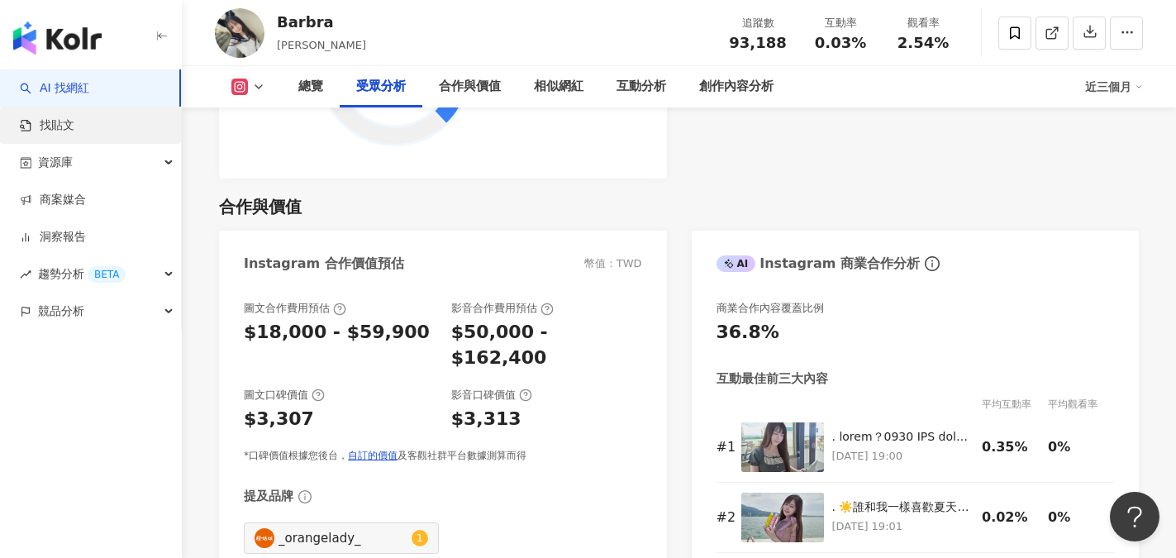
scroll to position [2149, 0]
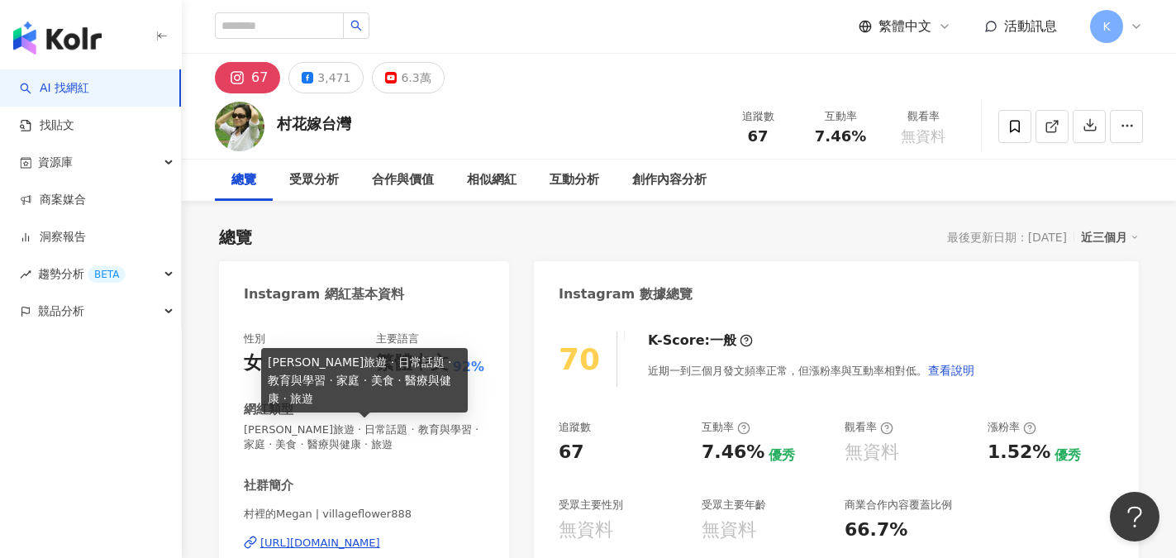
scroll to position [165, 0]
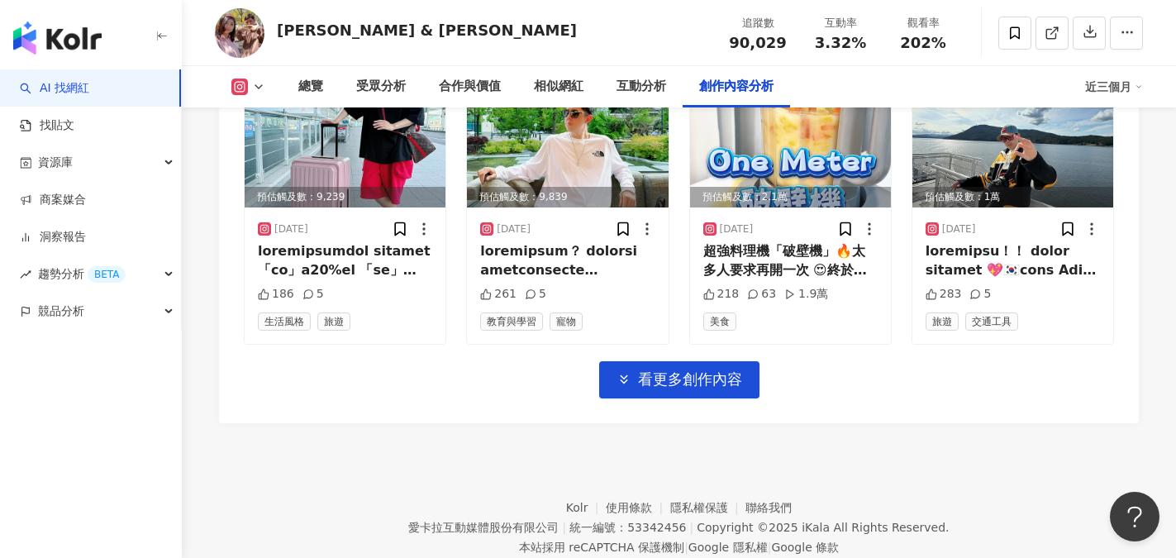
scroll to position [5929, 0]
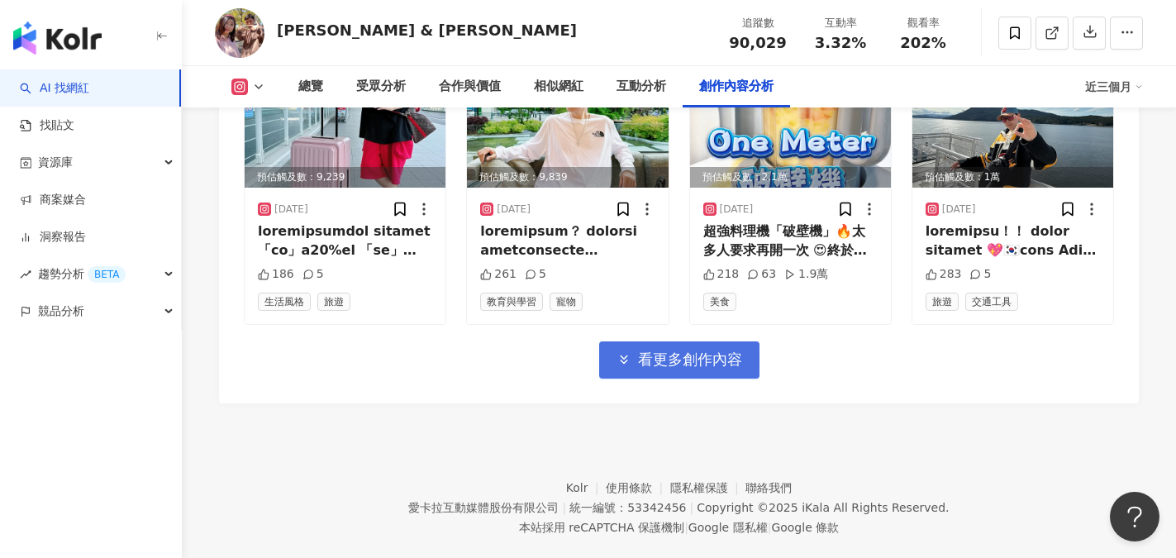
click at [697, 350] on span "看更多創作內容" at bounding box center [690, 359] width 104 height 18
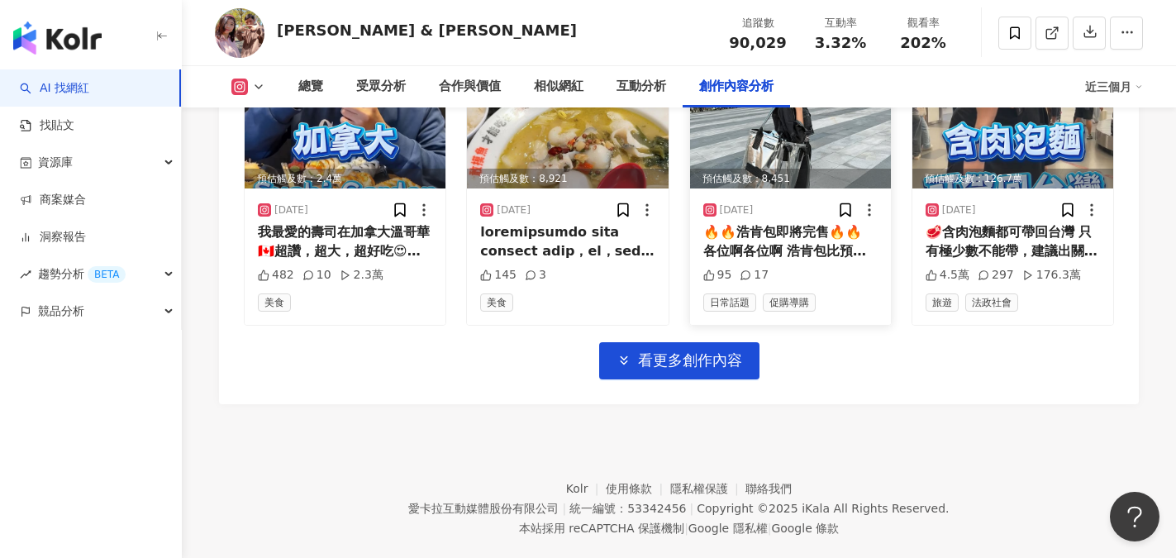
scroll to position [6832, 0]
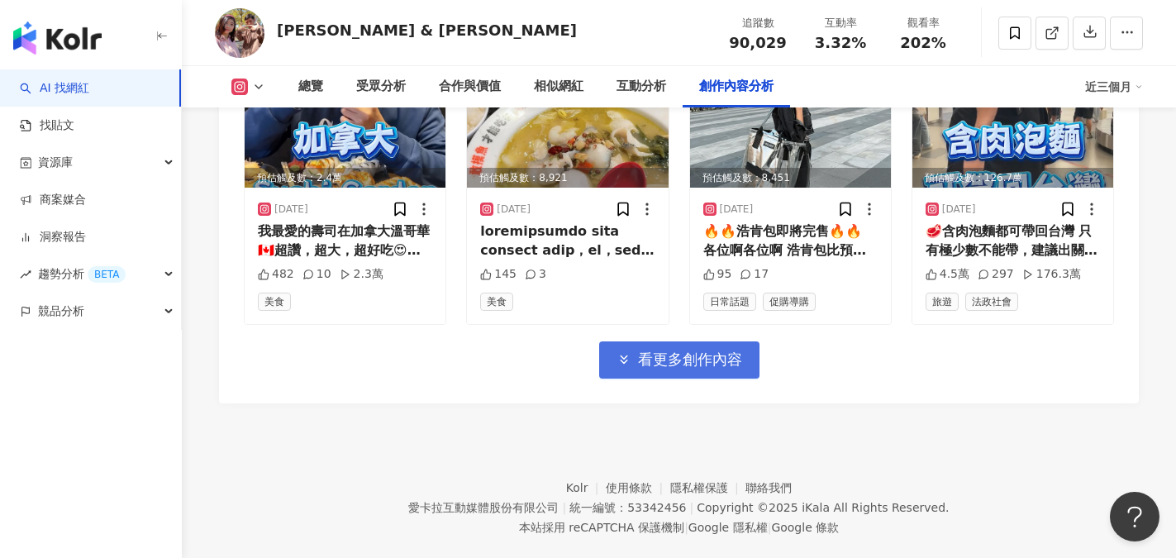
click at [697, 341] on button "看更多創作內容" at bounding box center [679, 359] width 160 height 37
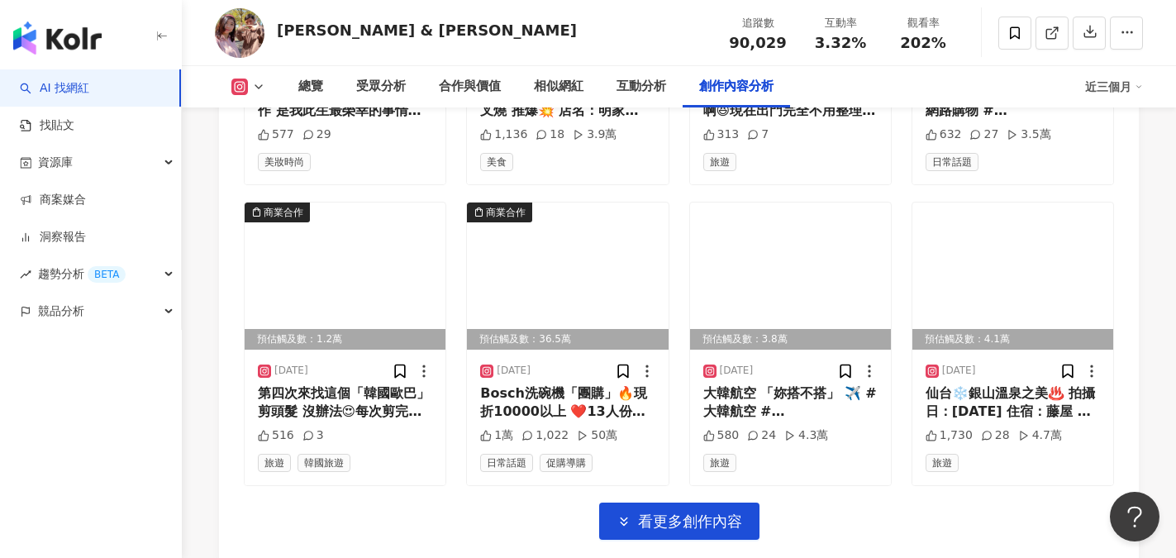
scroll to position [7576, 0]
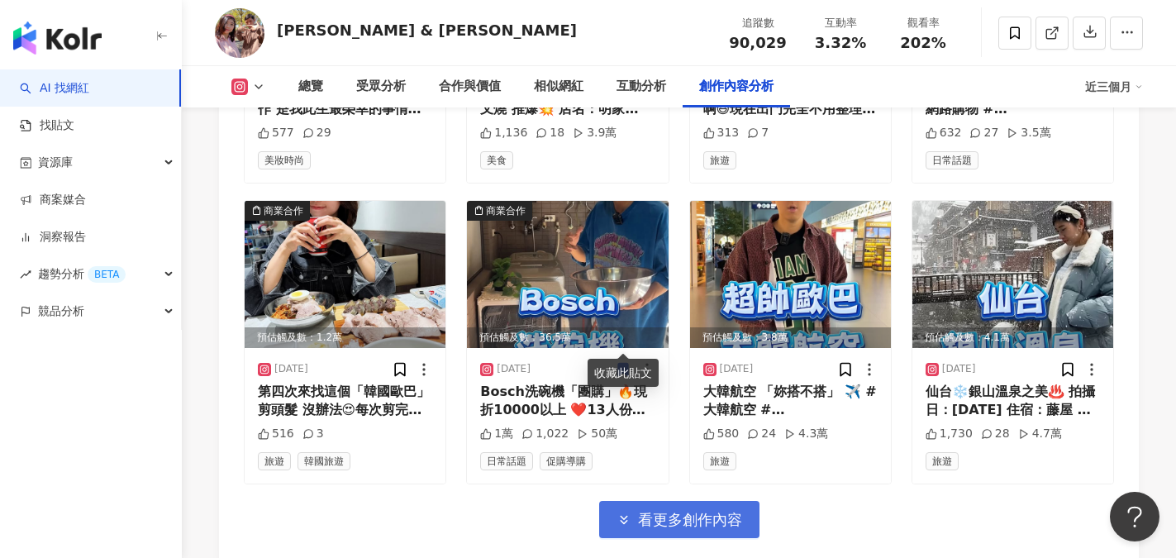
click at [710, 511] on span "看更多創作內容" at bounding box center [690, 520] width 104 height 18
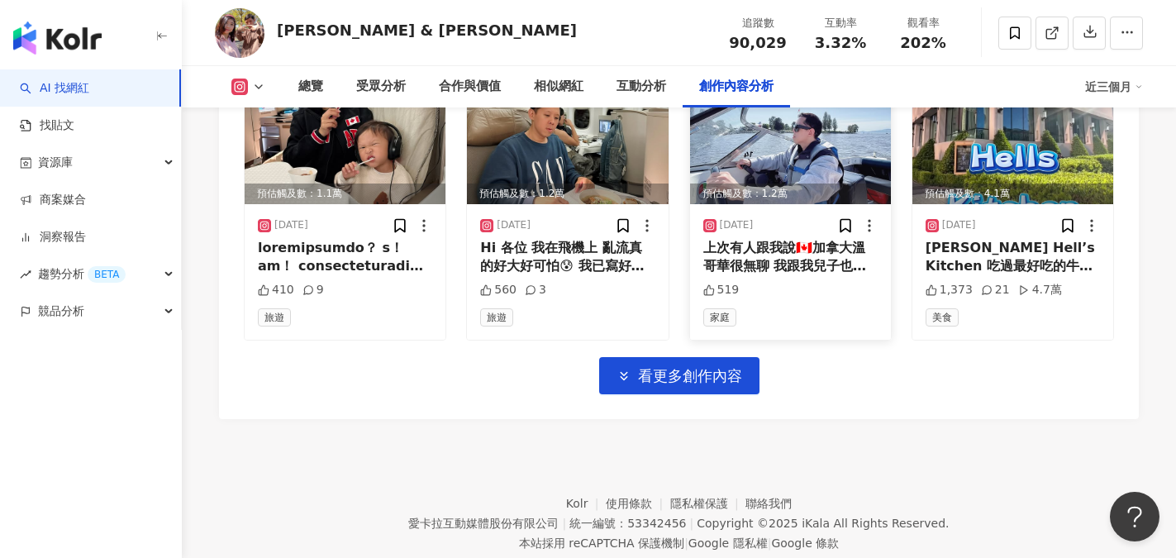
scroll to position [8639, 0]
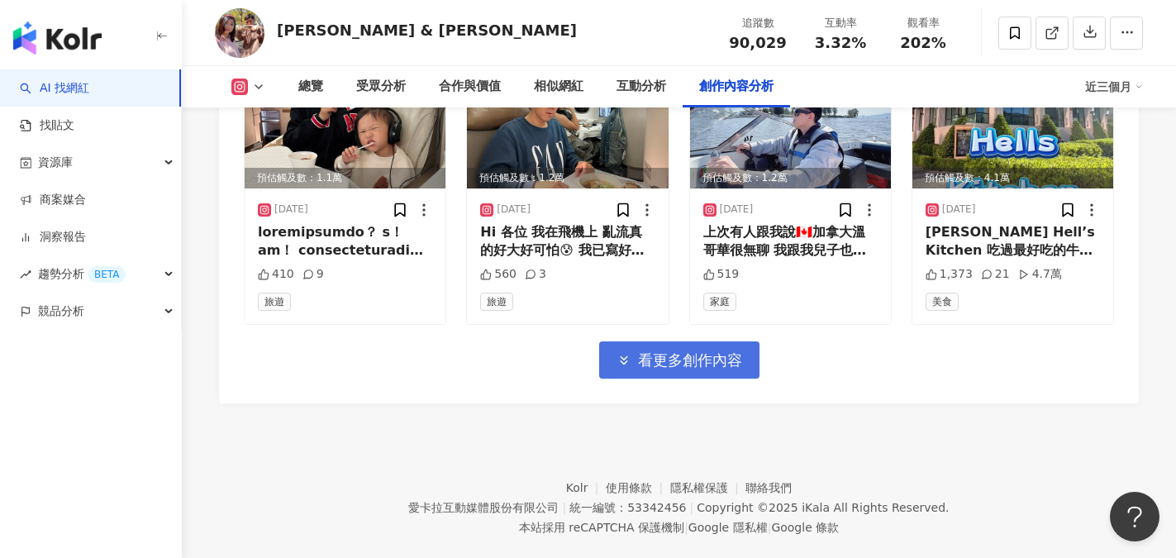
click at [692, 351] on span "看更多創作內容" at bounding box center [690, 360] width 104 height 18
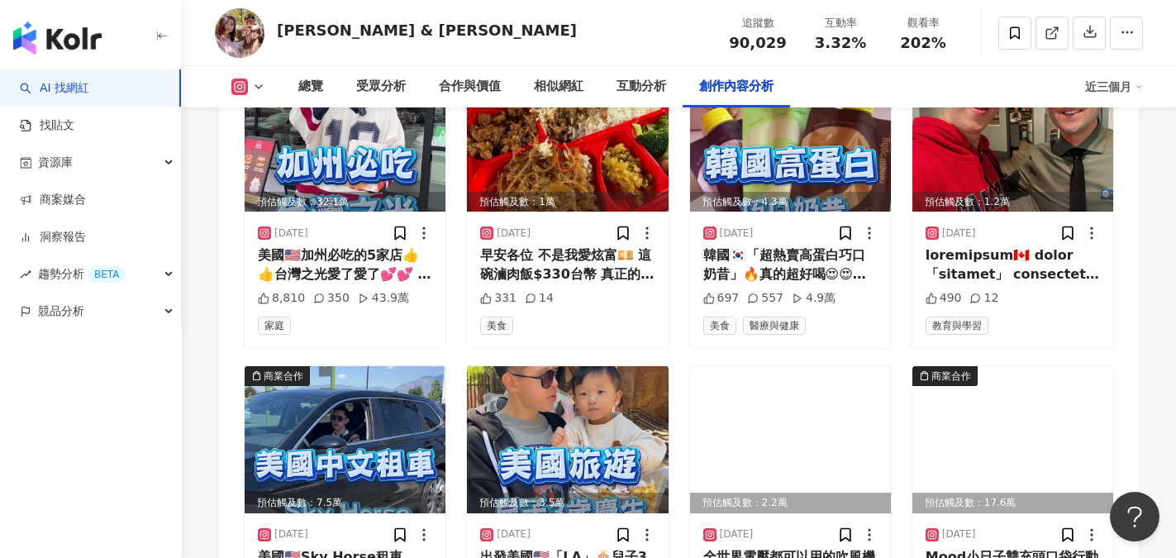
scroll to position [9542, 0]
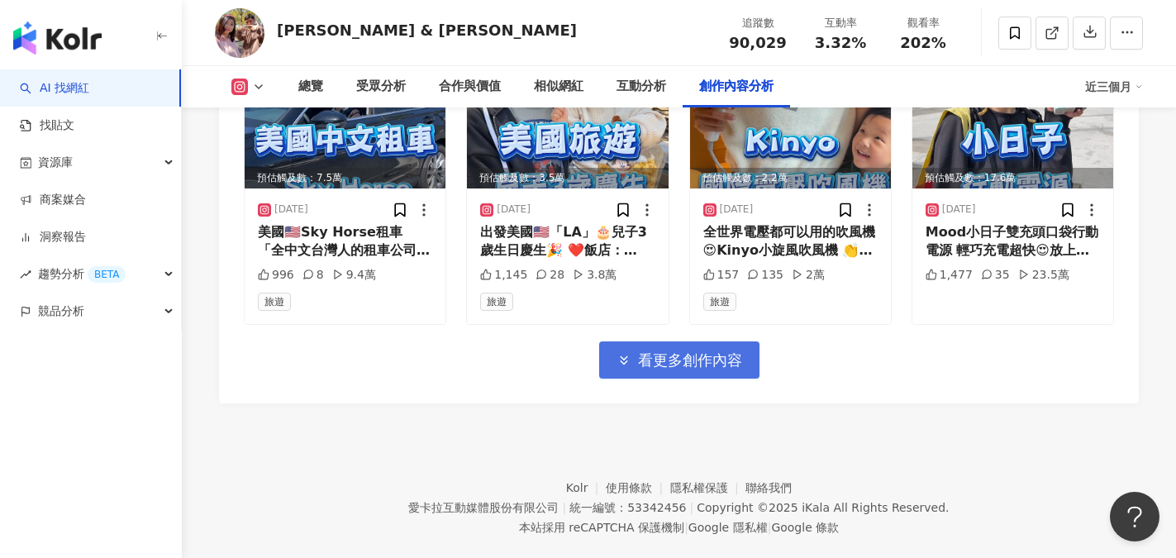
click at [693, 343] on button "看更多創作內容" at bounding box center [679, 359] width 160 height 37
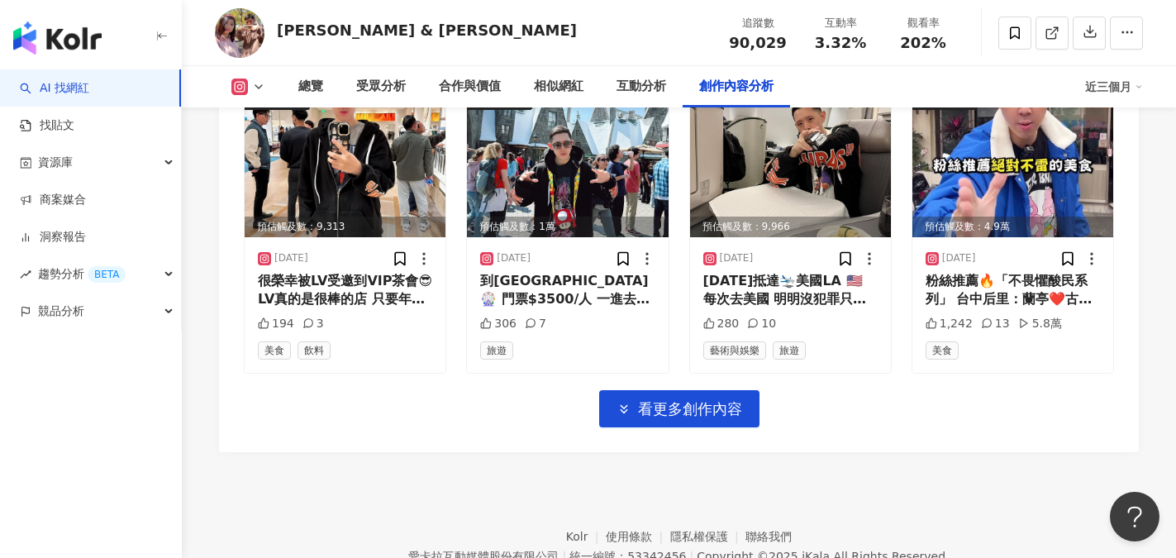
scroll to position [10445, 0]
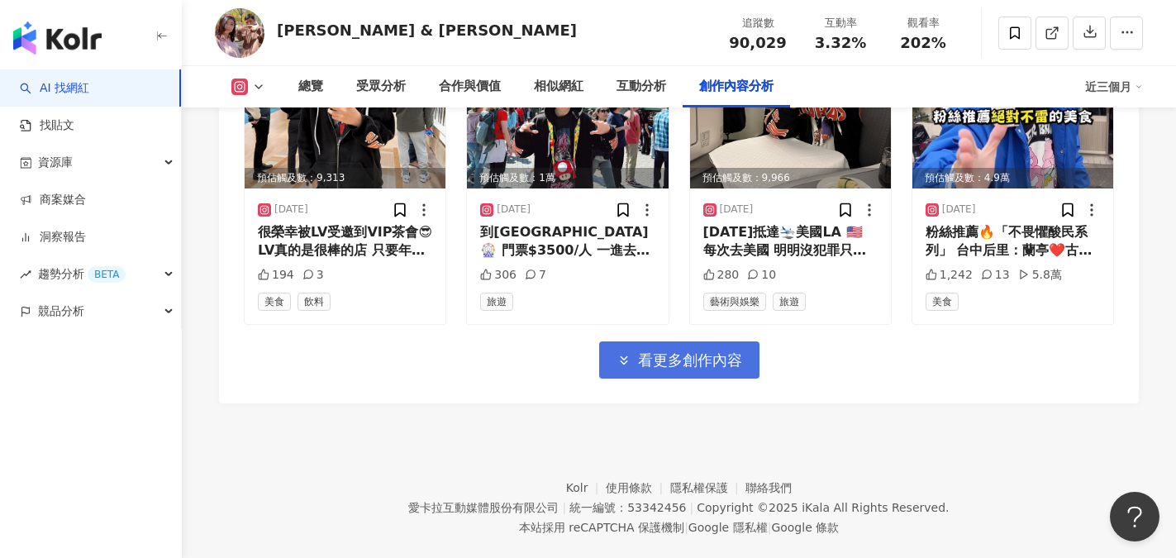
click at [709, 351] on span "看更多創作內容" at bounding box center [690, 360] width 104 height 18
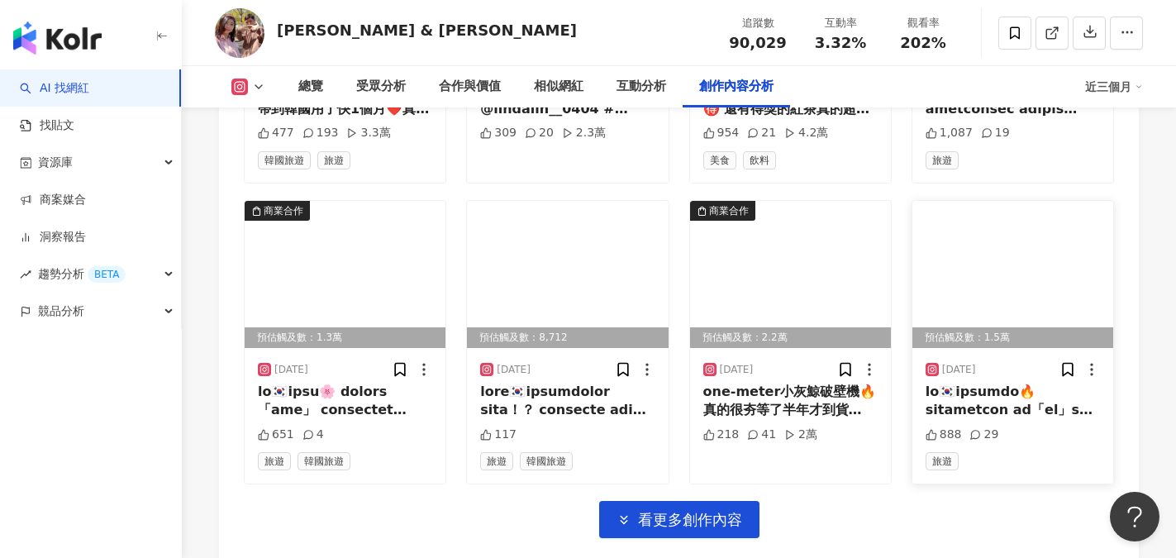
scroll to position [11349, 0]
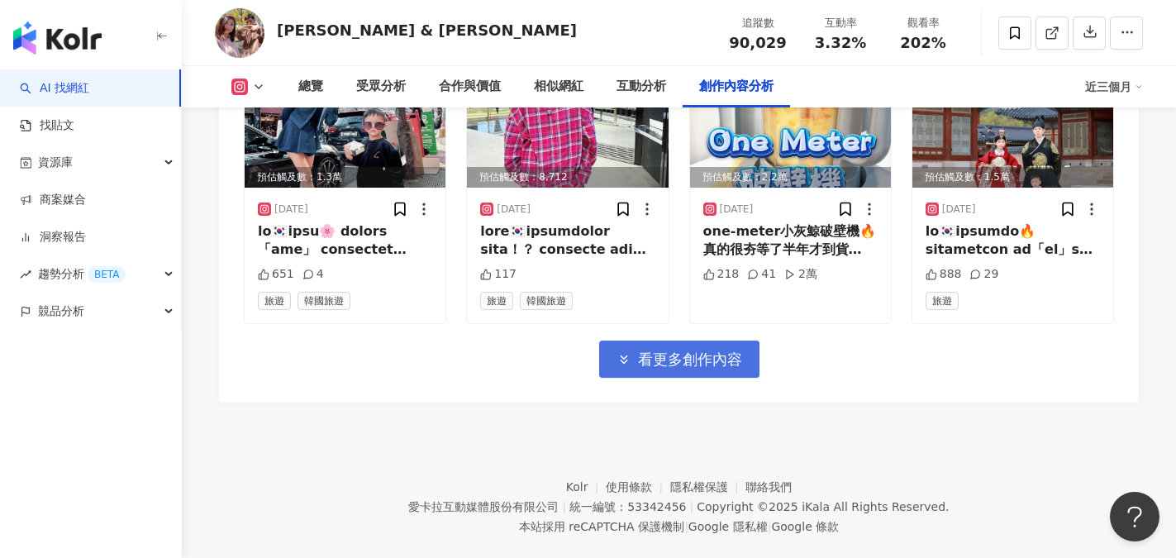
click at [683, 350] on span "看更多創作內容" at bounding box center [690, 359] width 104 height 18
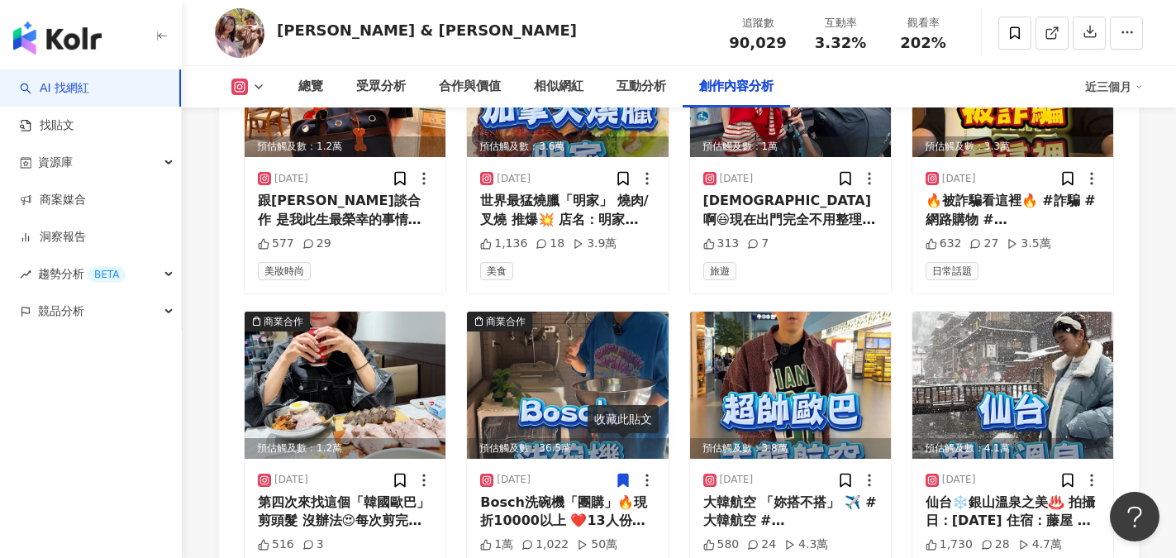
scroll to position [7548, 0]
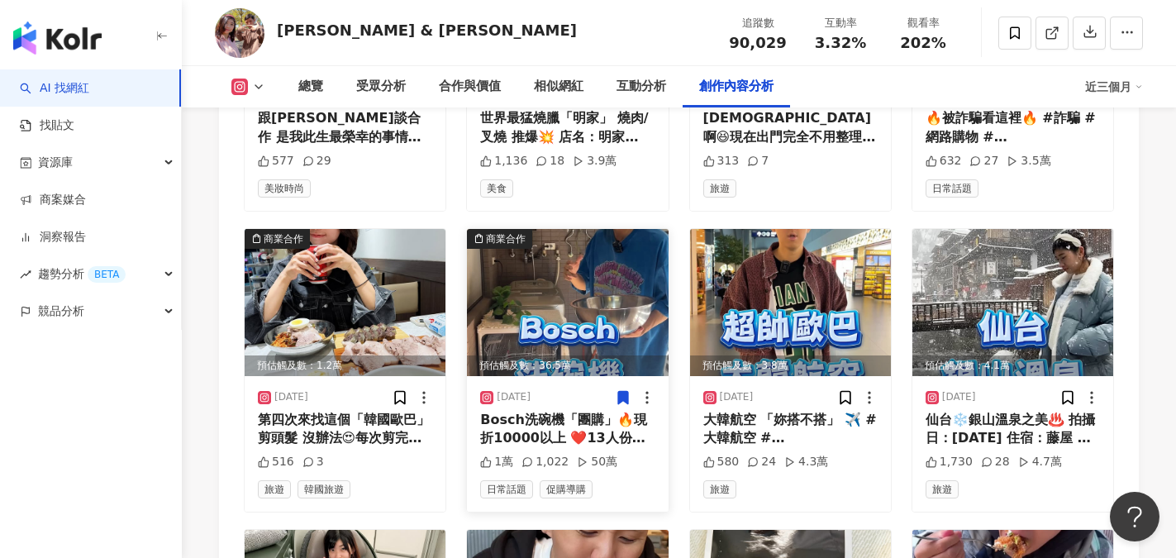
click at [571, 298] on img at bounding box center [567, 302] width 201 height 147
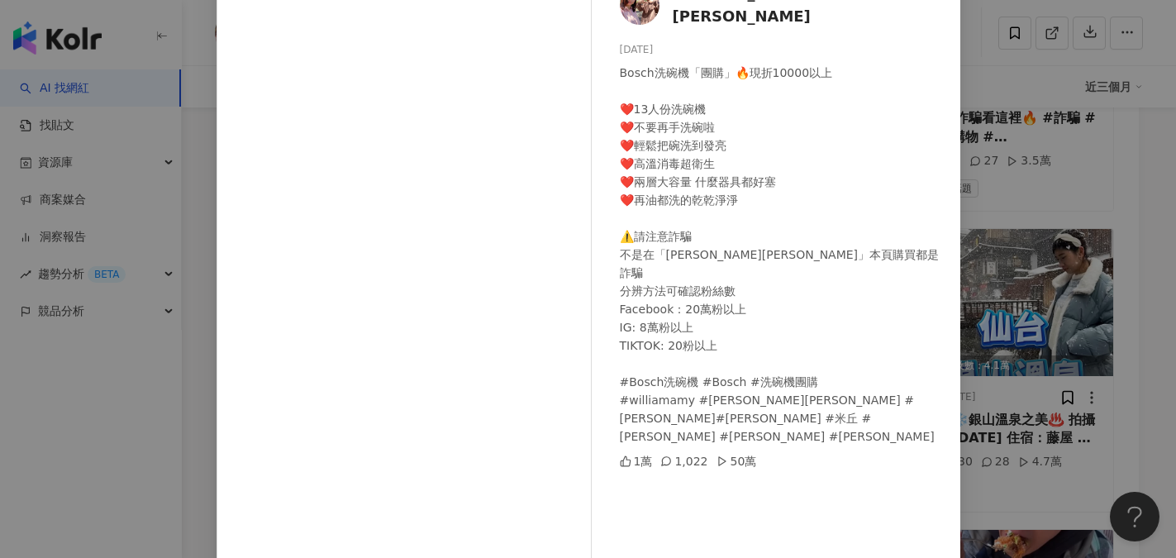
scroll to position [165, 0]
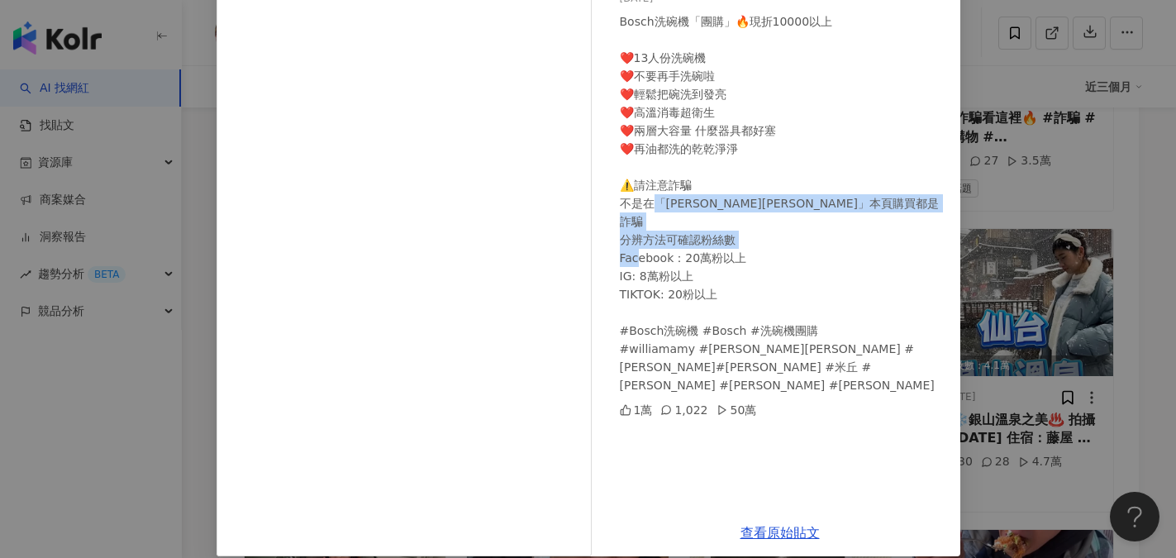
drag, startPoint x: 646, startPoint y: 197, endPoint x: 769, endPoint y: 245, distance: 131.4
click at [769, 245] on div "Bosch洗碗機「團購」🔥現折10000以上 ❤️13人份洗碗機 ❤️不要再手洗碗啦 ❤️輕鬆把碗洗到發亮 ❤️高溫消毒超衛生 ❤️兩層大容量 什麼器具都好塞…" at bounding box center [783, 203] width 327 height 382
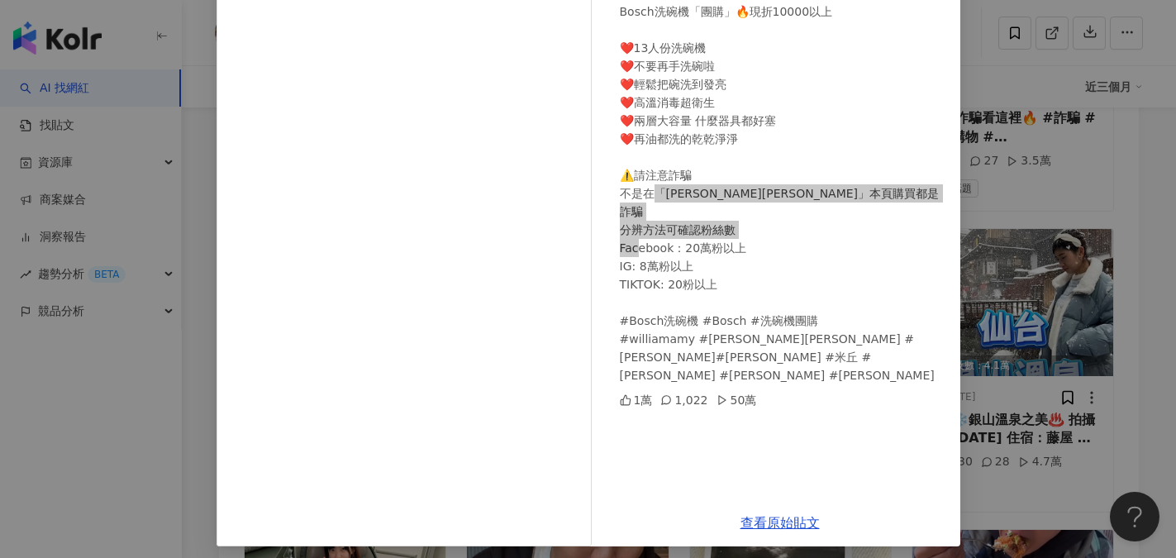
scroll to position [183, 0]
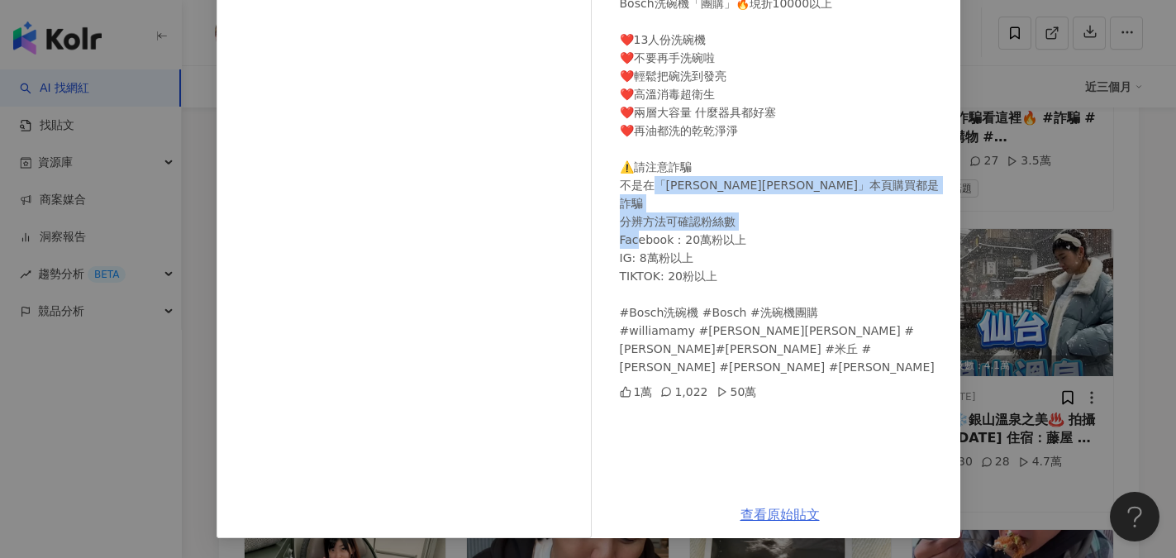
click at [785, 521] on link "查看原始貼文" at bounding box center [779, 515] width 79 height 16
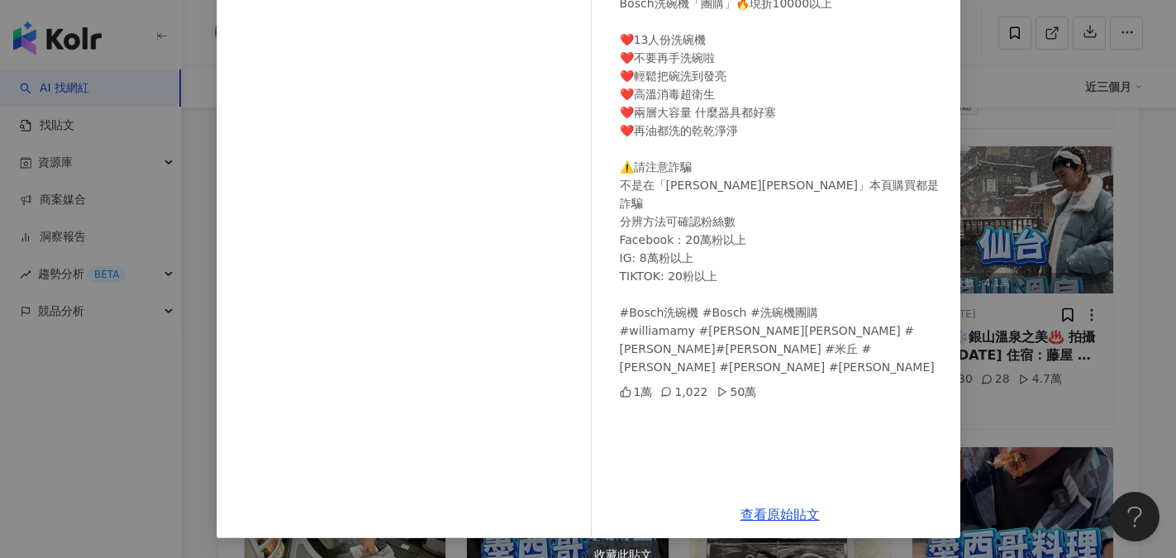
click at [893, 411] on div "William & Amy 2025/6/14 Bosch洗碗機「團購」🔥現折10000以上 ❤️13人份洗碗機 ❤️不要再手洗碗啦 ❤️輕鬆把碗洗到發亮 ❤…" at bounding box center [780, 195] width 360 height 592
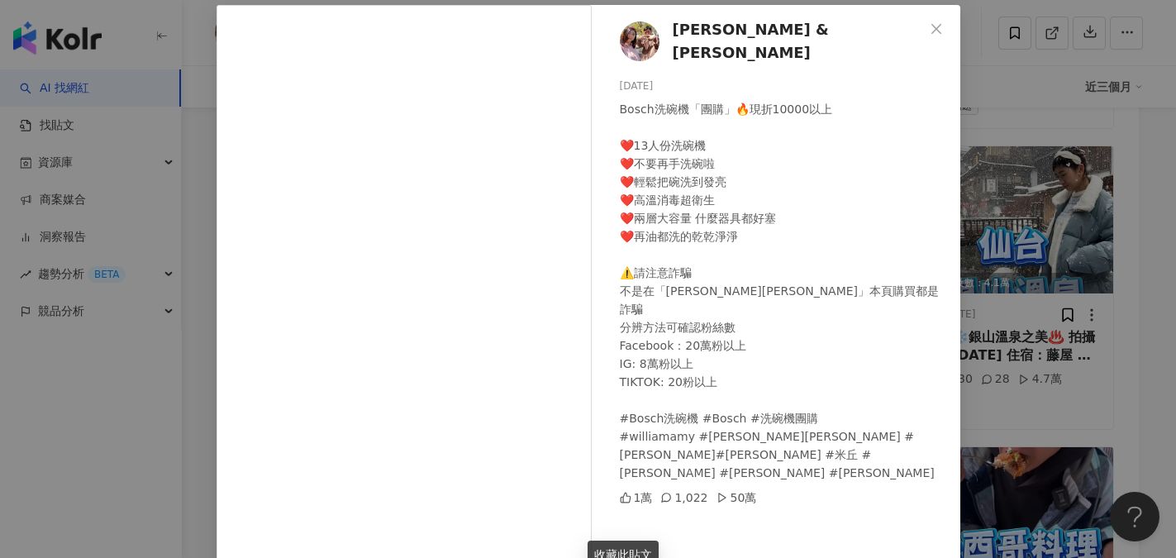
scroll to position [0, 0]
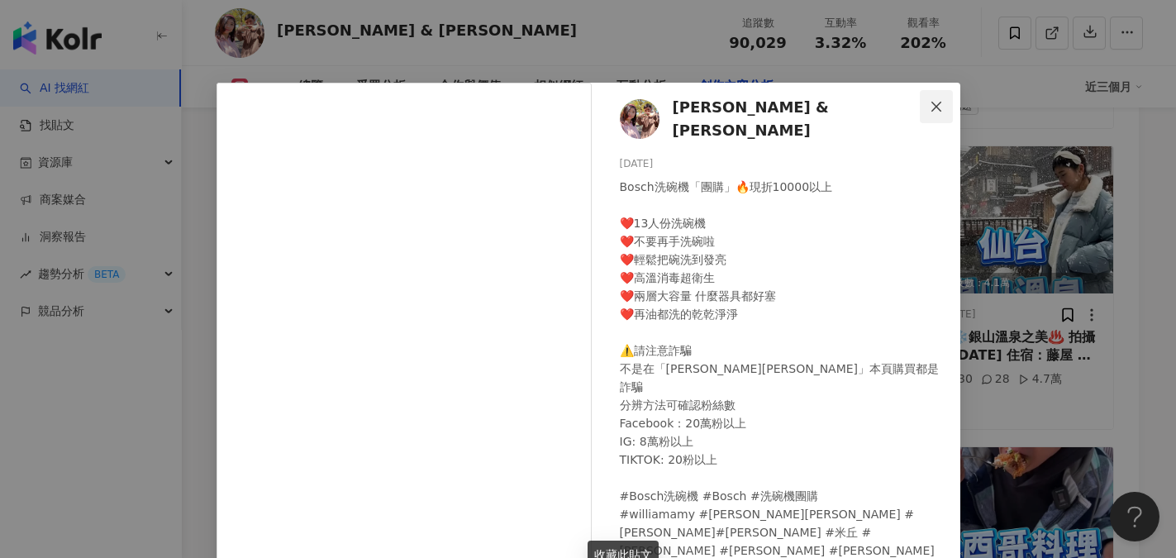
click at [930, 108] on icon "close" at bounding box center [936, 106] width 13 height 13
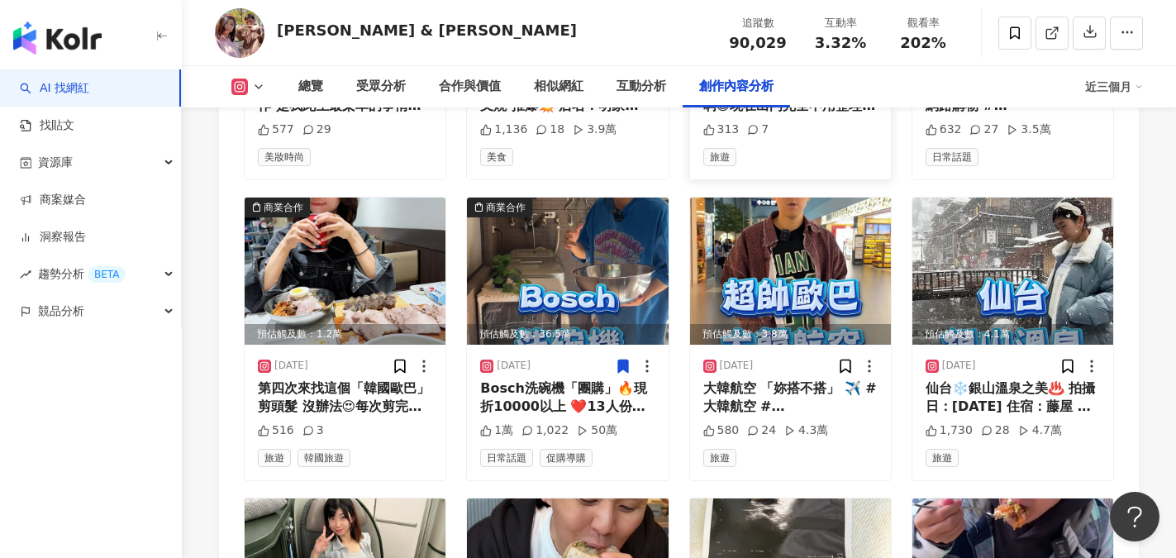
scroll to position [7548, 0]
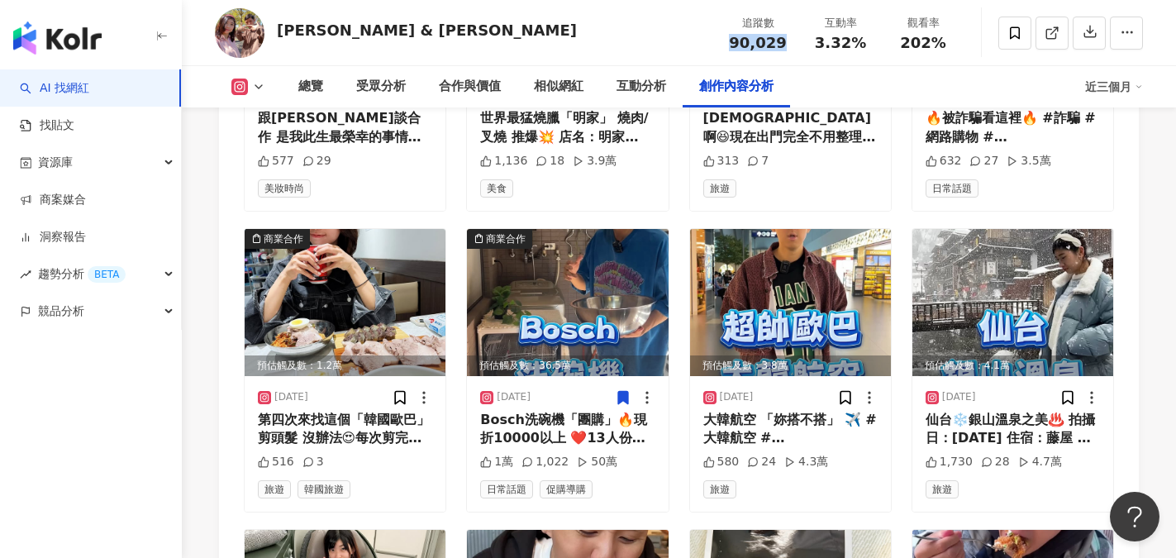
drag, startPoint x: 726, startPoint y: 37, endPoint x: 793, endPoint y: 53, distance: 68.0
click at [793, 53] on div "追蹤數 90,029 互動率 3.32% 觀看率 202%" at bounding box center [841, 32] width 248 height 49
copy span "90,029"
drag, startPoint x: 280, startPoint y: 32, endPoint x: 398, endPoint y: 33, distance: 118.2
click at [398, 33] on div "William & Amy 追蹤數 90,029 互動率 3.32% 觀看率 202%" at bounding box center [679, 32] width 994 height 65
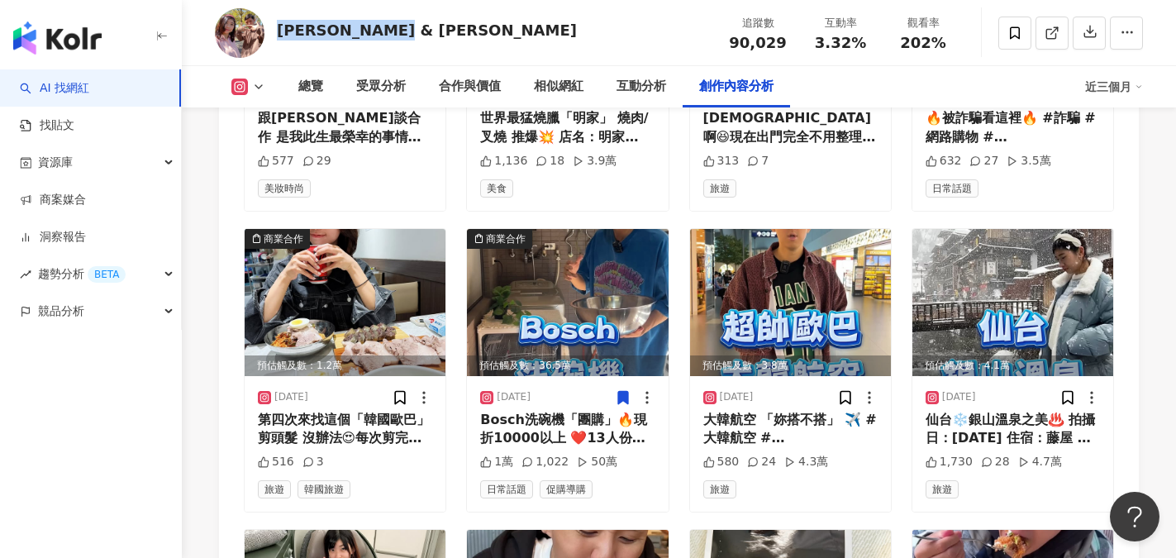
copy div "William & Amy"
drag, startPoint x: 819, startPoint y: 38, endPoint x: 865, endPoint y: 38, distance: 46.3
click at [865, 38] on div "3.32%" at bounding box center [840, 43] width 63 height 17
copy span "3.32%"
drag, startPoint x: 901, startPoint y: 38, endPoint x: 955, endPoint y: 41, distance: 53.8
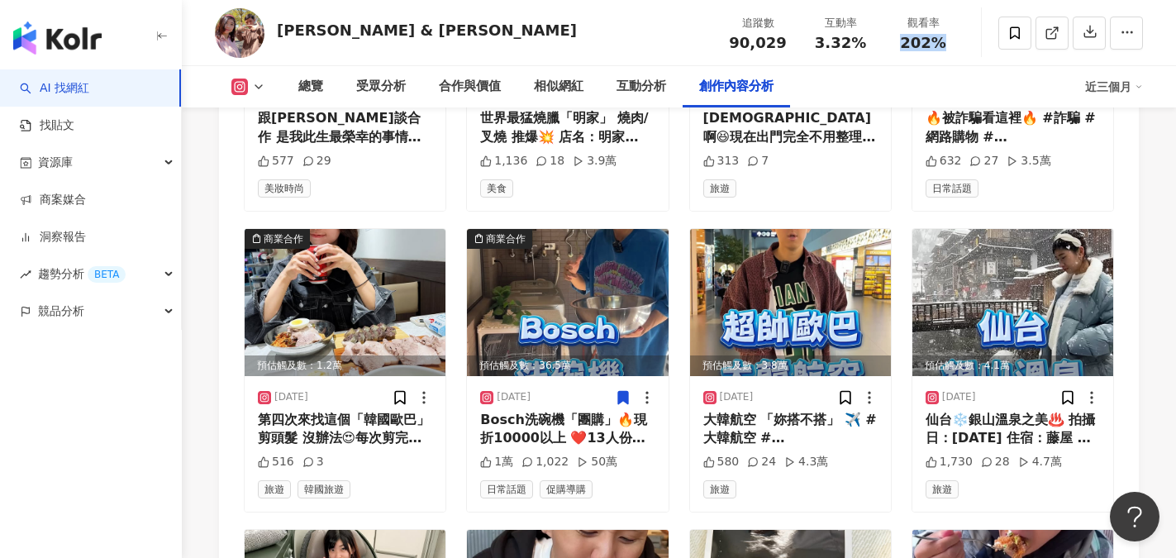
click at [955, 41] on div "觀看率 202%" at bounding box center [923, 33] width 83 height 36
copy span "202%"
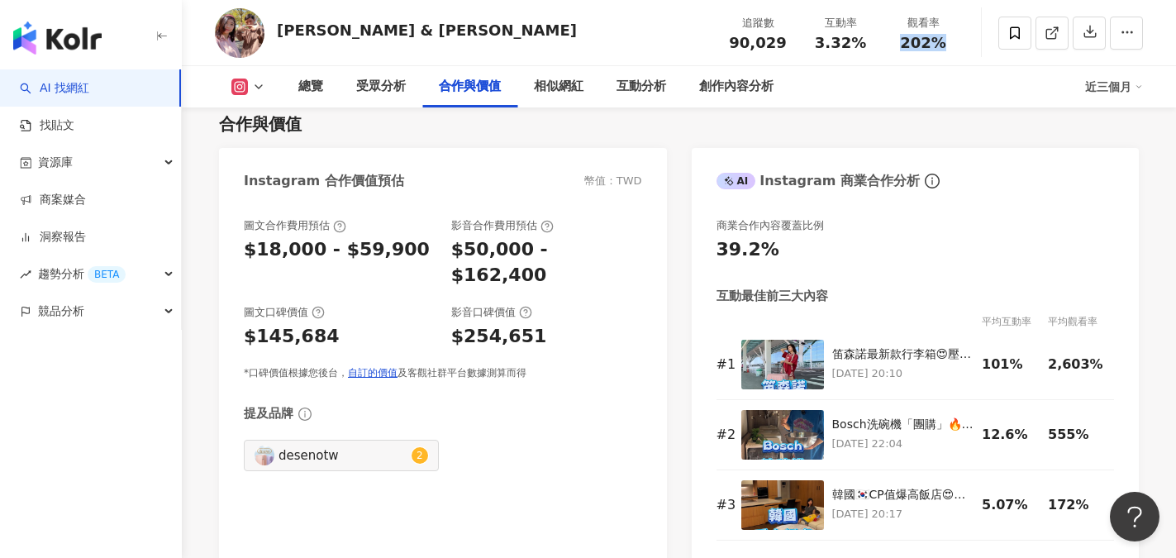
scroll to position [2259, 0]
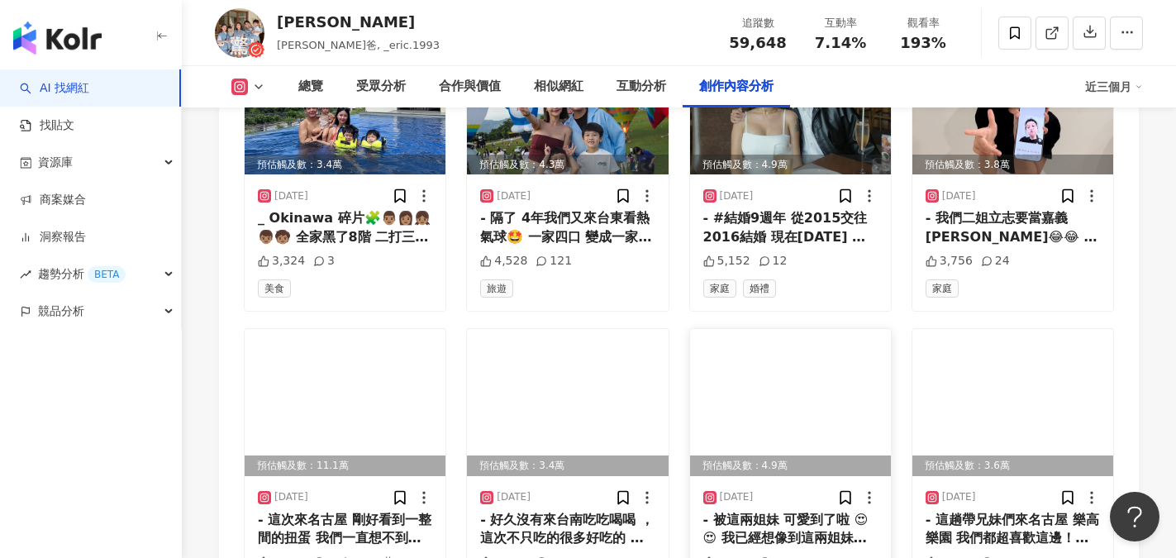
scroll to position [5785, 0]
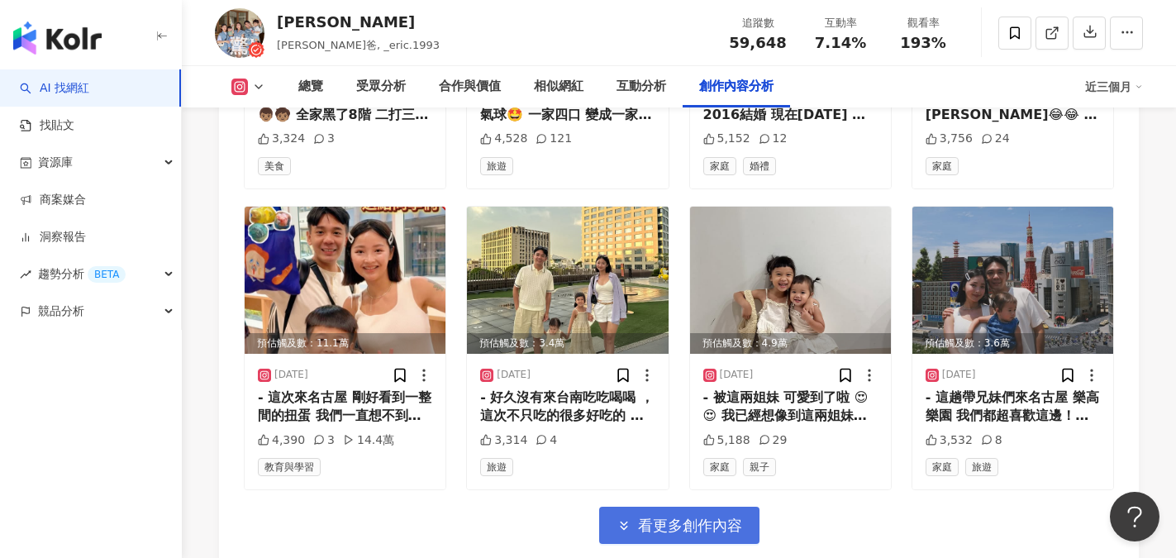
click at [716, 517] on span "看更多創作內容" at bounding box center [690, 526] width 104 height 18
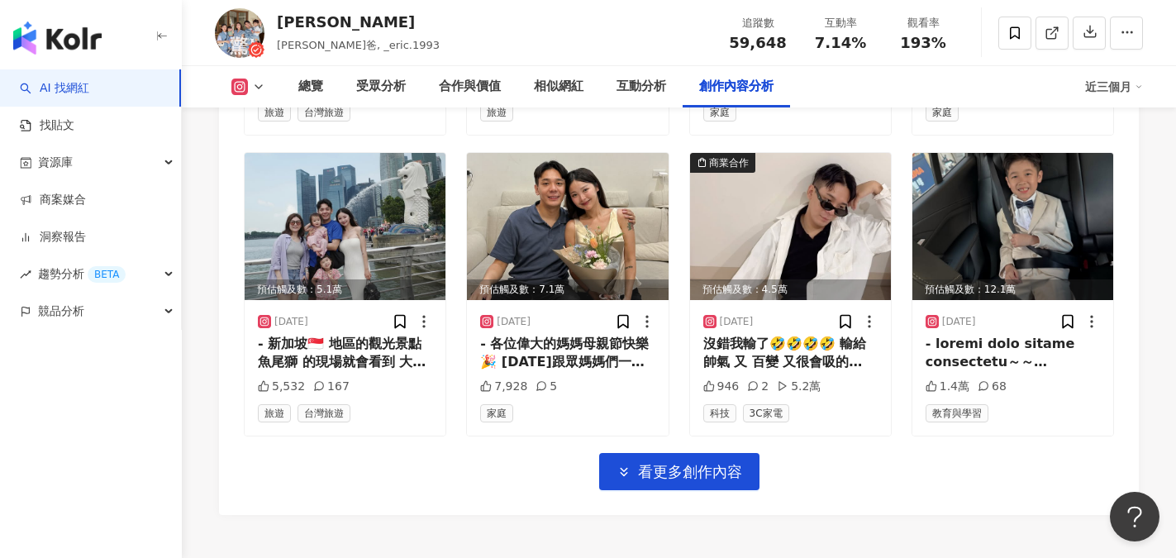
scroll to position [6777, 0]
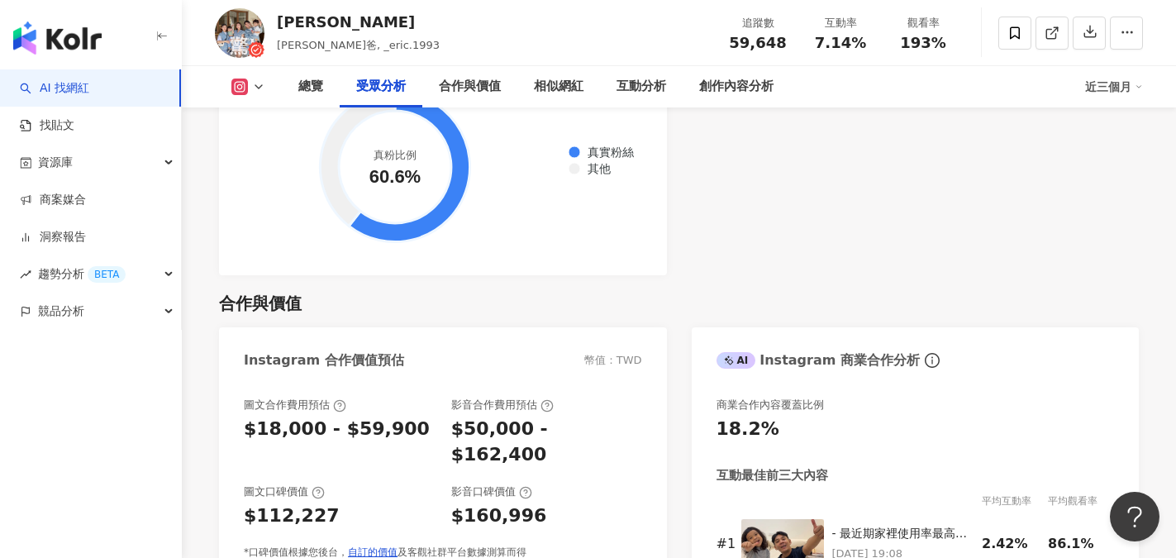
scroll to position [2085, 0]
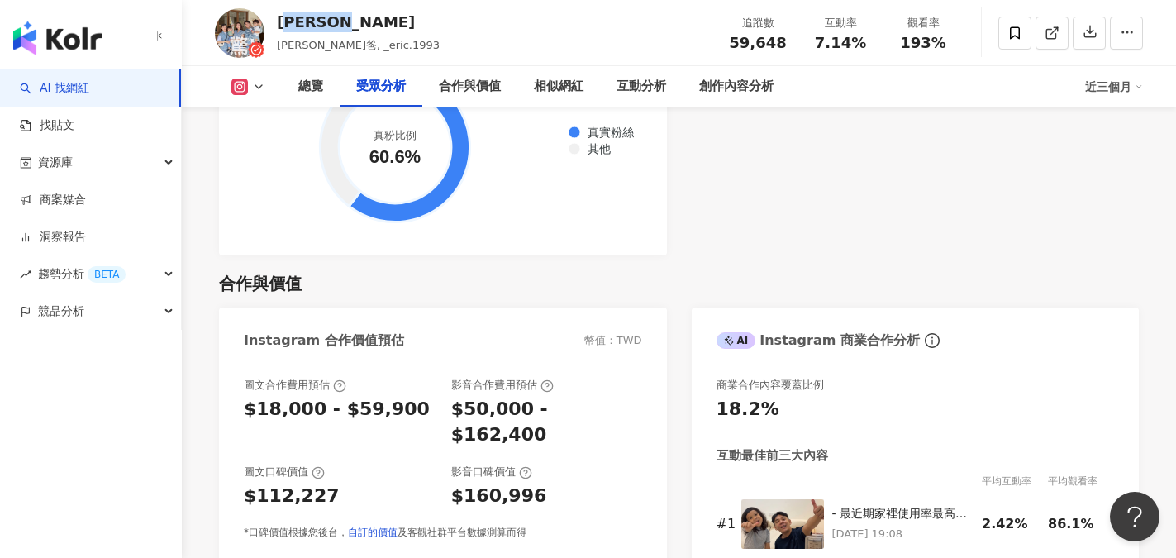
drag, startPoint x: 283, startPoint y: 24, endPoint x: 332, endPoint y: 24, distance: 49.6
click at [332, 24] on div "[PERSON_NAME]" at bounding box center [358, 22] width 163 height 21
drag, startPoint x: 278, startPoint y: 18, endPoint x: 332, endPoint y: 21, distance: 54.6
click at [332, 21] on div "[PERSON_NAME]" at bounding box center [358, 22] width 163 height 21
copy div "[PERSON_NAME]"
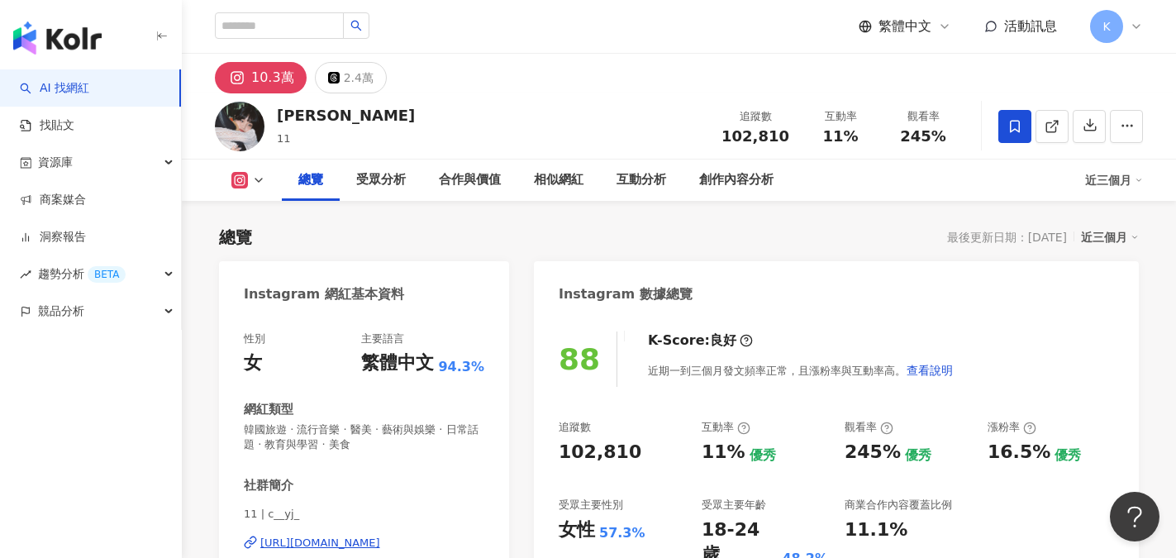
click at [636, 457] on div "88 K-Score : 良好 近期一到三個月發文頻率正常，且漲粉率與互動率高。 查看說明 追蹤數 102,810 互動率 11% 優秀 觀看率 245% 優…" at bounding box center [836, 508] width 605 height 386
drag, startPoint x: 278, startPoint y: 114, endPoint x: 324, endPoint y: 119, distance: 46.5
click at [324, 119] on div "陳映君 11 追蹤數 102,810 互動率 11% 觀看率 245%" at bounding box center [679, 125] width 994 height 65
copy div "陳映君"
drag, startPoint x: 555, startPoint y: 453, endPoint x: 634, endPoint y: 452, distance: 79.3
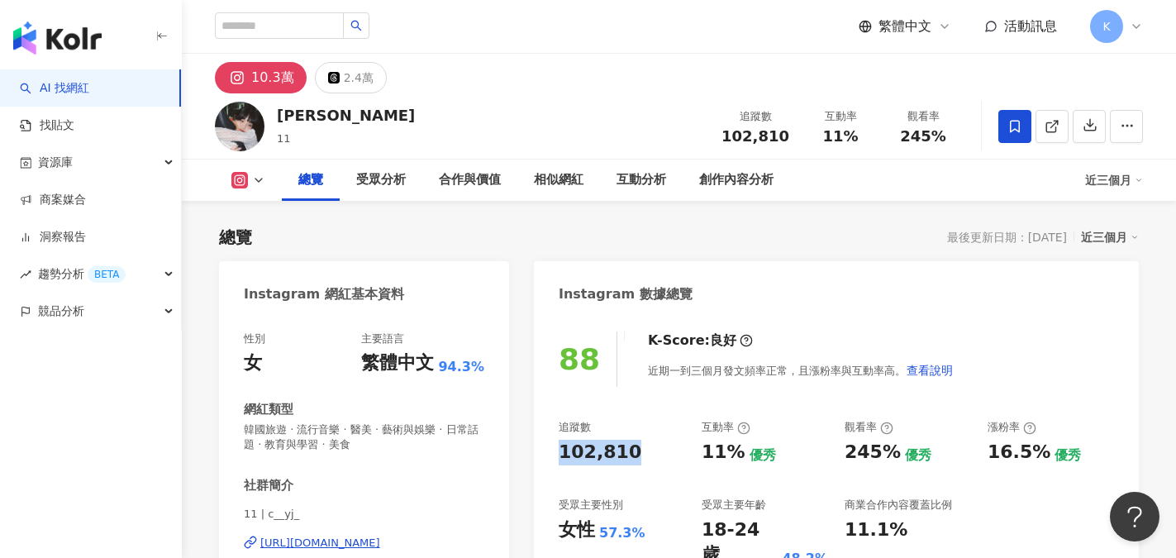
click at [634, 452] on div "88 K-Score : 良好 近期一到三個月發文頻率正常，且漲粉率與互動率高。 查看說明 追蹤數 102,810 互動率 11% 優秀 觀看率 245% 優…" at bounding box center [836, 508] width 605 height 386
copy div "102,810"
drag, startPoint x: 827, startPoint y: 131, endPoint x: 875, endPoint y: 137, distance: 48.3
click at [875, 137] on div "互動率 11%" at bounding box center [840, 126] width 83 height 36
copy span "11%"
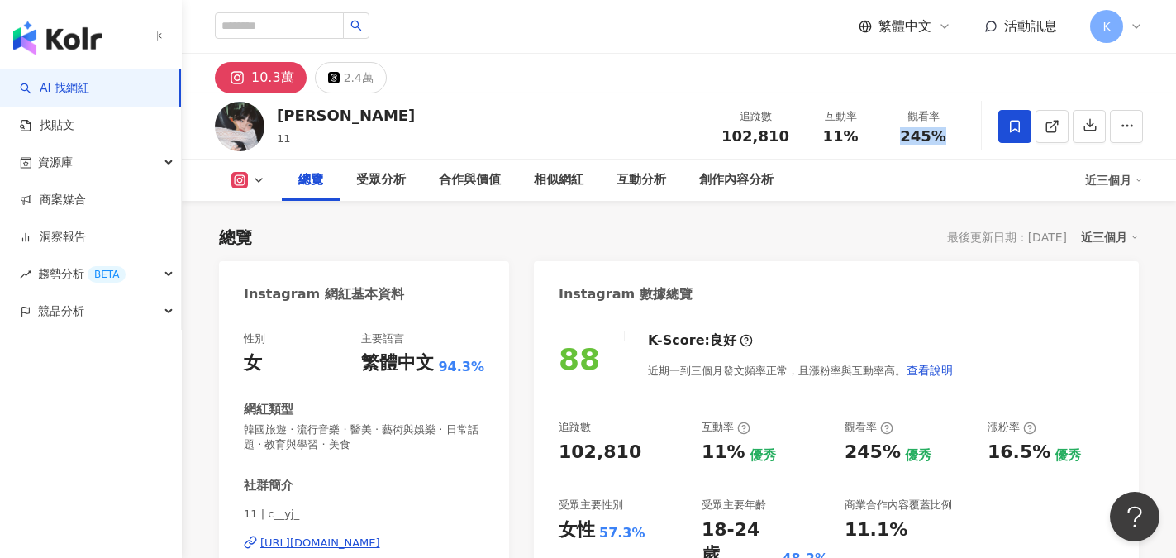
drag, startPoint x: 897, startPoint y: 131, endPoint x: 952, endPoint y: 140, distance: 56.1
click at [952, 140] on div "245%" at bounding box center [923, 136] width 63 height 17
copy span "245%"
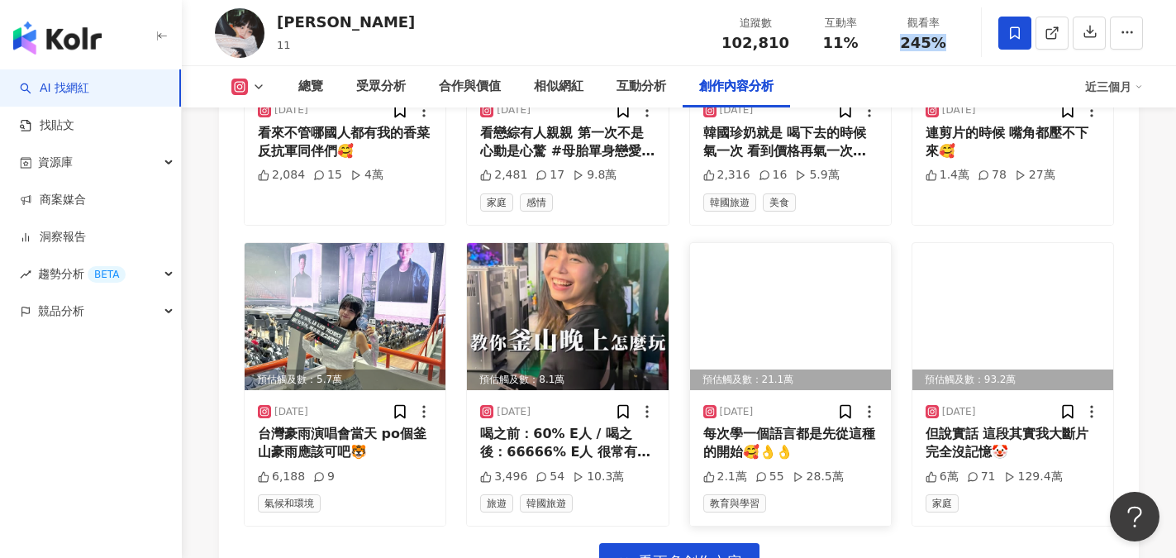
scroll to position [5947, 0]
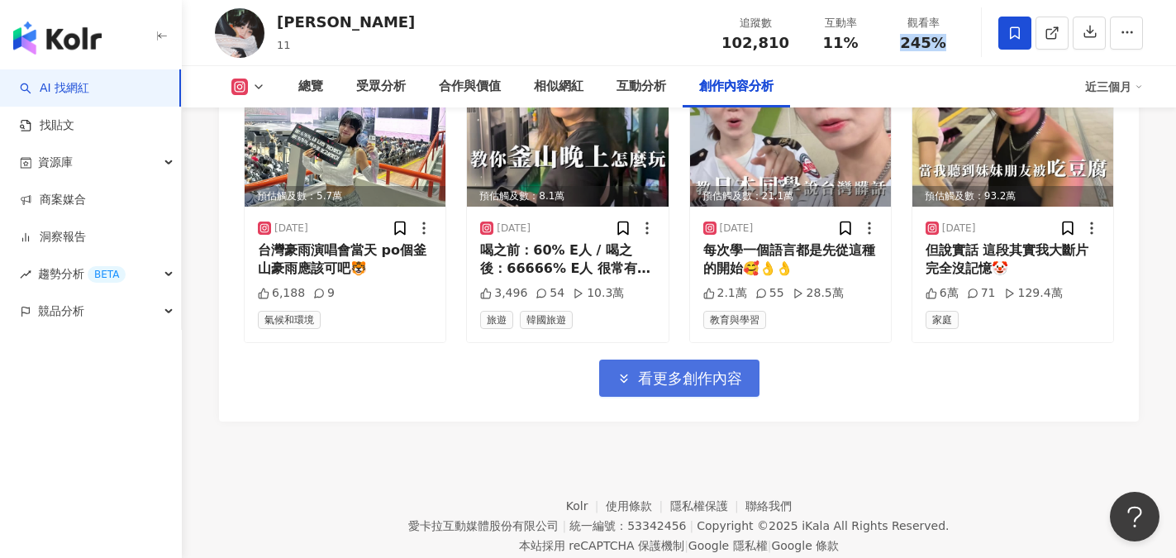
click at [691, 369] on span "看更多創作內容" at bounding box center [690, 378] width 104 height 18
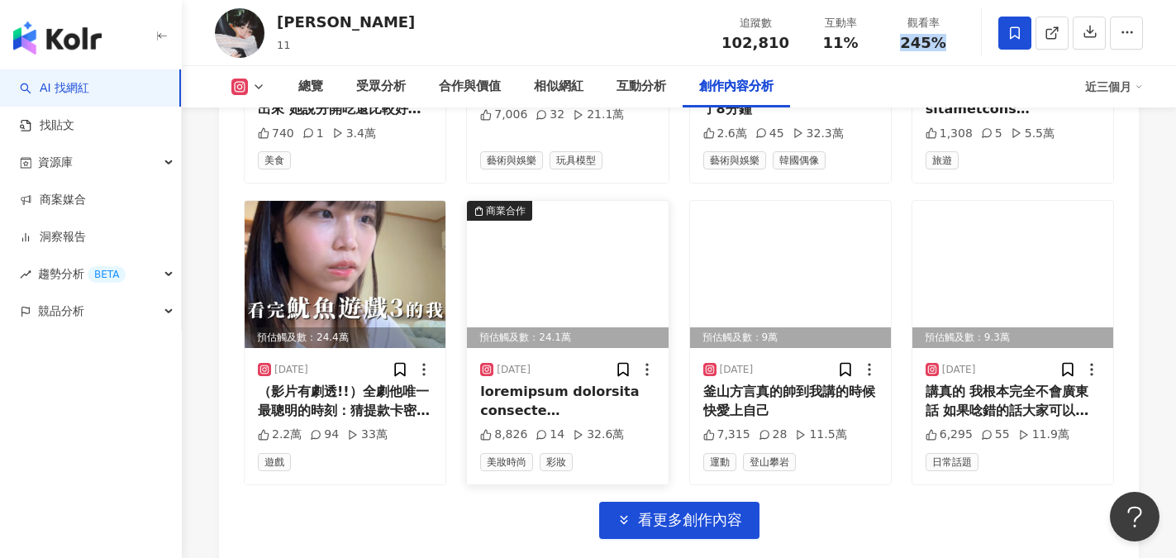
scroll to position [6773, 0]
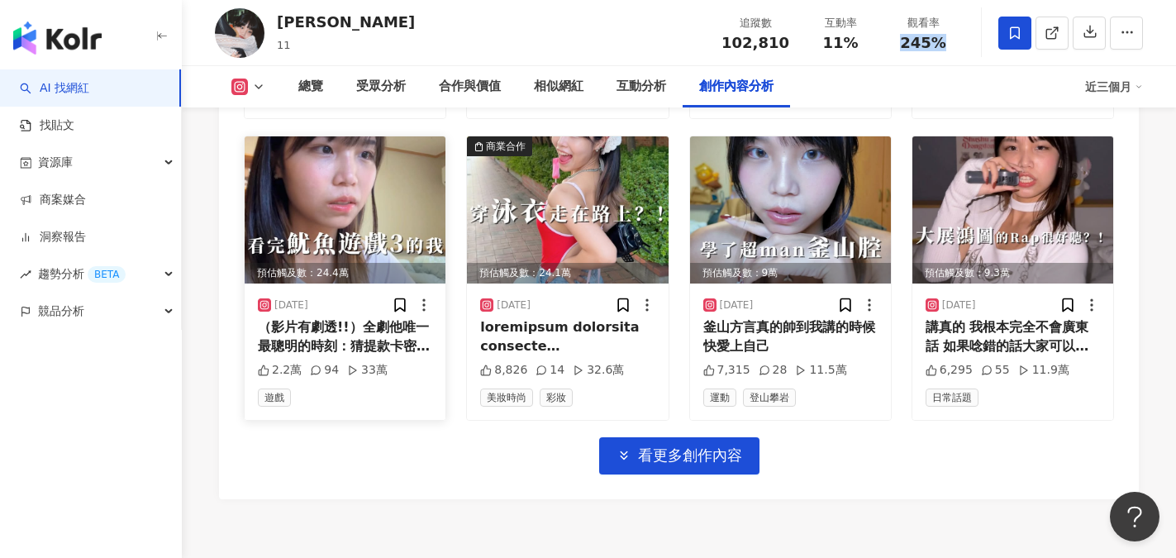
click at [344, 198] on img at bounding box center [345, 209] width 201 height 147
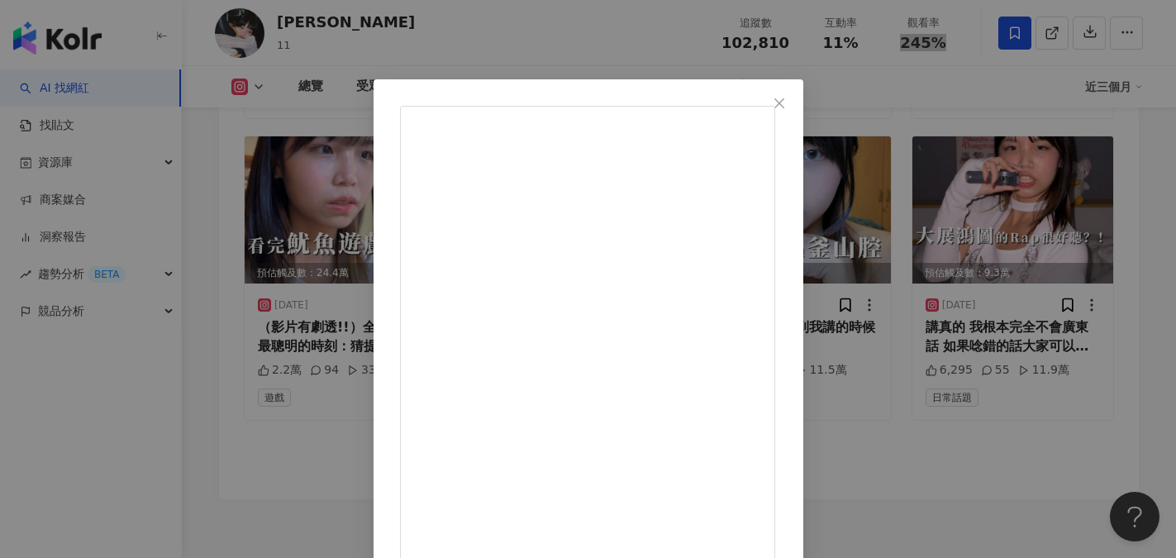
scroll to position [0, 0]
click at [786, 102] on icon "close" at bounding box center [779, 106] width 13 height 13
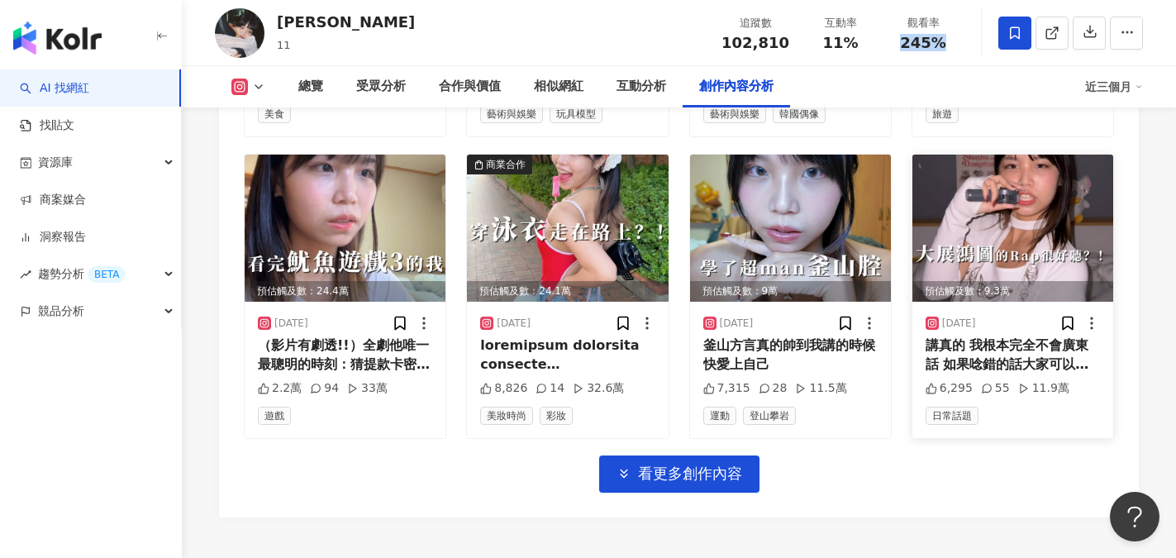
scroll to position [6850, 0]
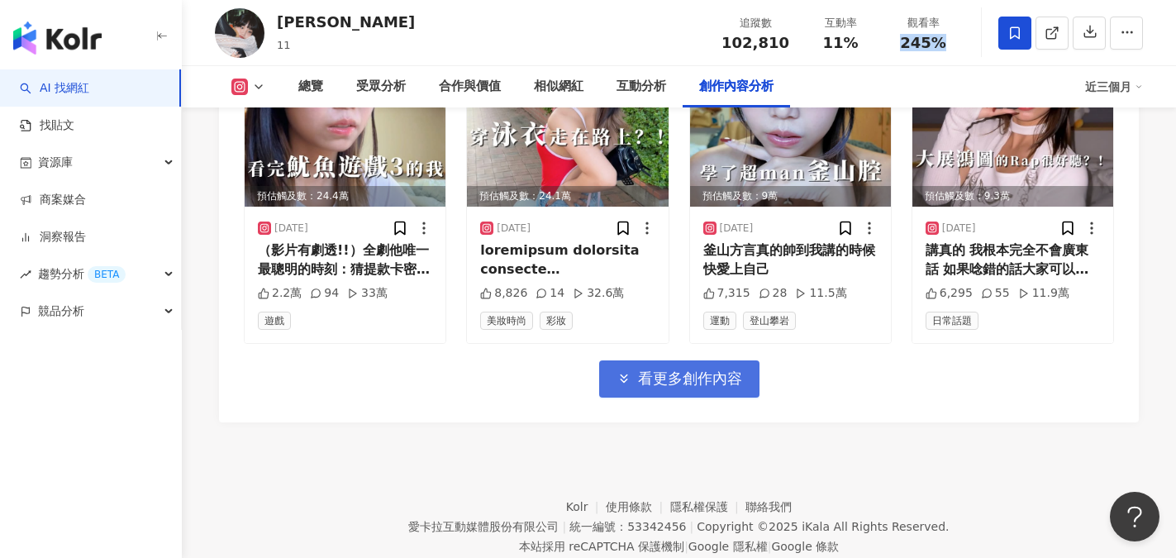
click at [741, 360] on button "看更多創作內容" at bounding box center [679, 378] width 160 height 37
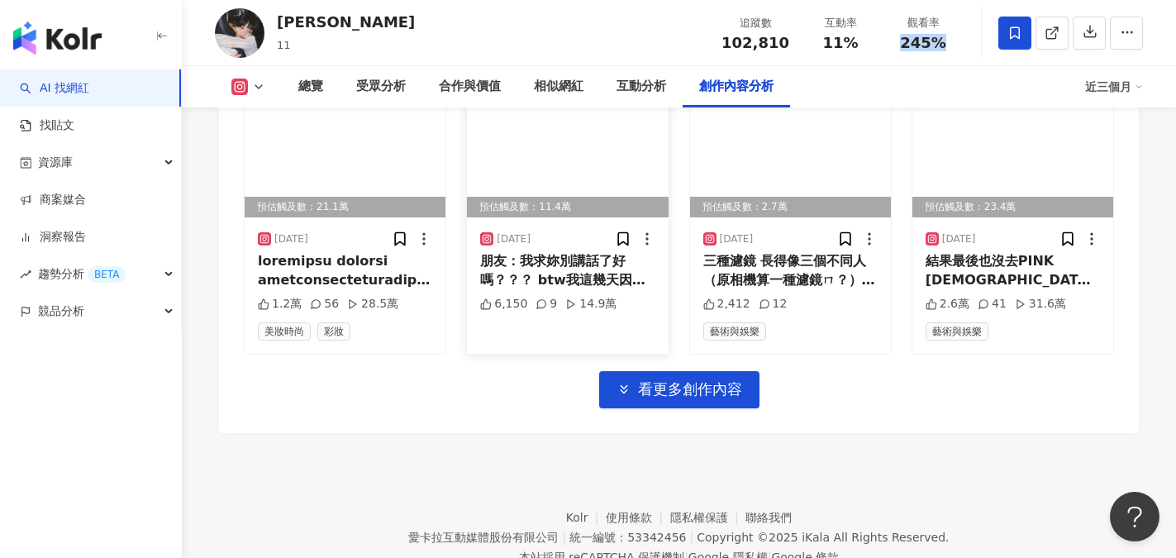
scroll to position [7753, 0]
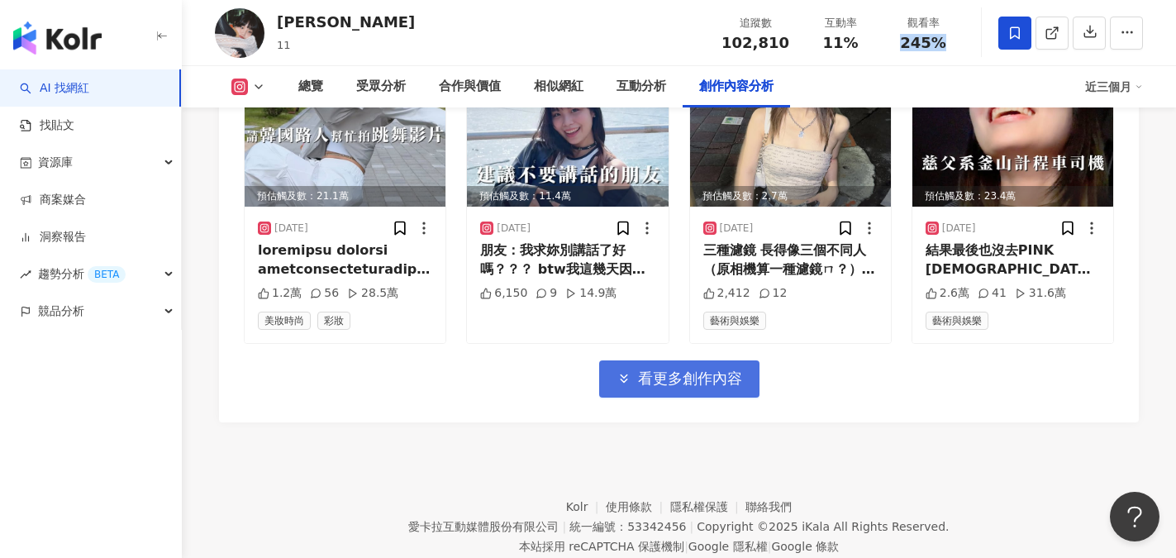
click at [682, 360] on button "看更多創作內容" at bounding box center [679, 378] width 160 height 37
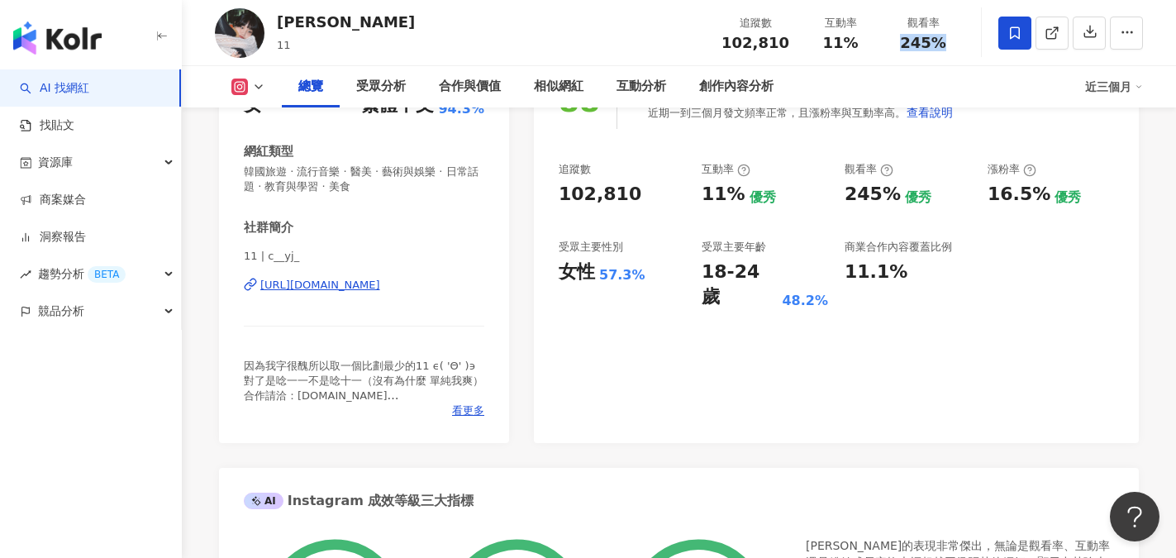
scroll to position [316, 0]
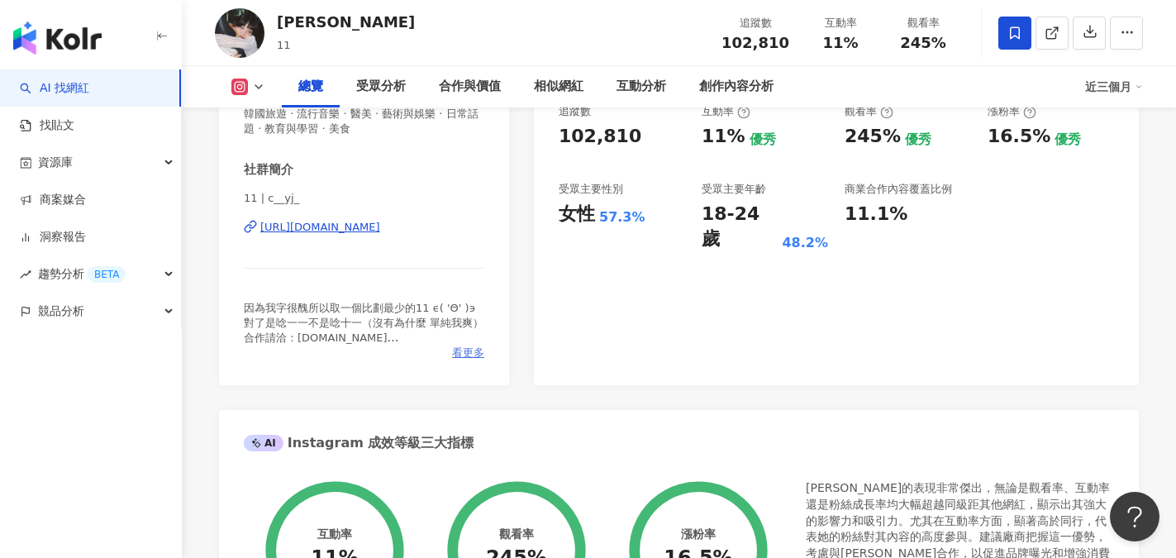
click at [464, 355] on span "看更多" at bounding box center [468, 352] width 32 height 15
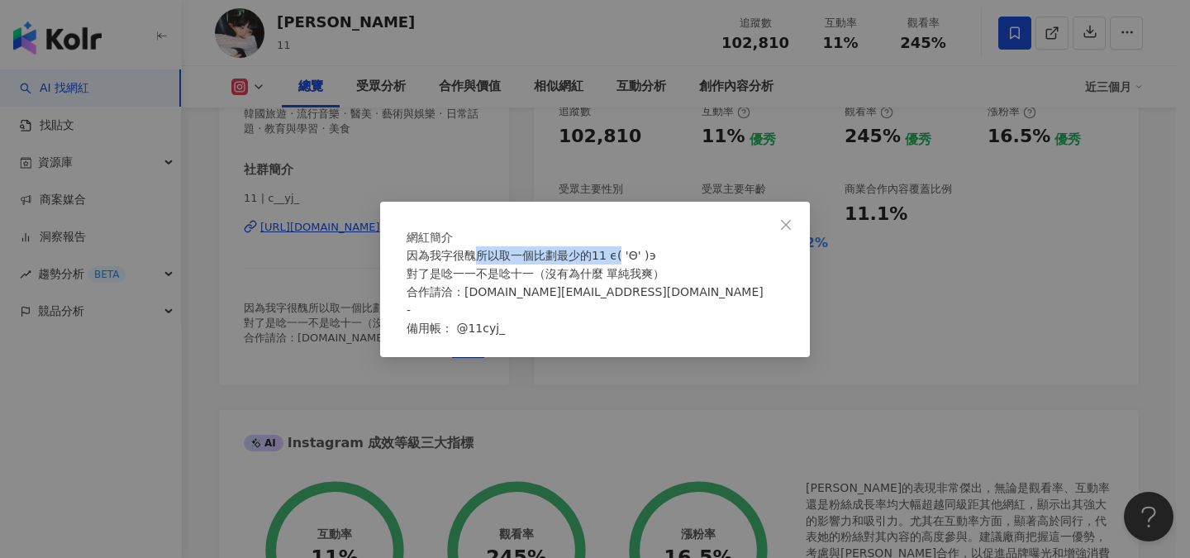
drag, startPoint x: 481, startPoint y: 264, endPoint x: 623, endPoint y: 272, distance: 142.4
click at [623, 272] on div "因為我字很醜所以取一個比劃最少的11 ϵ( 'Θ' )϶ 對了是唸一一不是唸十一（沒有為什麼 單純我爽） 合作請洽：one.one@vs-media.com …" at bounding box center [595, 291] width 377 height 91
click at [296, 245] on div "網紅簡介 因為我字很醜所以取一個比劃最少的11 ϵ( 'Θ' )϶ 對了是唸一一不是唸十一（沒有為什麼 單純我爽） 合作請洽：one.one@vs-media…" at bounding box center [595, 279] width 1190 height 558
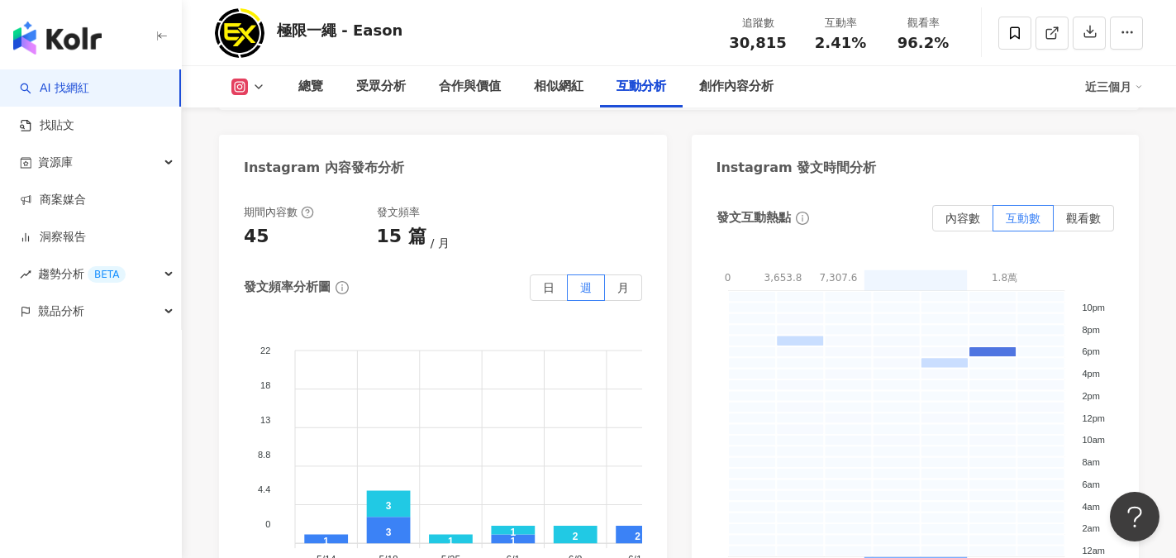
scroll to position [4297, 0]
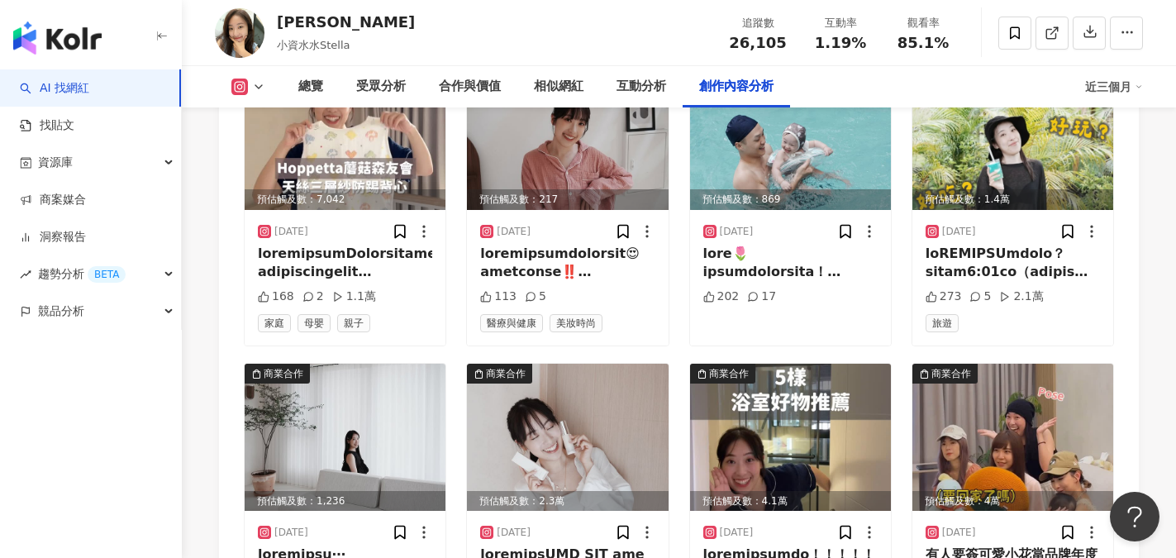
scroll to position [5372, 0]
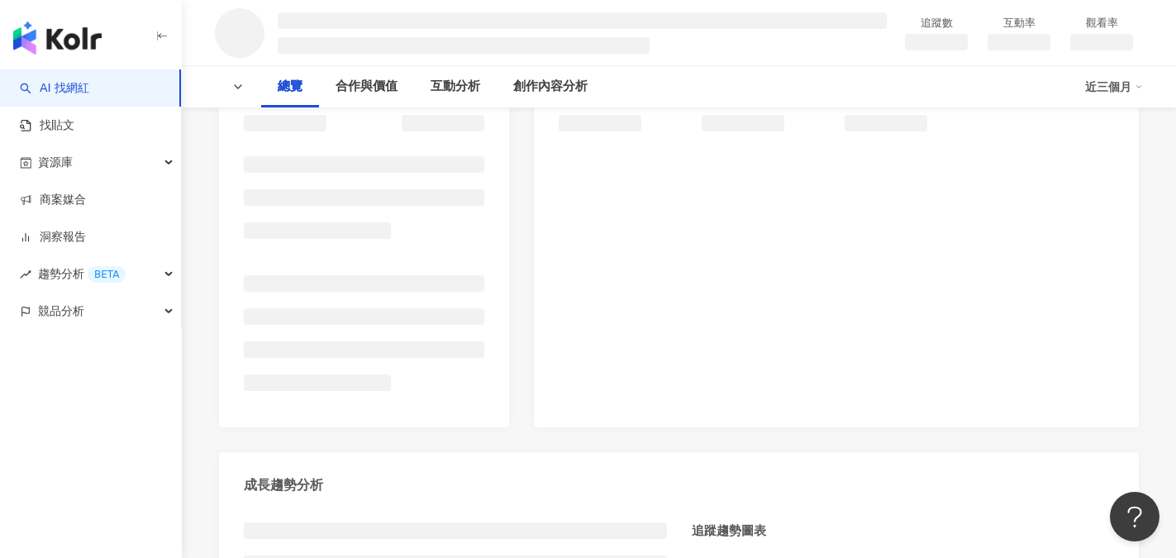
scroll to position [248, 0]
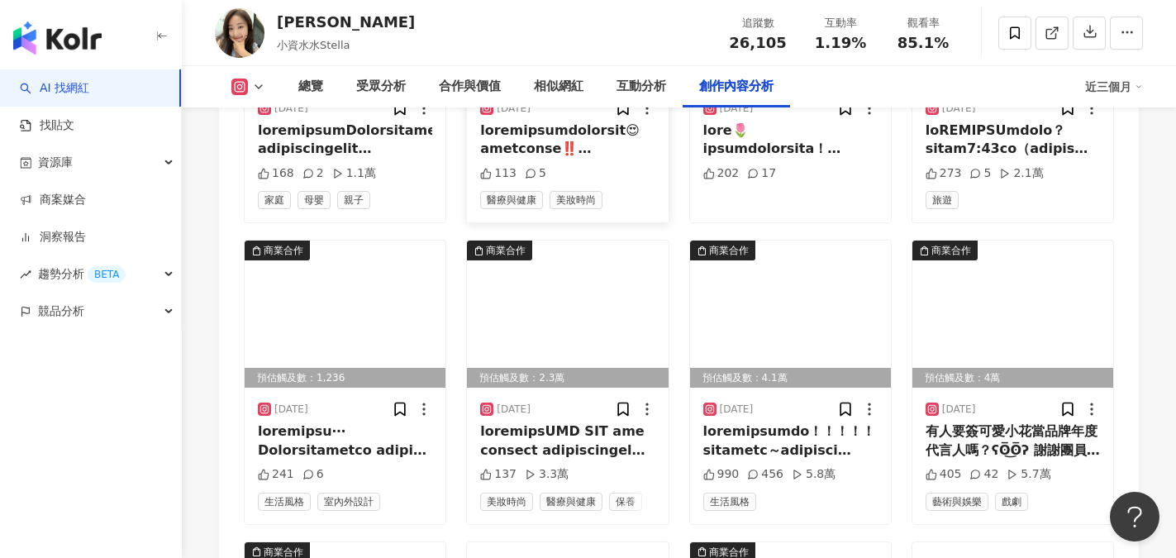
scroll to position [5473, 0]
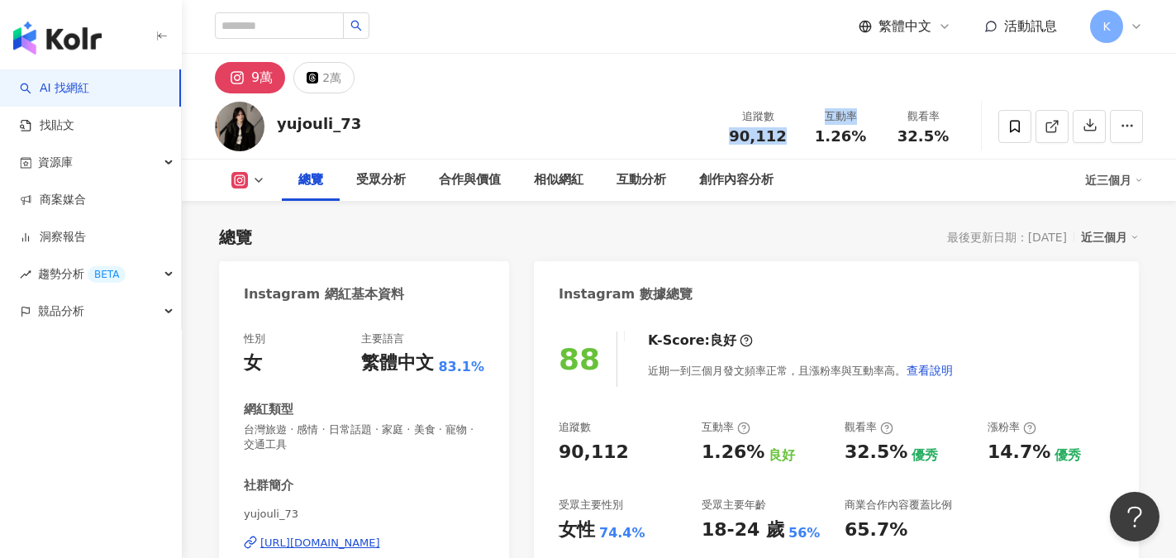
drag, startPoint x: 727, startPoint y: 136, endPoint x: 802, endPoint y: 136, distance: 75.2
click at [802, 136] on div "追蹤數 90,112 互動率 1.26% 觀看率 32.5%" at bounding box center [841, 126] width 248 height 49
click at [787, 136] on div "90,112" at bounding box center [757, 136] width 63 height 17
drag, startPoint x: 731, startPoint y: 136, endPoint x: 790, endPoint y: 136, distance: 58.7
click at [790, 136] on div "追蹤數 90,112" at bounding box center [758, 126] width 83 height 36
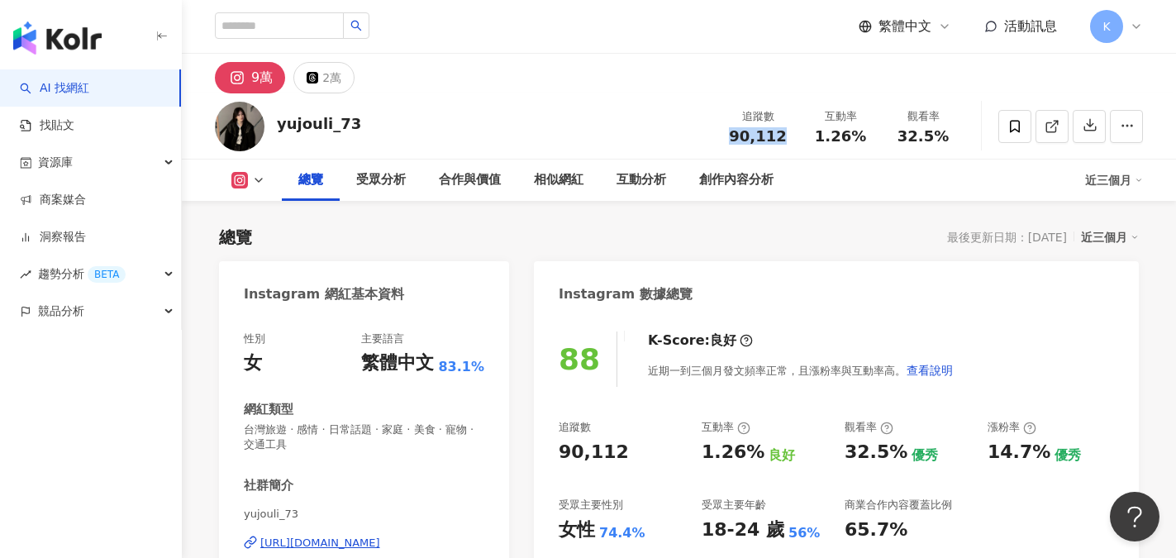
copy span "90,112"
drag, startPoint x: 816, startPoint y: 134, endPoint x: 874, endPoint y: 140, distance: 58.2
click at [874, 140] on div "互動率 1.26%" at bounding box center [840, 126] width 83 height 36
copy span "1.26%"
drag, startPoint x: 898, startPoint y: 133, endPoint x: 946, endPoint y: 140, distance: 48.4
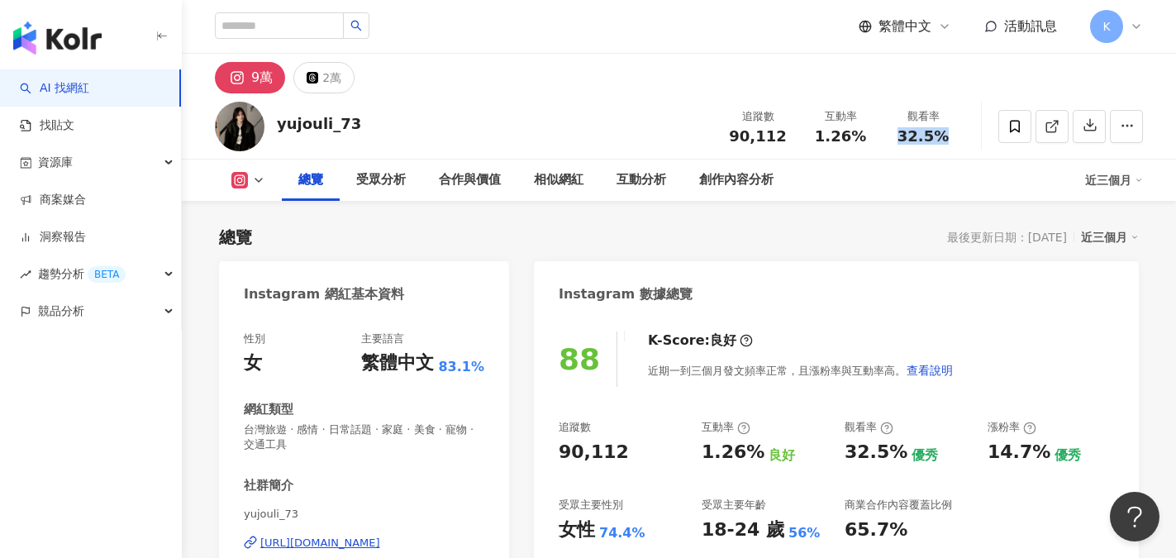
click at [946, 140] on div "32.5%" at bounding box center [923, 136] width 63 height 17
copy span "32.5%"
drag, startPoint x: 279, startPoint y: 125, endPoint x: 383, endPoint y: 131, distance: 104.3
click at [383, 131] on div "yujouli_73 追蹤數 90,112 互動率 1.26% 觀看率 32.5%" at bounding box center [679, 125] width 994 height 65
copy div "yujouli_73"
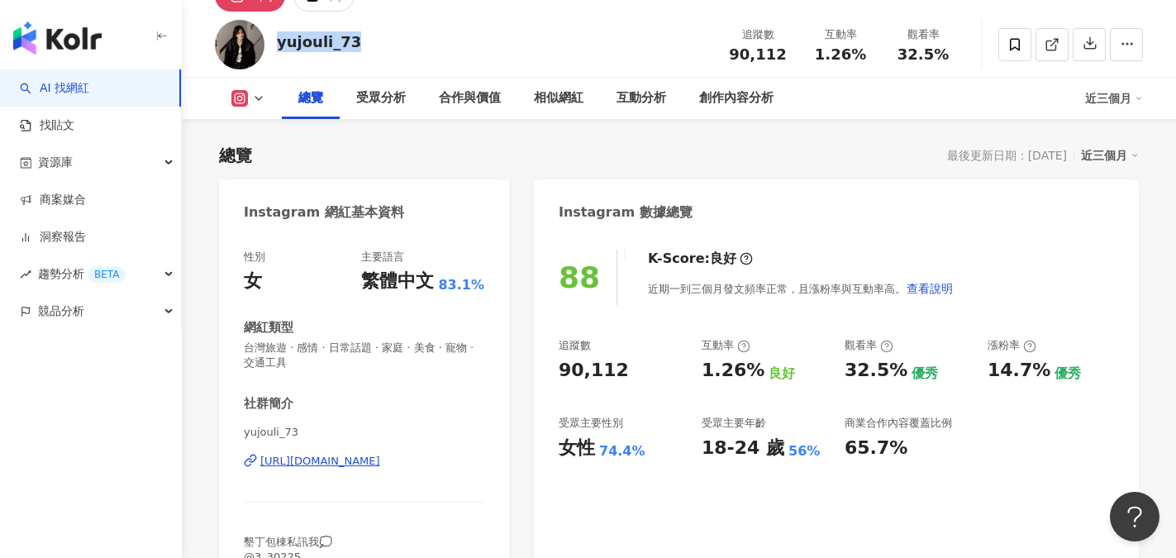
scroll to position [83, 0]
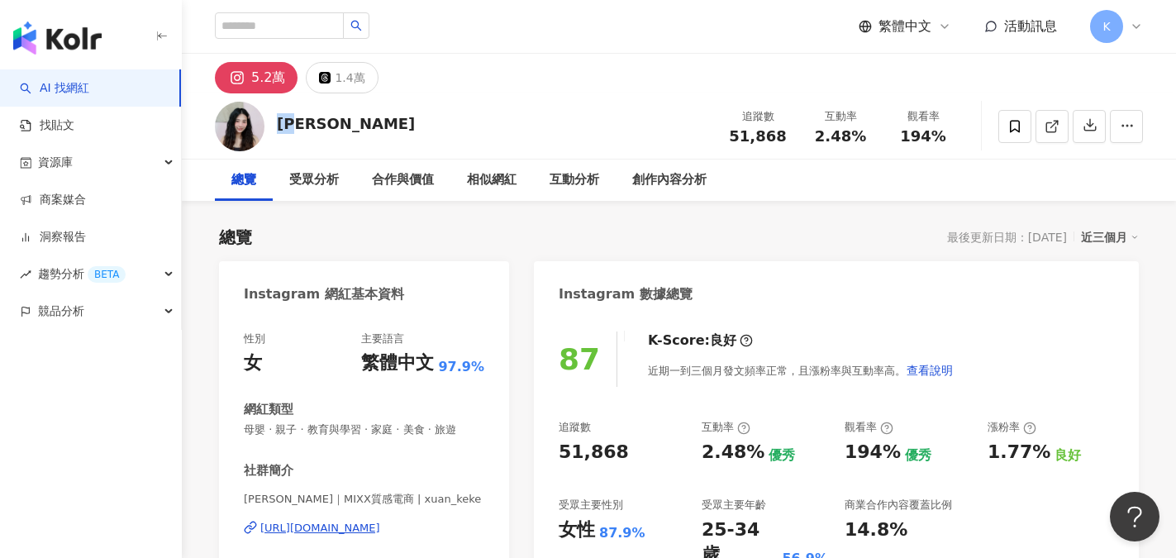
drag, startPoint x: 280, startPoint y: 121, endPoint x: 314, endPoint y: 125, distance: 34.0
click at [314, 125] on div "竹軒 追蹤數 51,868 互動率 2.48% 觀看率 194%" at bounding box center [679, 125] width 994 height 65
drag, startPoint x: 724, startPoint y: 136, endPoint x: 783, endPoint y: 134, distance: 59.5
click at [783, 134] on div "追蹤數 51,868" at bounding box center [758, 126] width 83 height 36
copy span "51,868"
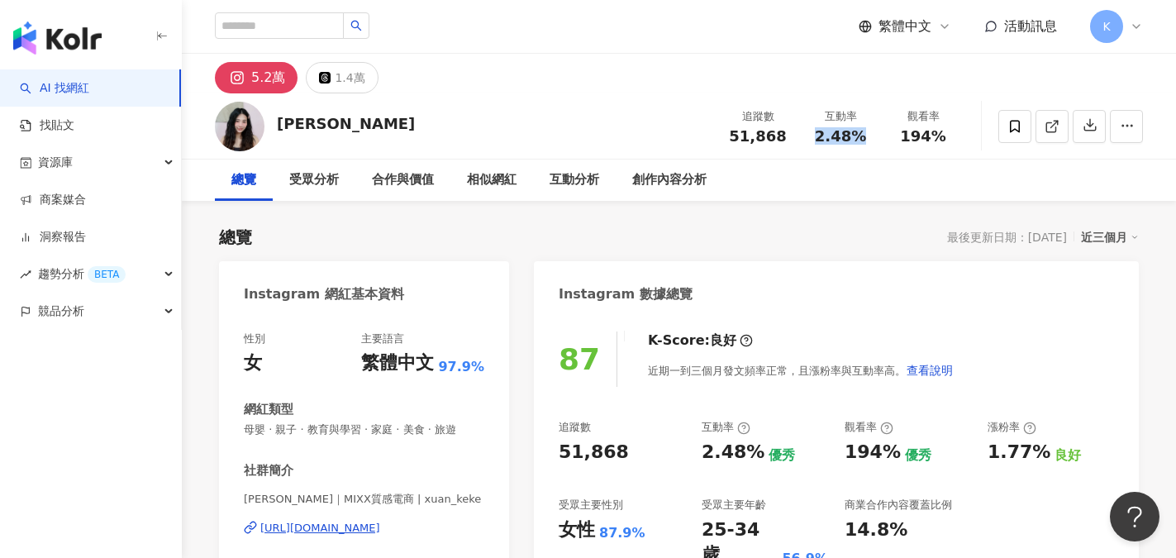
drag, startPoint x: 816, startPoint y: 136, endPoint x: 859, endPoint y: 138, distance: 42.2
click at [859, 138] on div "2.48%" at bounding box center [840, 136] width 63 height 17
copy span "2.48%"
drag, startPoint x: 898, startPoint y: 136, endPoint x: 948, endPoint y: 136, distance: 49.6
click at [948, 136] on div "194%" at bounding box center [923, 136] width 63 height 17
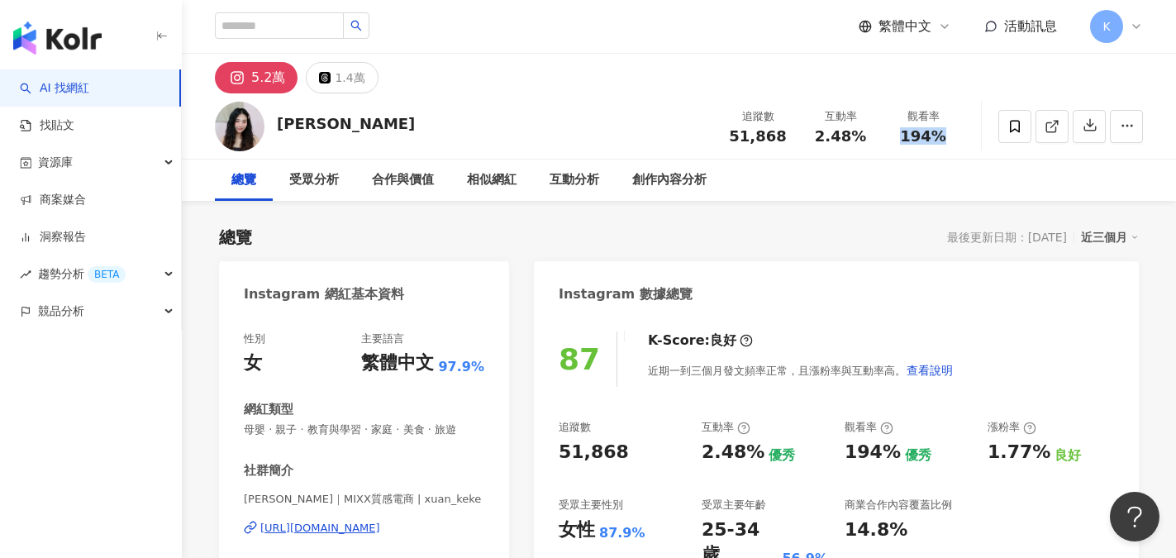
copy span "194%"
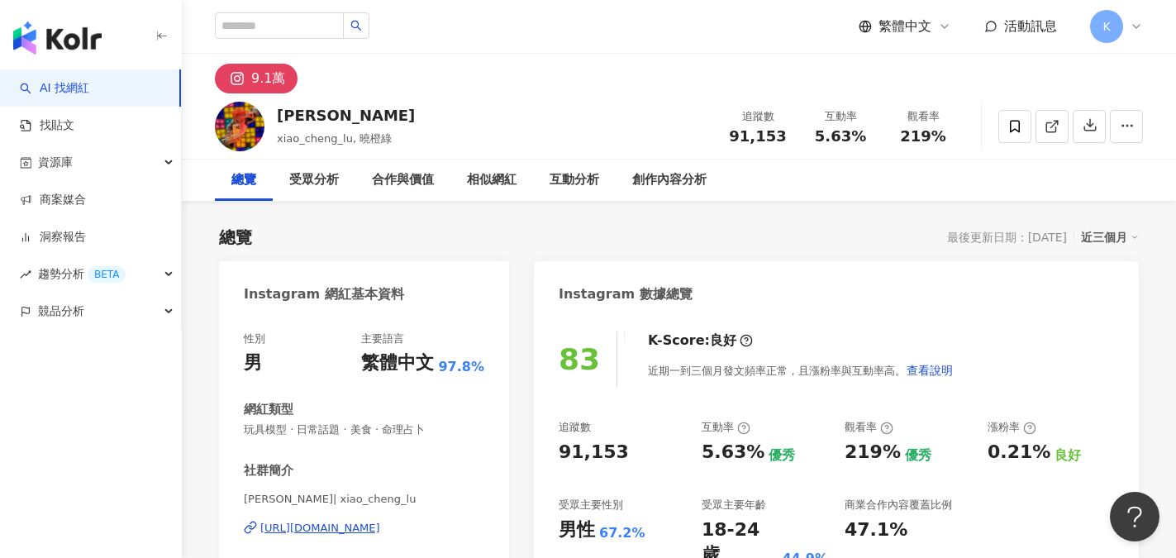
click at [380, 531] on div "[URL][DOMAIN_NAME]" at bounding box center [320, 528] width 120 height 15
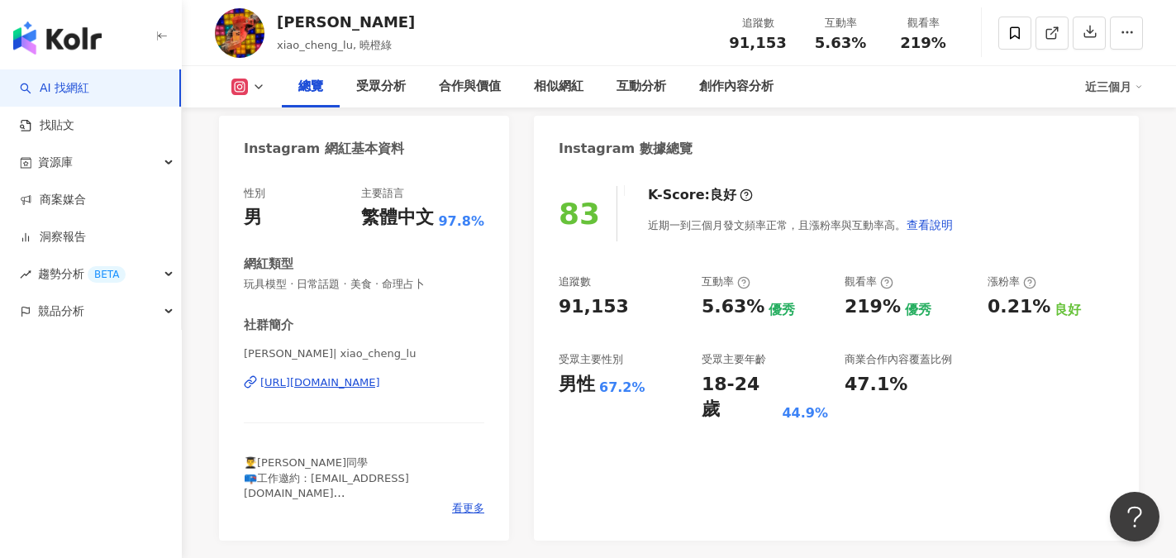
scroll to position [248, 0]
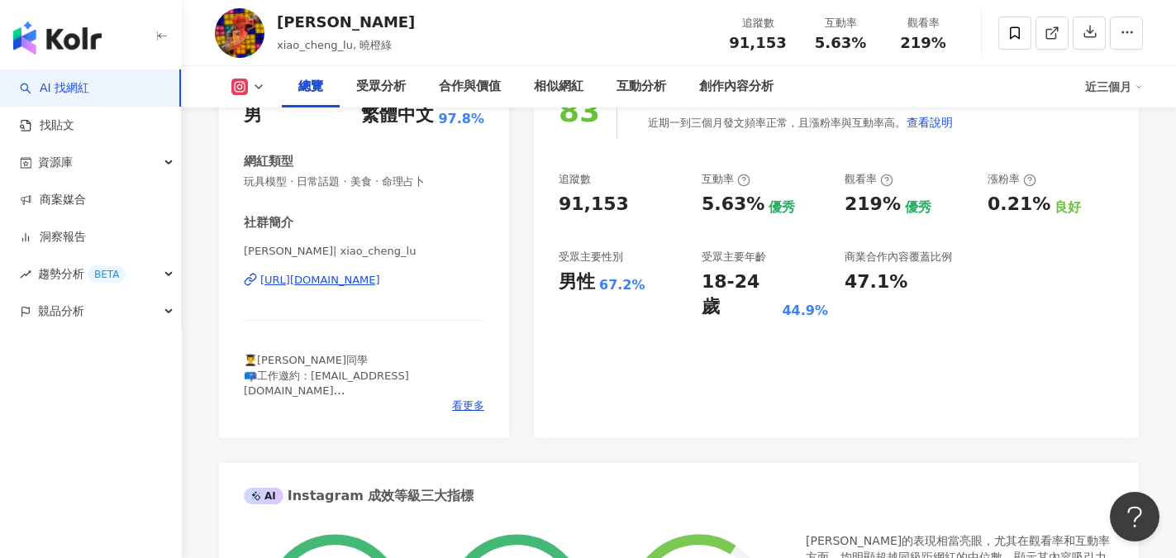
click at [851, 370] on div "83 K-Score : 良好 近期一到三個月發文頻率正常，且漲粉率與互動率高。 查看說明 追蹤數 91,153 互動率 5.63% 優秀 觀看率 219% …" at bounding box center [836, 252] width 605 height 371
click at [627, 340] on div "83 K-Score : 良好 近期一到三個月發文頻率正常，且漲粉率與互動率高。 查看說明 追蹤數 91,153 互動率 5.63% 優秀 觀看率 219% …" at bounding box center [836, 252] width 605 height 371
click at [440, 312] on div "[PERSON_NAME]| xiao_cheng_lu [URL][DOMAIN_NAME]" at bounding box center [364, 292] width 240 height 97
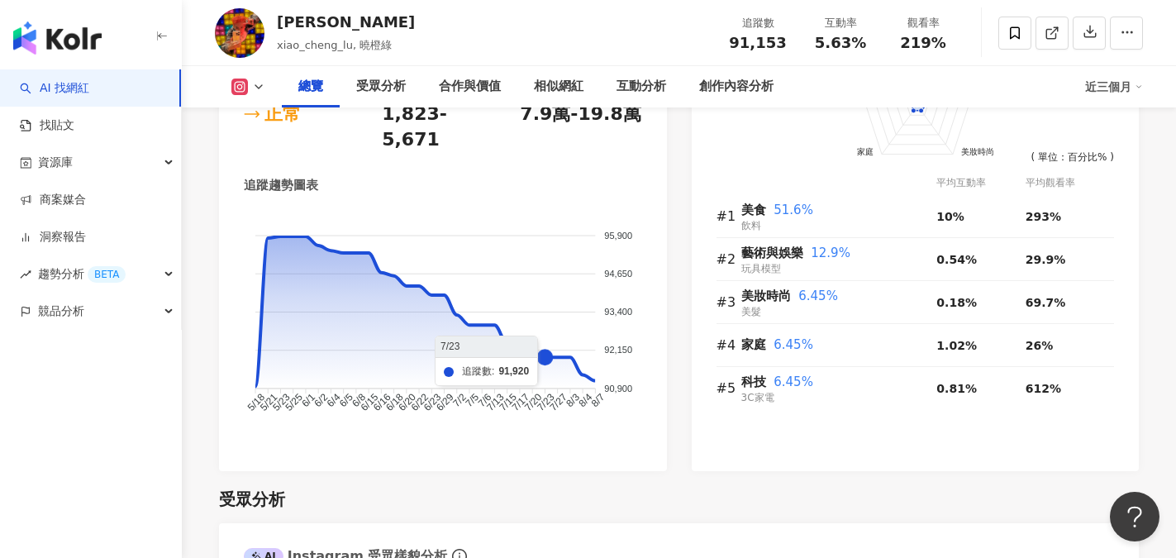
scroll to position [1074, 0]
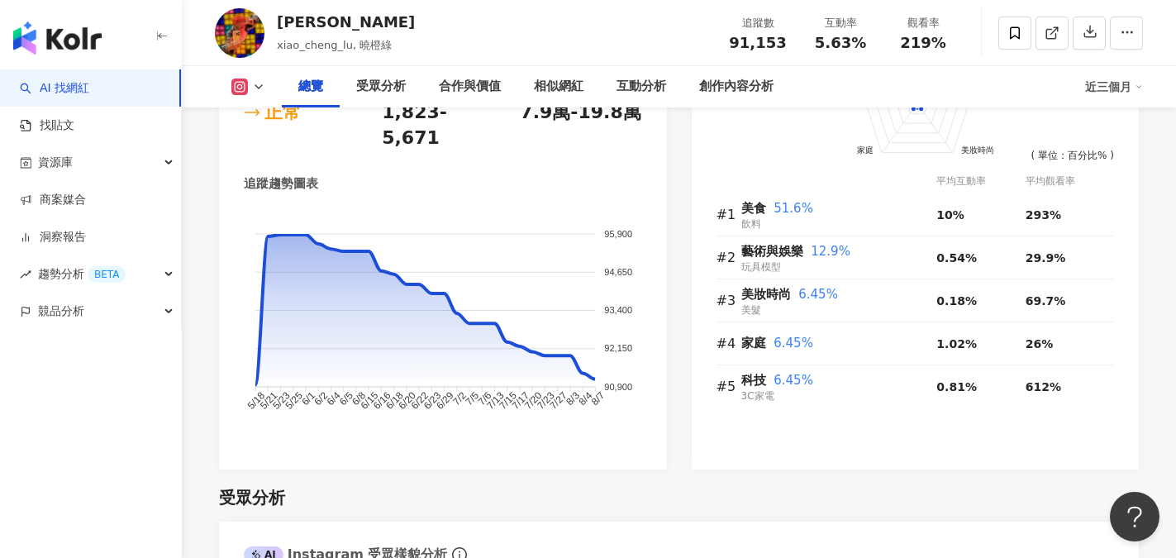
click at [649, 425] on div "追蹤數 91,153 漲粉數 191 漲粉率 0.21% 良好 成長趨勢 正常 貼文預估觸及數 1,823-5,671 影音預估觸及數 7.9萬-19.8萬 …" at bounding box center [443, 236] width 448 height 467
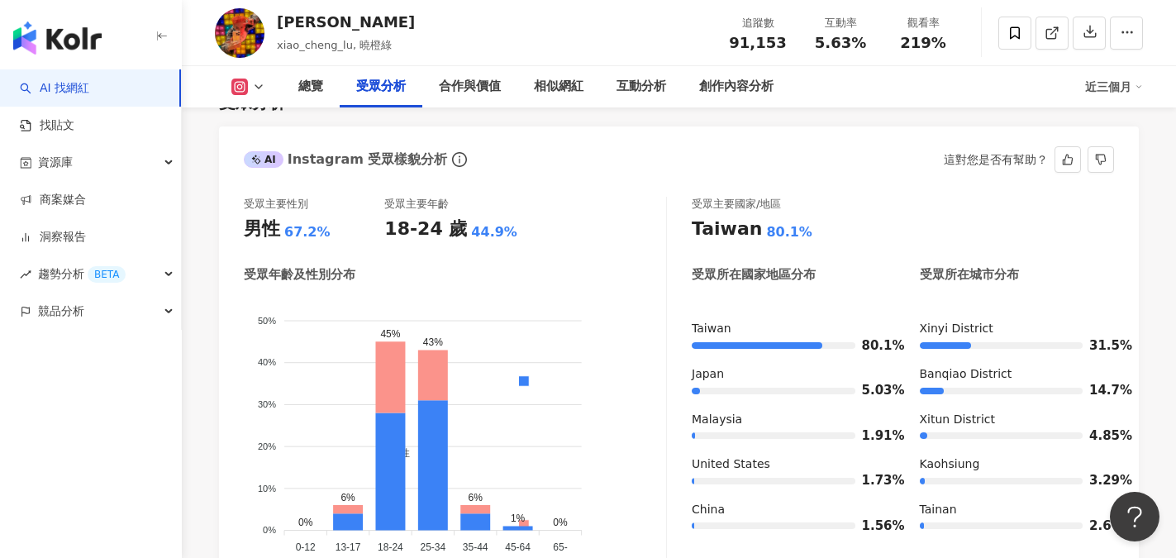
scroll to position [1488, 0]
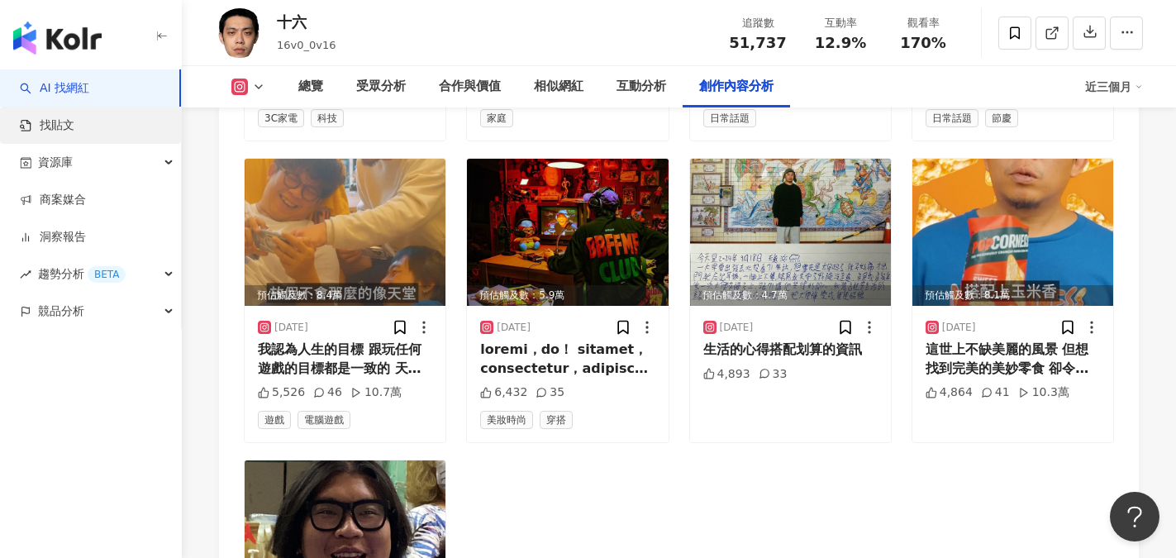
scroll to position [5372, 0]
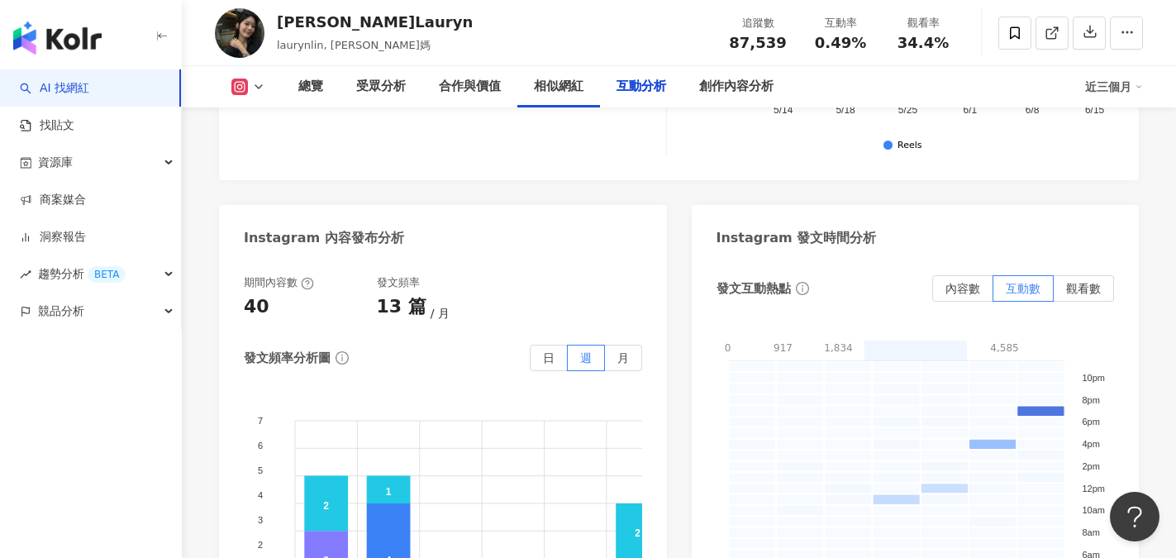
scroll to position [3636, 0]
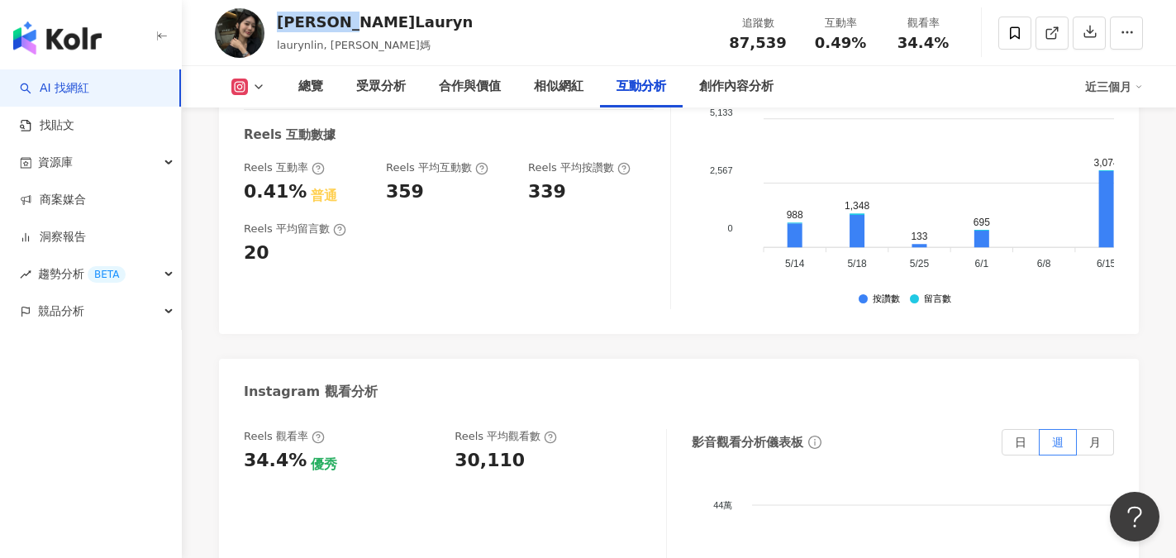
drag, startPoint x: 277, startPoint y: 17, endPoint x: 355, endPoint y: 23, distance: 78.0
click at [355, 23] on div "柔 Lauryn" at bounding box center [375, 22] width 196 height 21
copy div "柔 Lauryn"
drag, startPoint x: 704, startPoint y: 38, endPoint x: 790, endPoint y: 38, distance: 85.9
click at [790, 38] on div "柔 Lauryn laurynlin, 哈利媽 追蹤數 87,539 互動率 0.49% 觀看率 34.4%" at bounding box center [679, 32] width 994 height 65
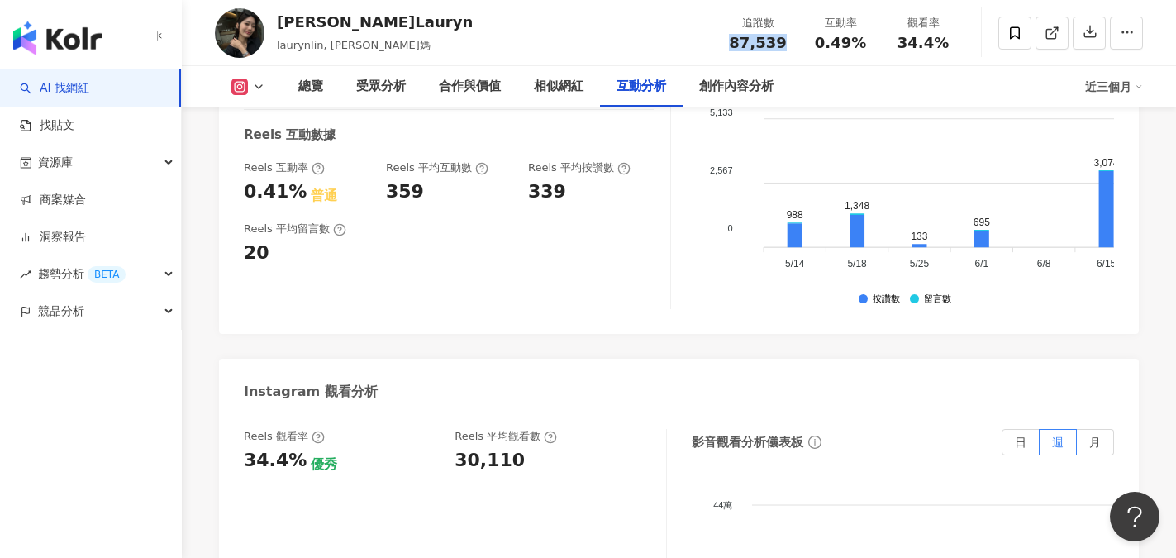
copy span "87,539"
drag, startPoint x: 816, startPoint y: 48, endPoint x: 870, endPoint y: 51, distance: 54.6
click at [870, 51] on div "追蹤數 87,539 互動率 0.49% 觀看率 34.4%" at bounding box center [841, 32] width 248 height 49
copy span "0.49%"
drag, startPoint x: 902, startPoint y: 48, endPoint x: 952, endPoint y: 48, distance: 50.4
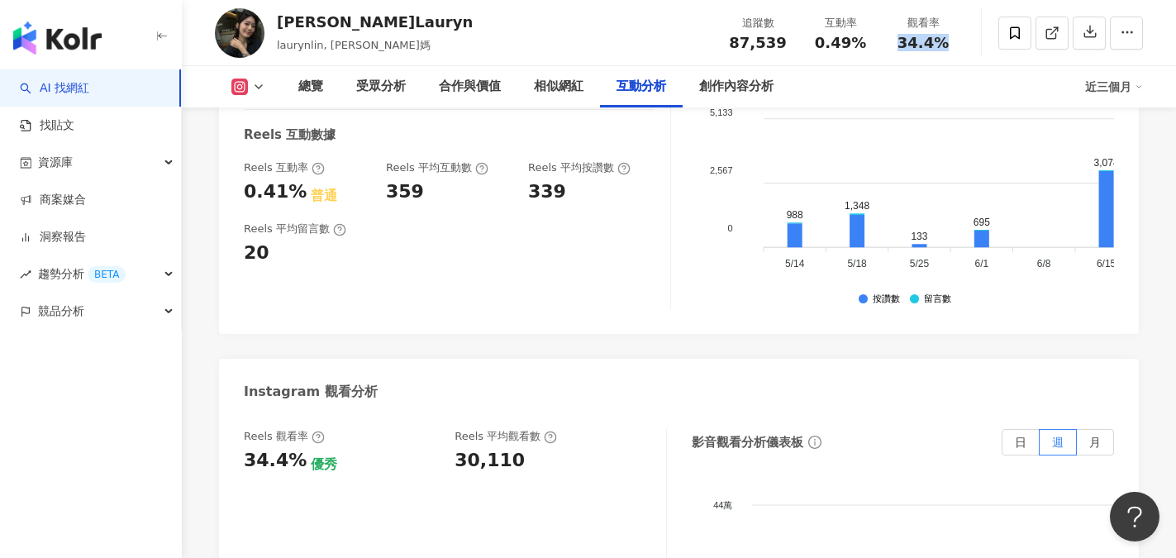
click at [952, 48] on div "34.4%" at bounding box center [923, 43] width 63 height 17
copy span "34.4%"
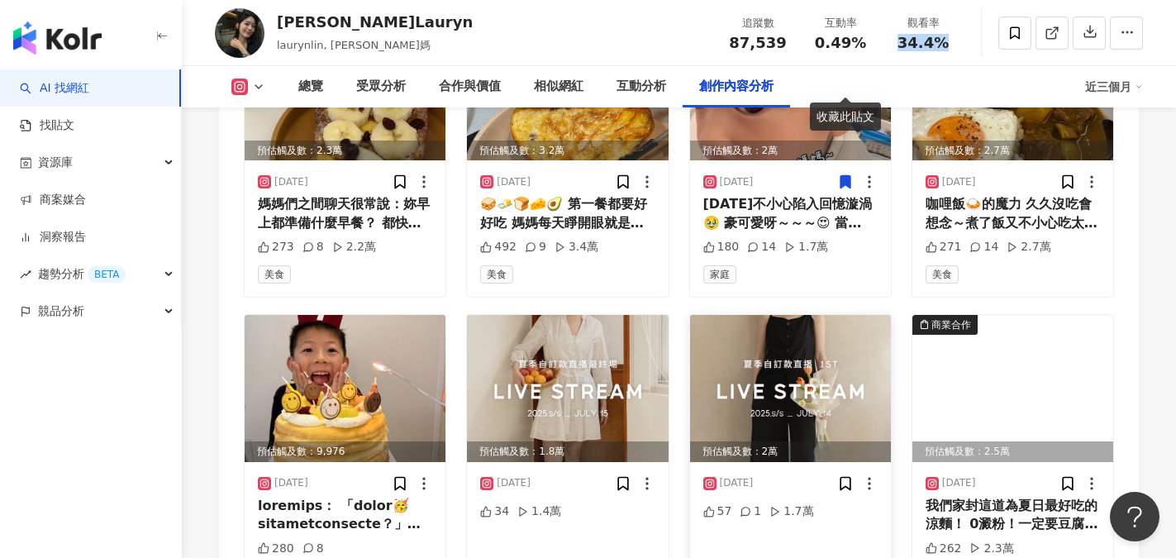
scroll to position [5785, 0]
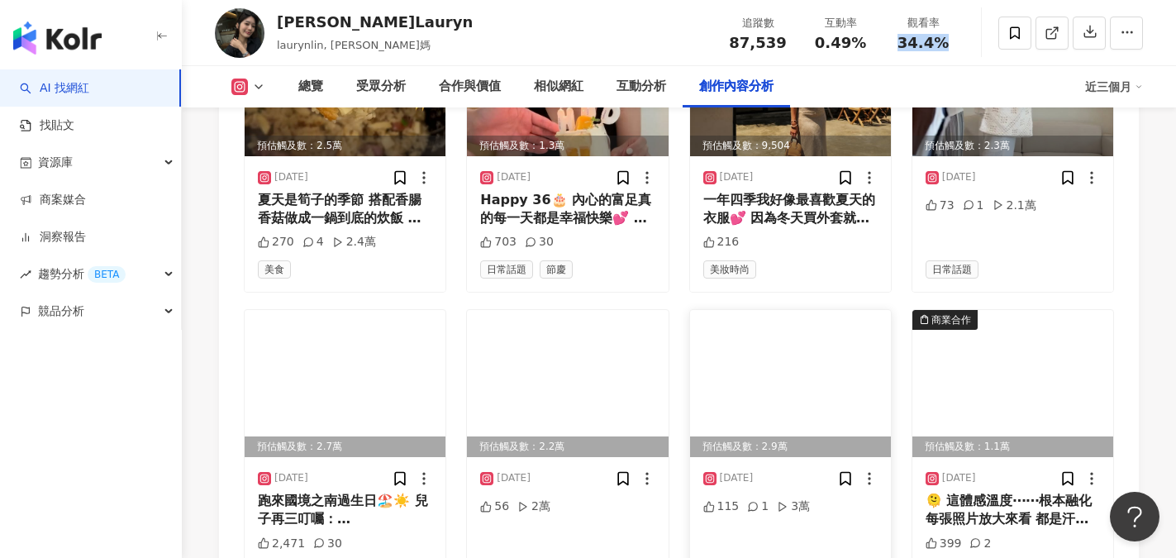
scroll to position [6694, 0]
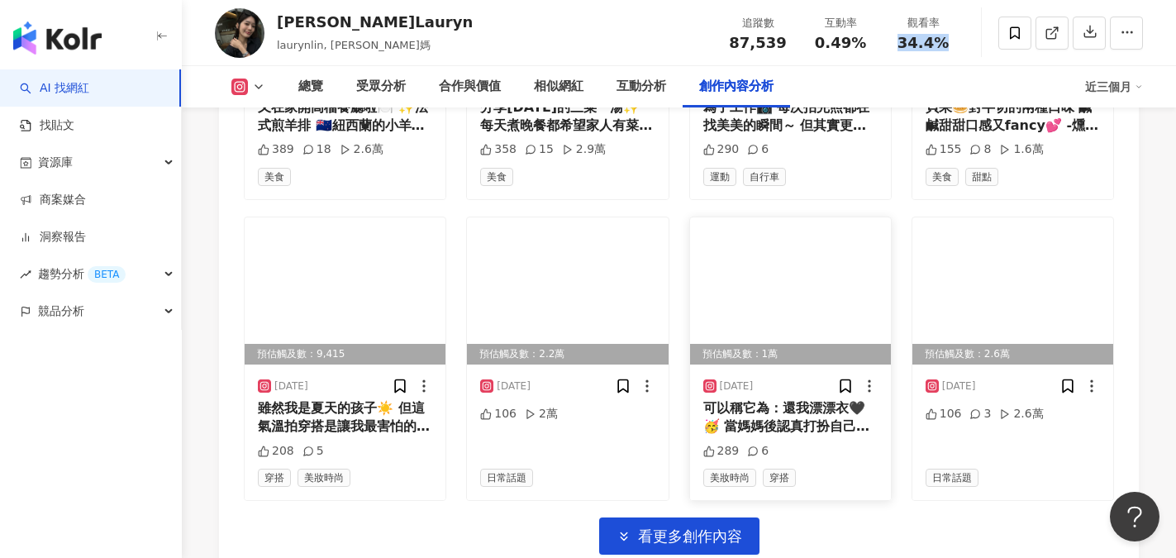
scroll to position [7763, 0]
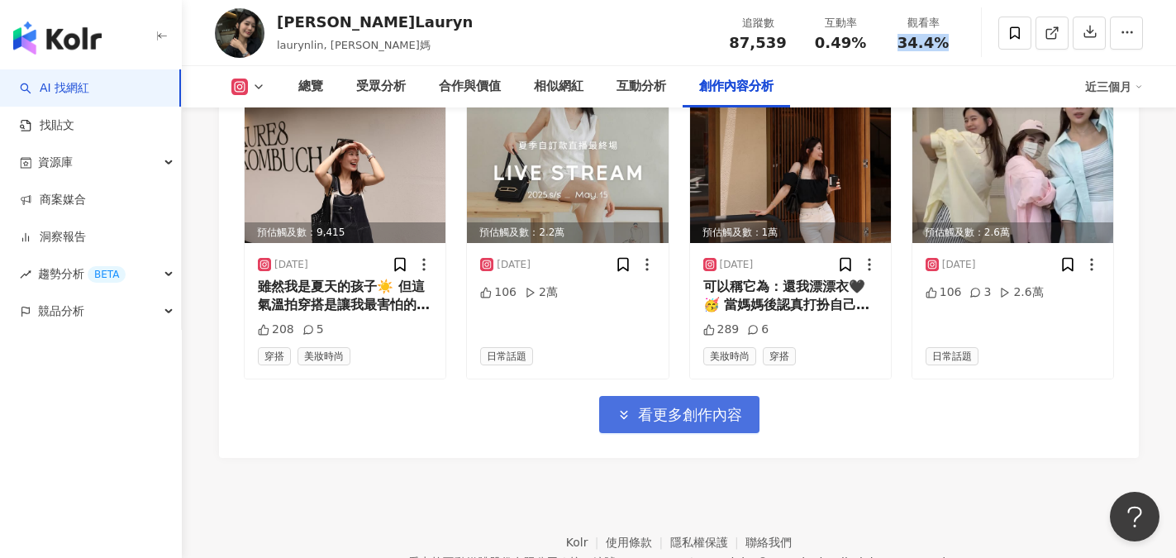
click at [711, 406] on span "看更多創作內容" at bounding box center [690, 415] width 104 height 18
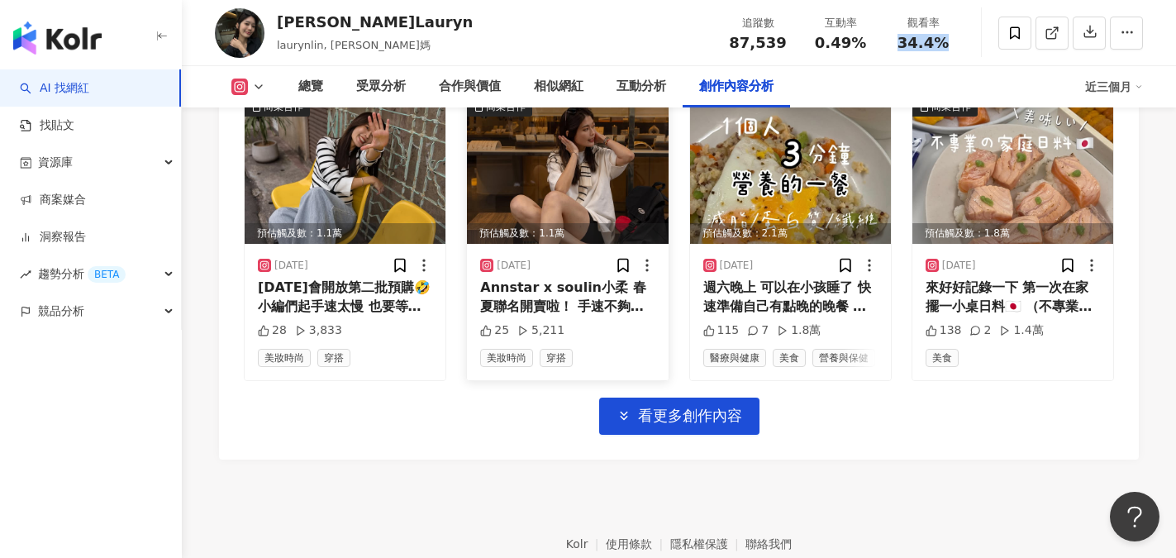
scroll to position [8672, 0]
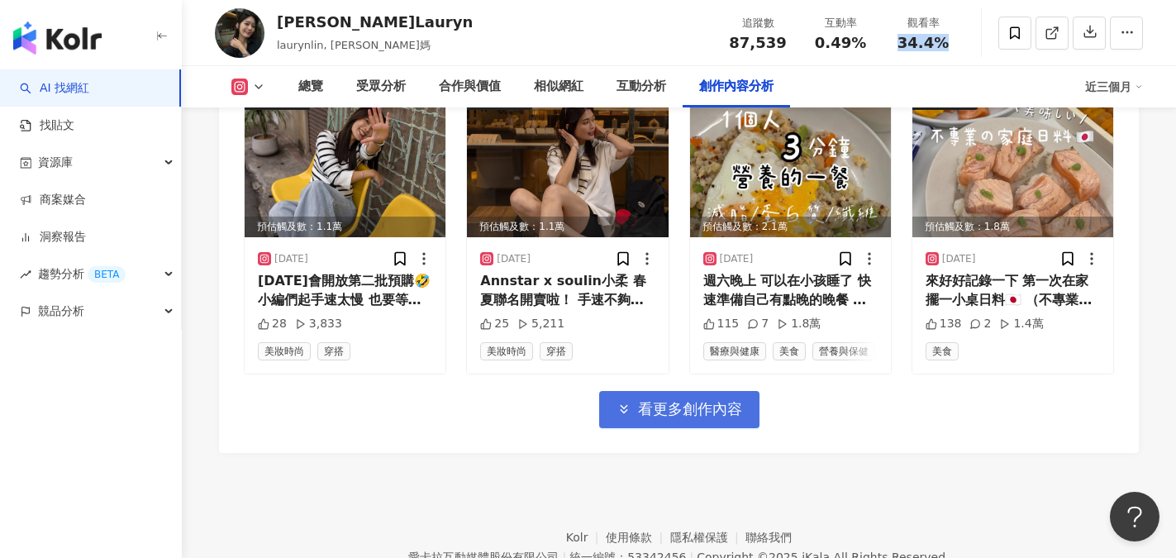
click at [698, 391] on button "看更多創作內容" at bounding box center [679, 409] width 160 height 37
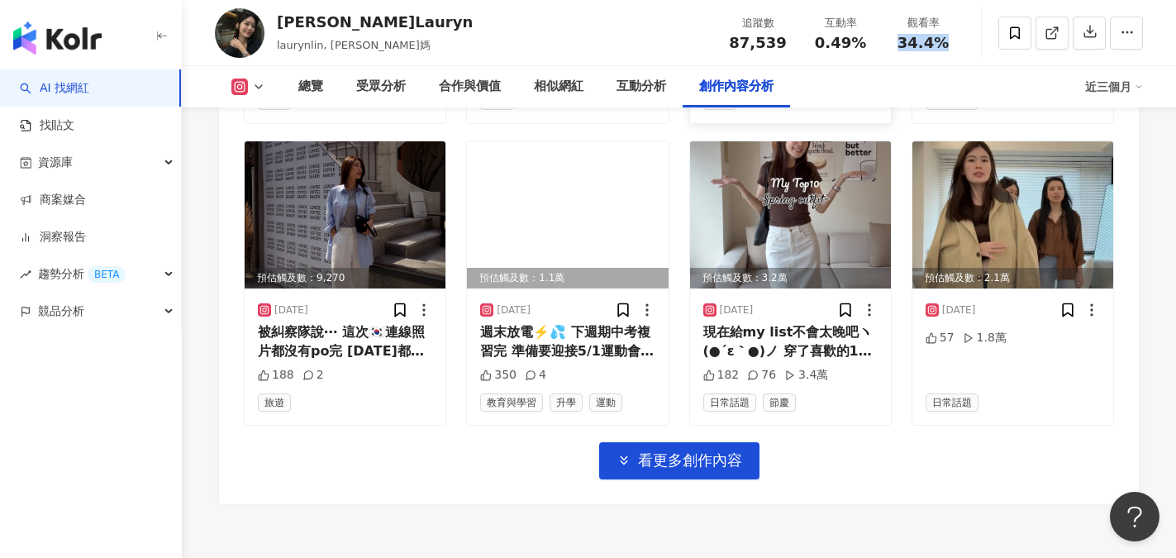
scroll to position [9584, 0]
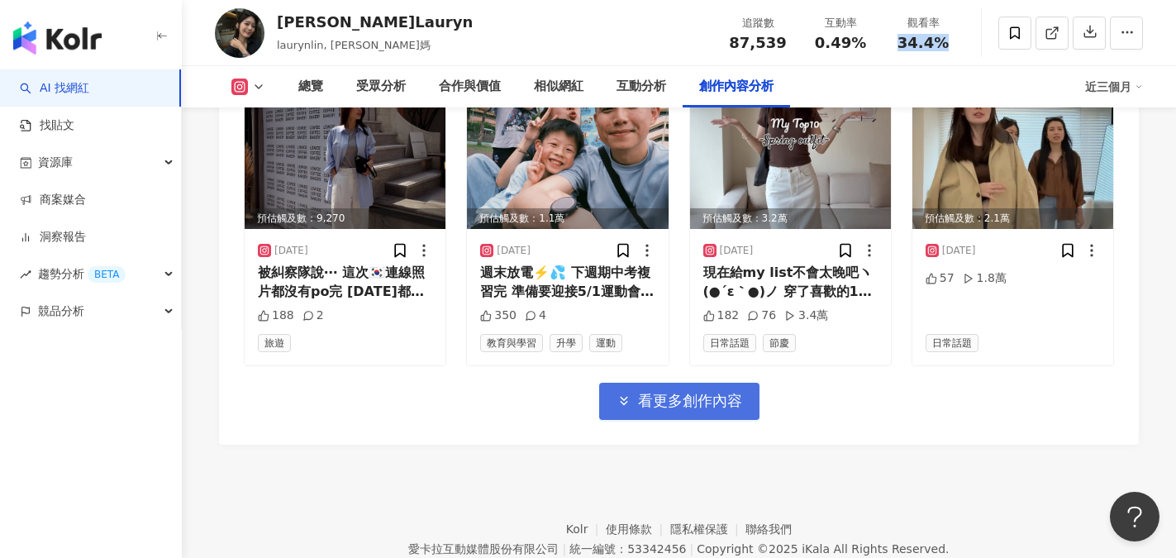
click at [728, 392] on span "看更多創作內容" at bounding box center [690, 401] width 104 height 18
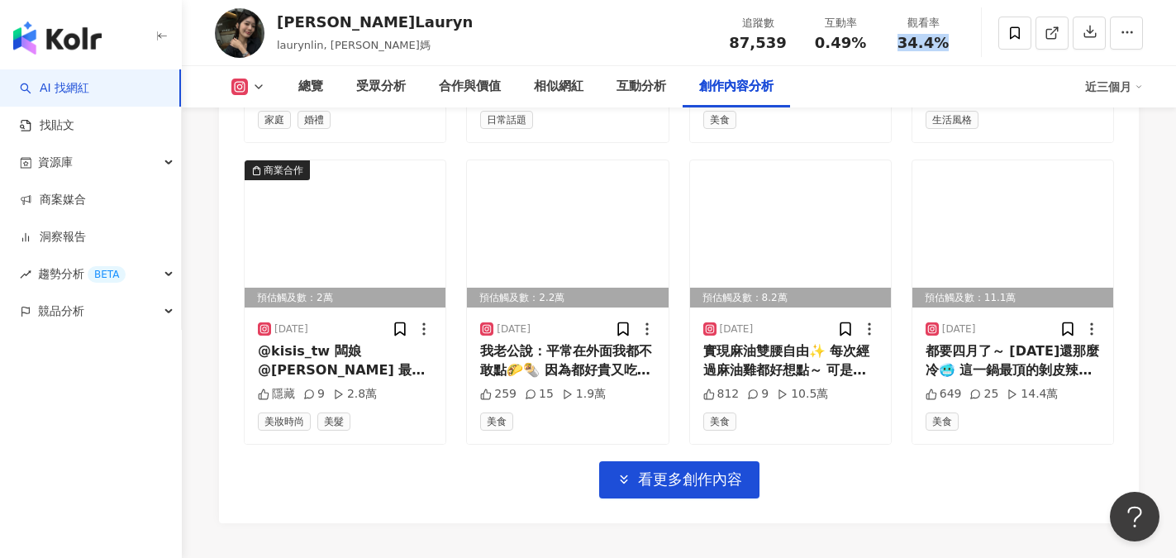
scroll to position [10410, 0]
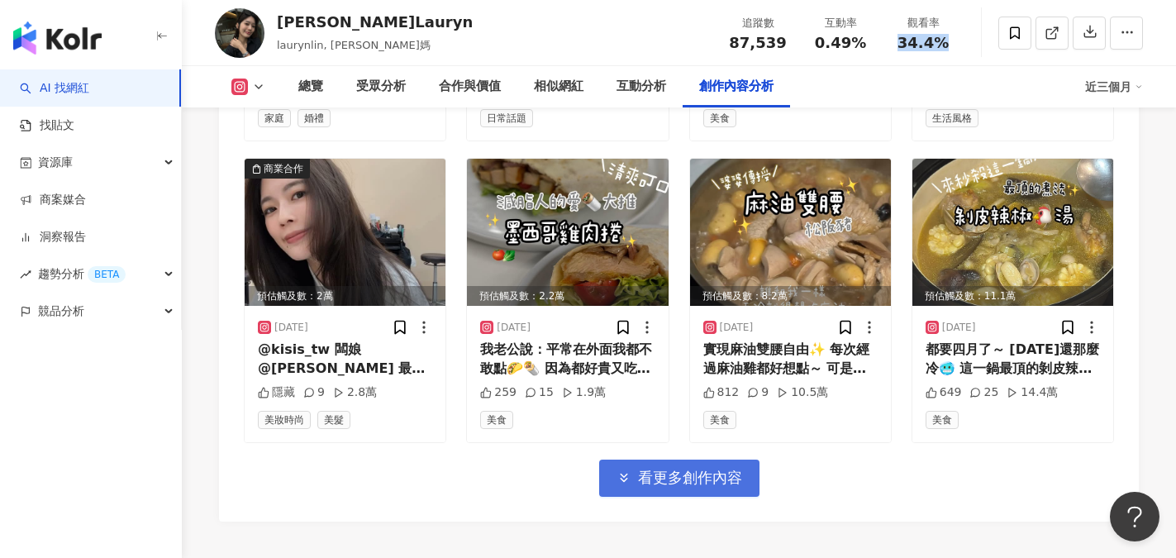
click at [693, 469] on span "看更多創作內容" at bounding box center [690, 478] width 104 height 18
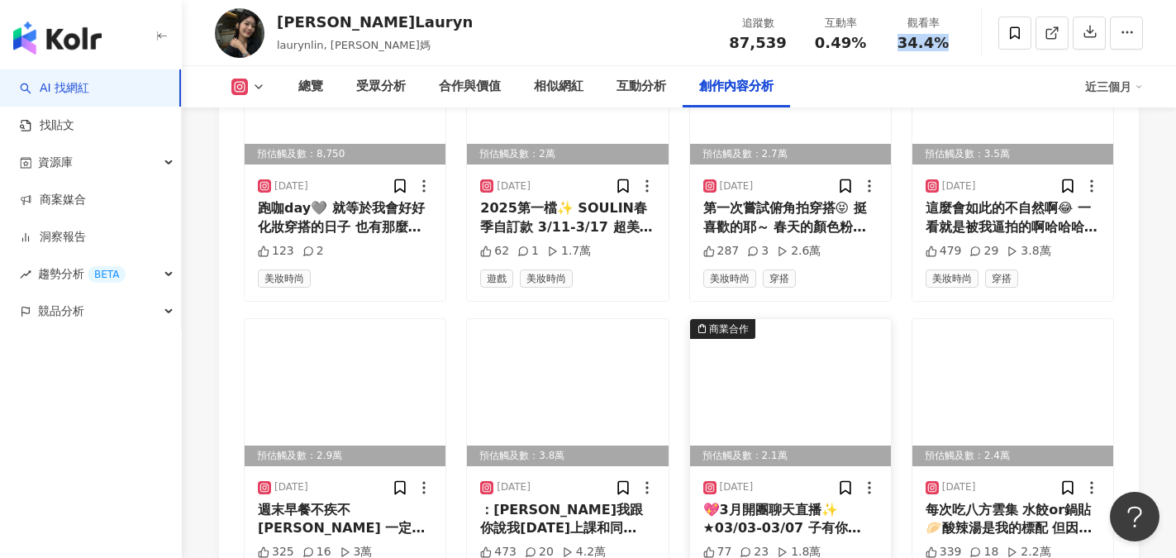
scroll to position [11319, 0]
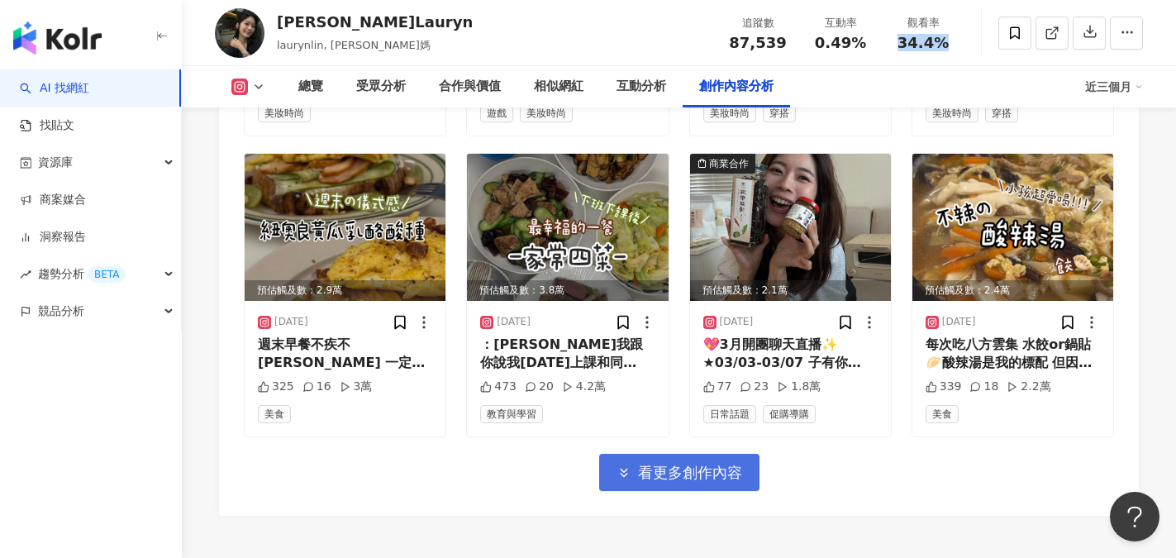
click at [692, 464] on span "看更多創作內容" at bounding box center [690, 473] width 104 height 18
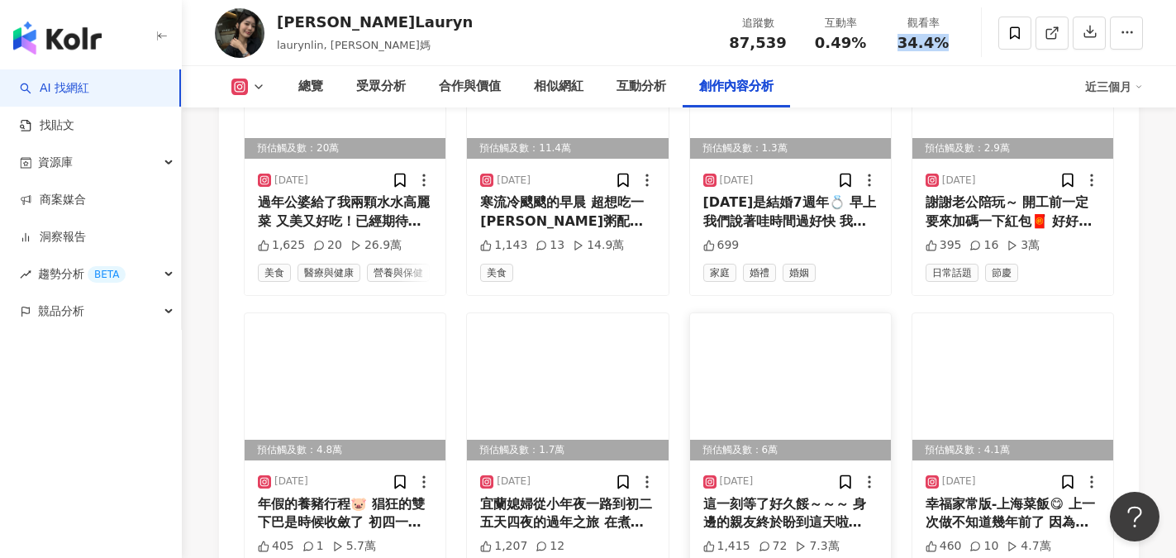
scroll to position [12146, 0]
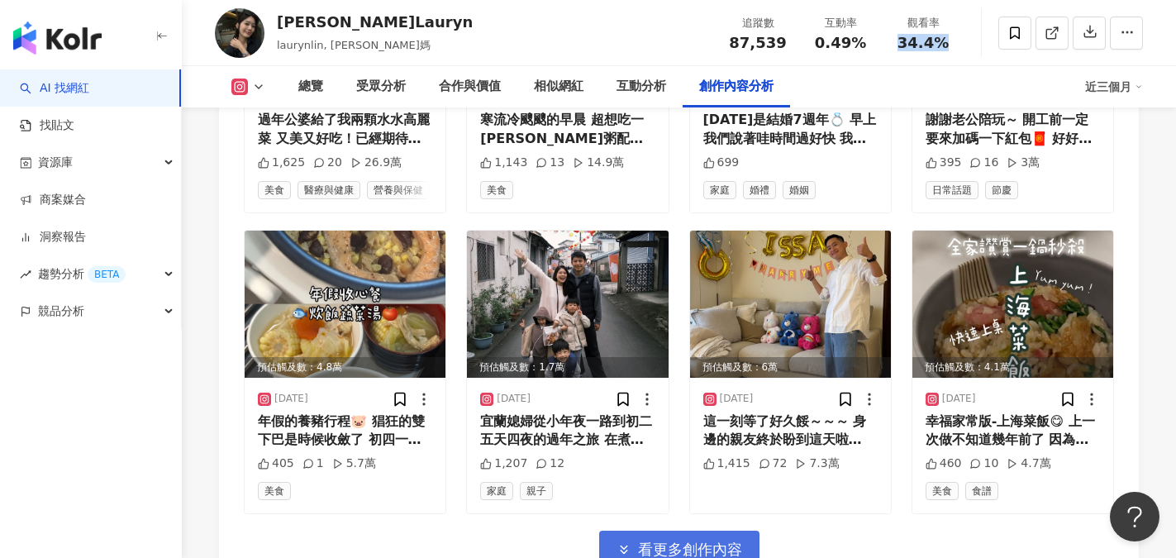
click at [712, 540] on span "看更多創作內容" at bounding box center [690, 549] width 104 height 18
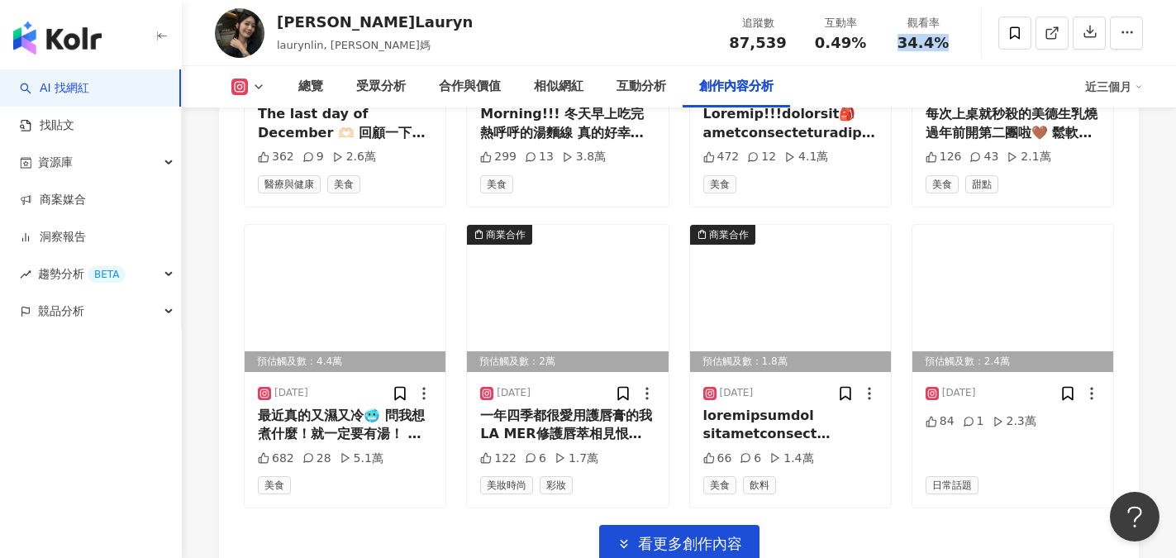
scroll to position [13138, 0]
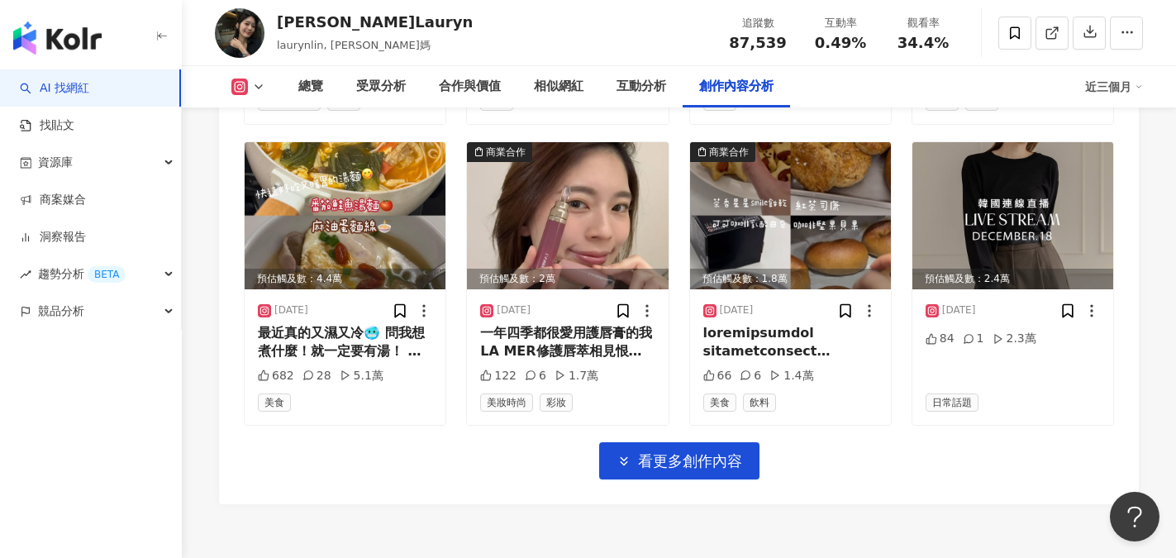
click at [710, 452] on span "看更多創作內容" at bounding box center [690, 461] width 104 height 18
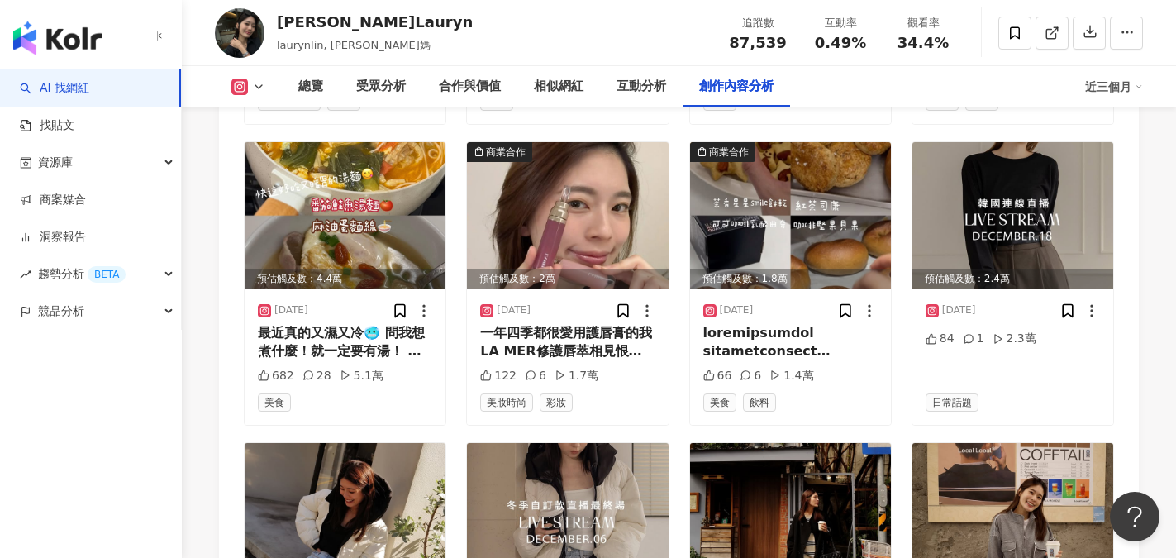
scroll to position [13385, 0]
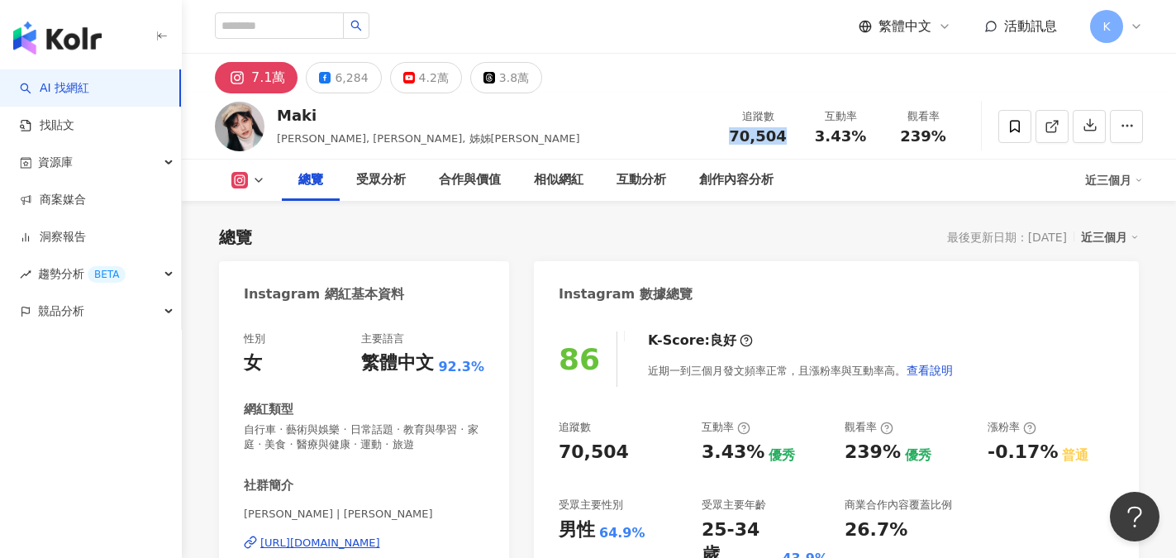
drag, startPoint x: 723, startPoint y: 140, endPoint x: 786, endPoint y: 140, distance: 62.8
click at [786, 140] on div "追蹤數 70,504" at bounding box center [758, 126] width 83 height 36
copy span "70,504"
drag, startPoint x: 820, startPoint y: 132, endPoint x: 867, endPoint y: 138, distance: 47.5
click at [867, 138] on div "3.43%" at bounding box center [840, 136] width 63 height 17
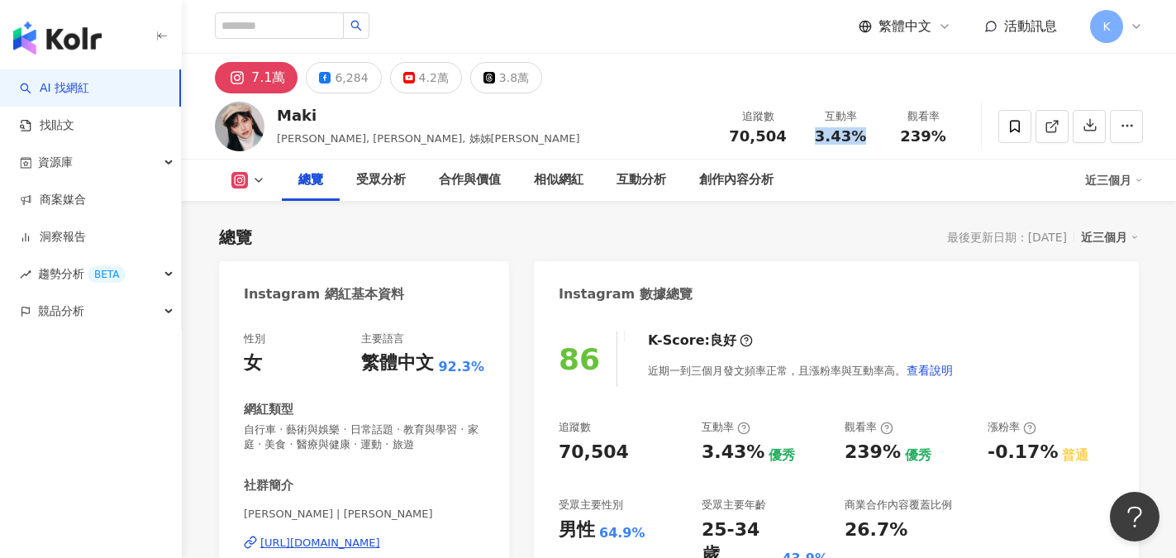
copy span "3.43%"
drag, startPoint x: 904, startPoint y: 136, endPoint x: 945, endPoint y: 139, distance: 40.6
click at [945, 139] on div "239%" at bounding box center [923, 136] width 63 height 17
copy span "239%"
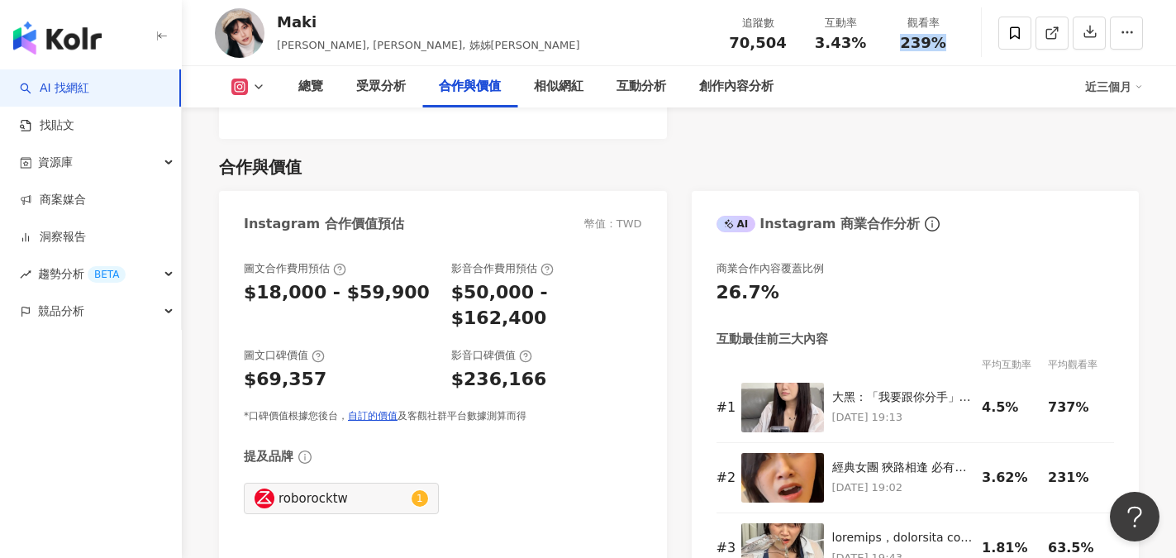
scroll to position [2231, 0]
